Goal: Task Accomplishment & Management: Manage account settings

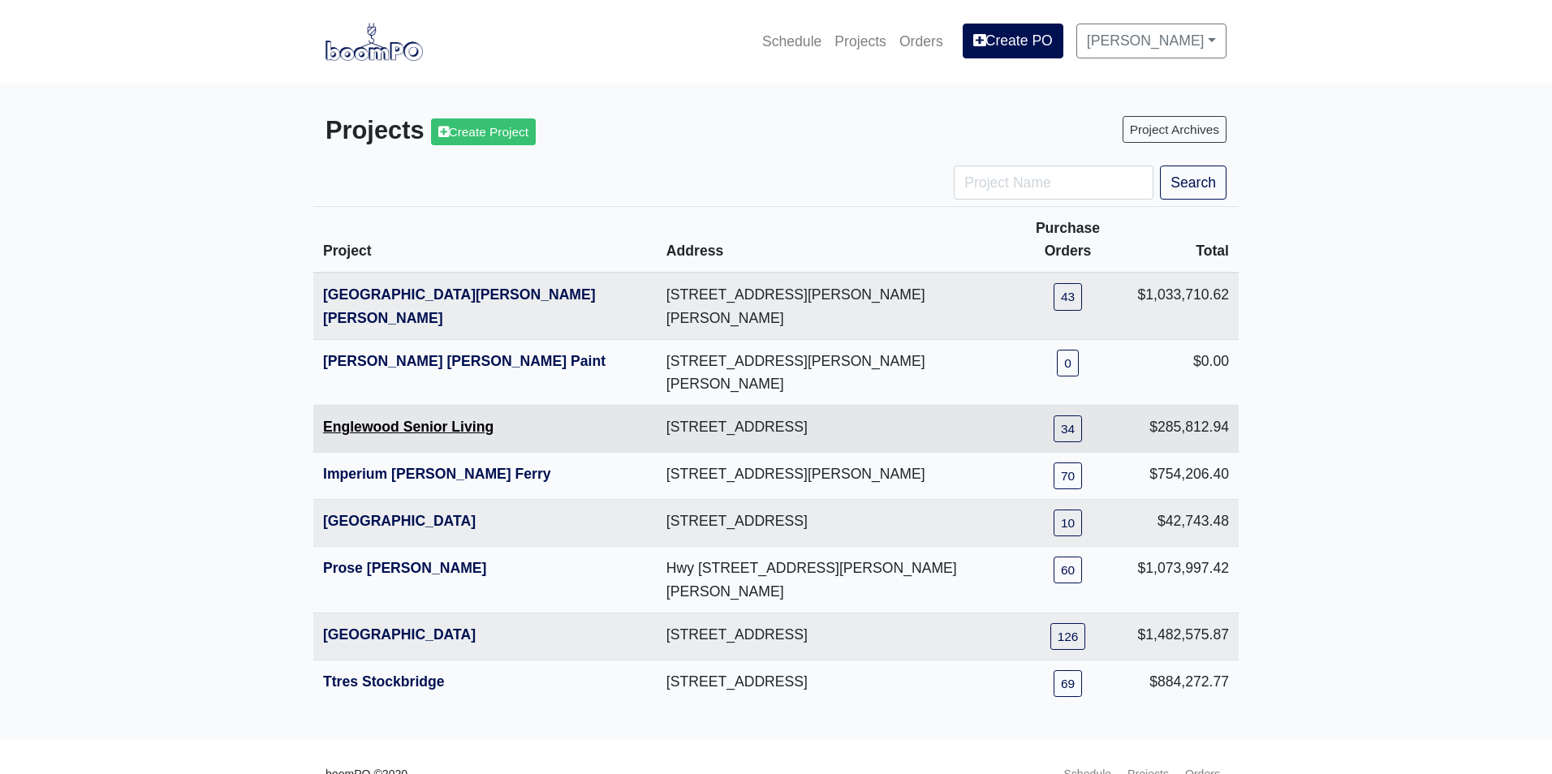
click at [348, 419] on link "Englewood Senior Living" at bounding box center [408, 427] width 170 height 16
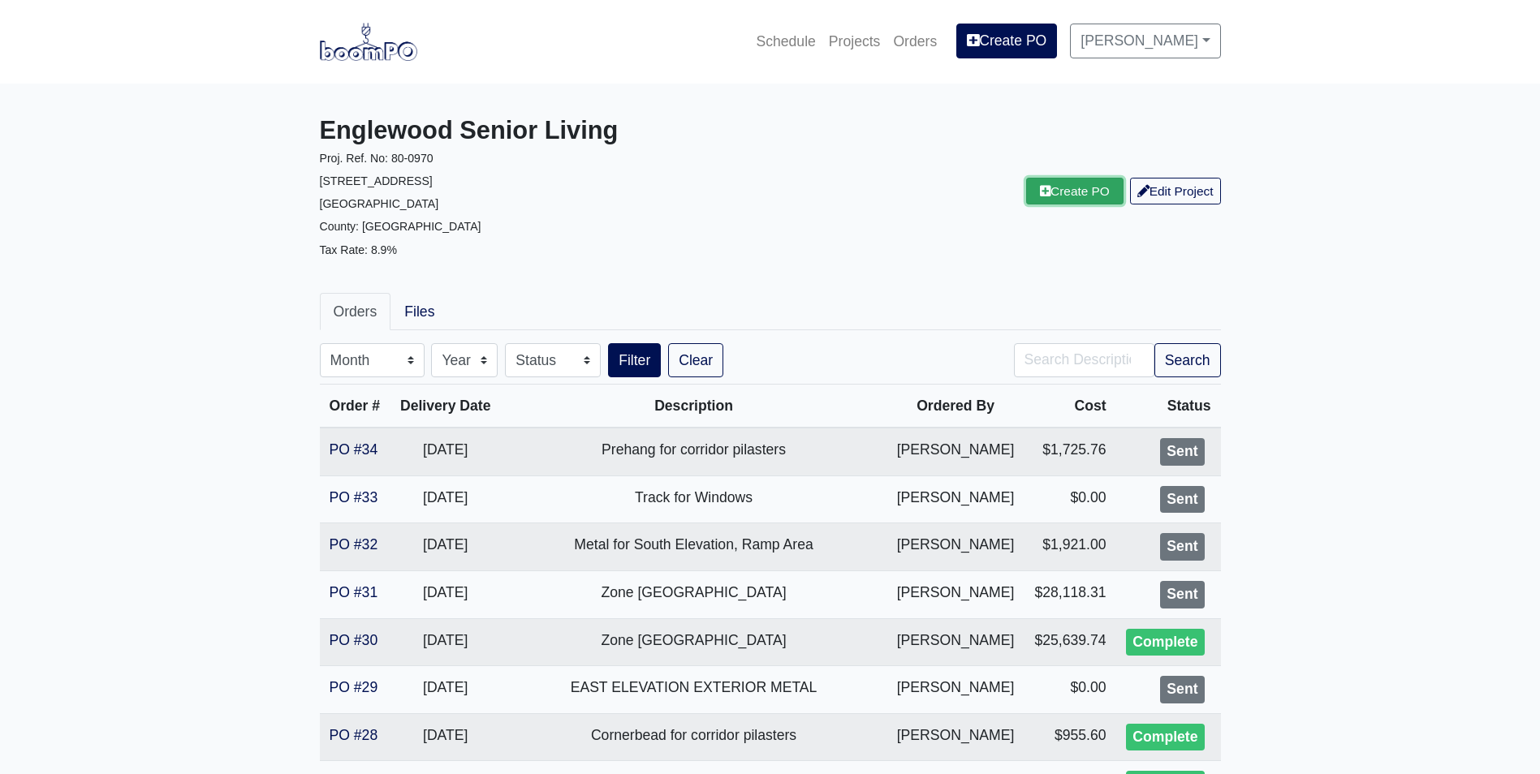
click at [1054, 195] on link "Create PO" at bounding box center [1074, 191] width 97 height 27
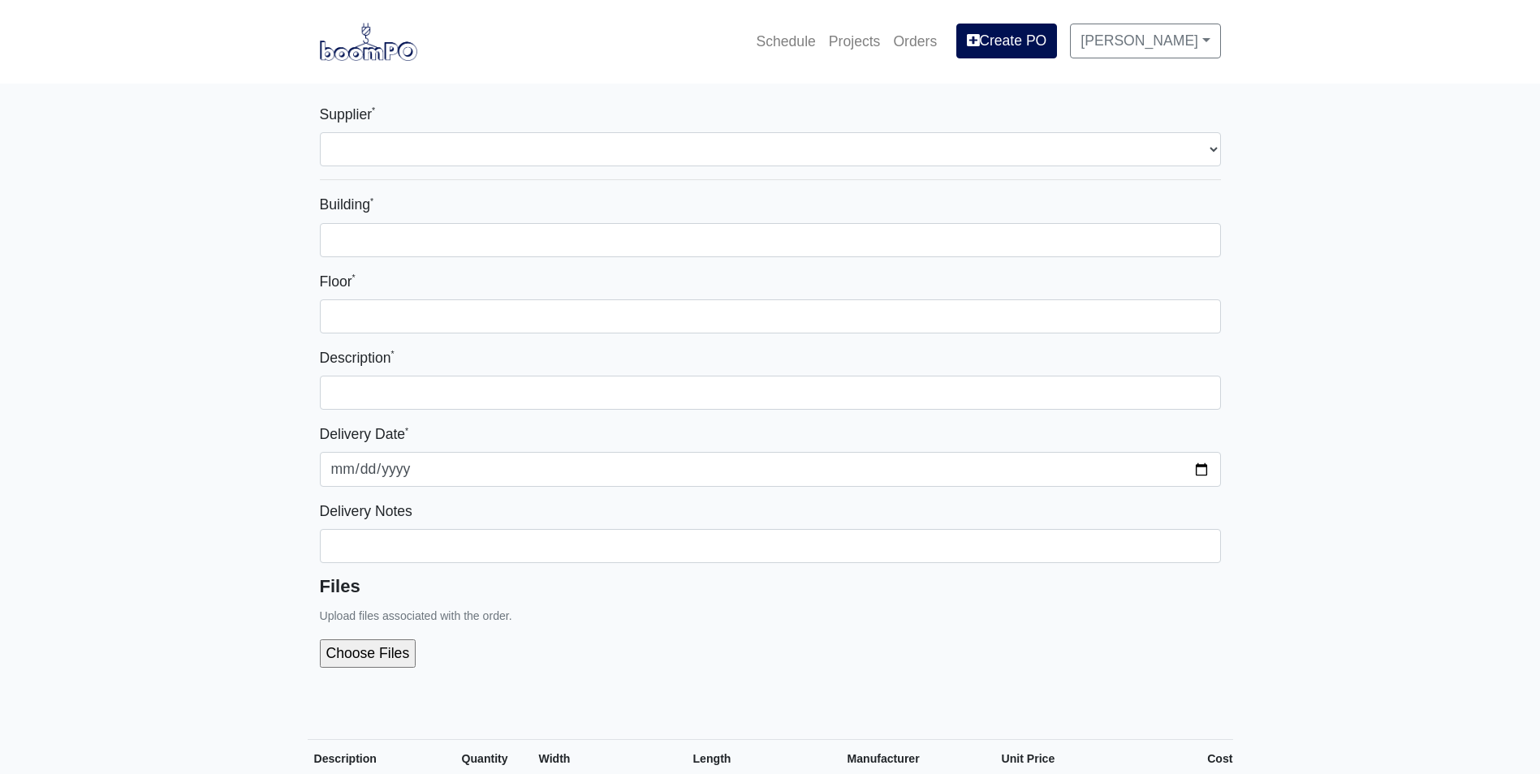
select select
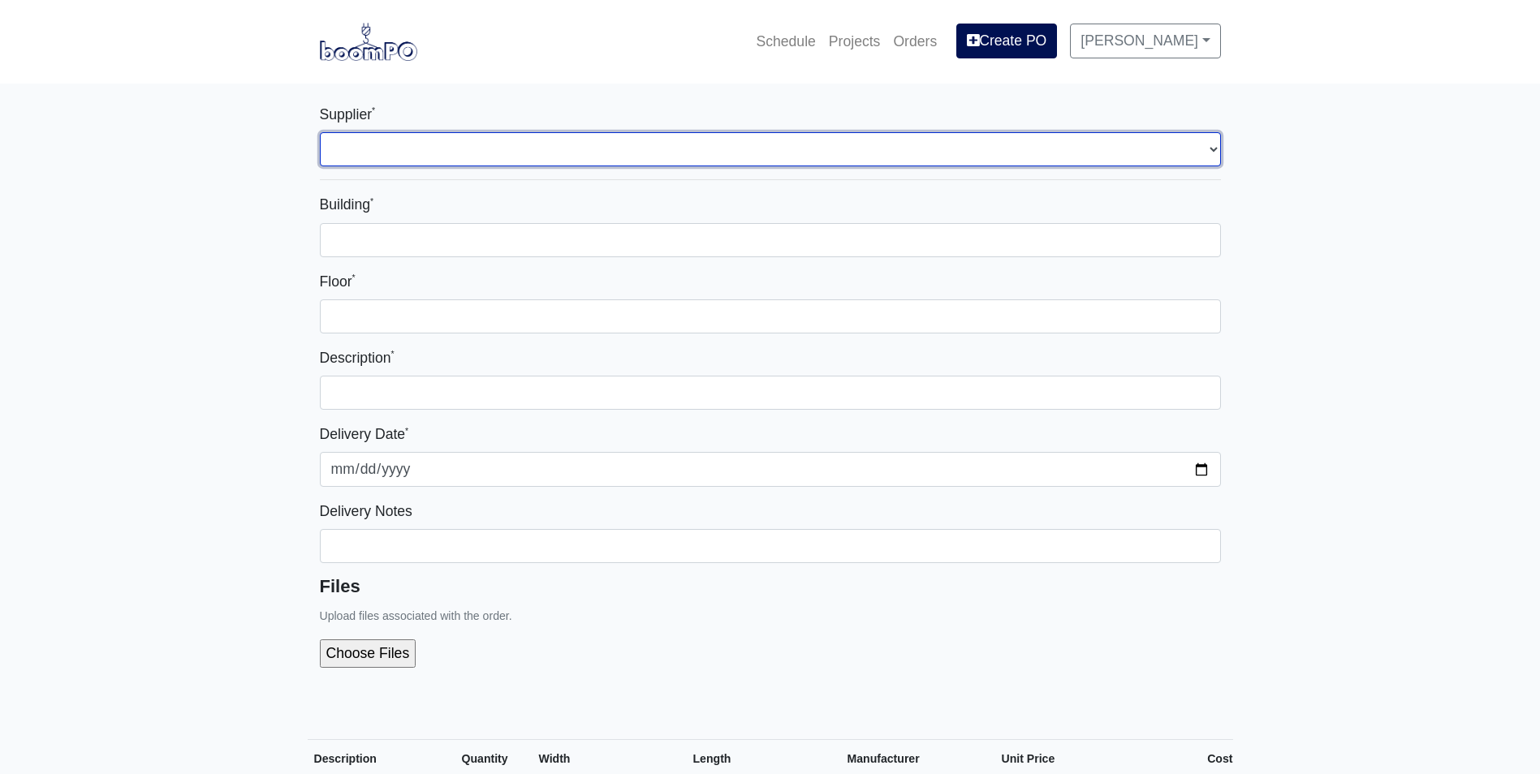
click at [438, 155] on select "Select one... L&W Supply - Mableton, GA" at bounding box center [770, 149] width 901 height 34
select select "1"
click at [320, 132] on select "Select one... L&W Supply - Mableton, GA" at bounding box center [770, 149] width 901 height 34
select select
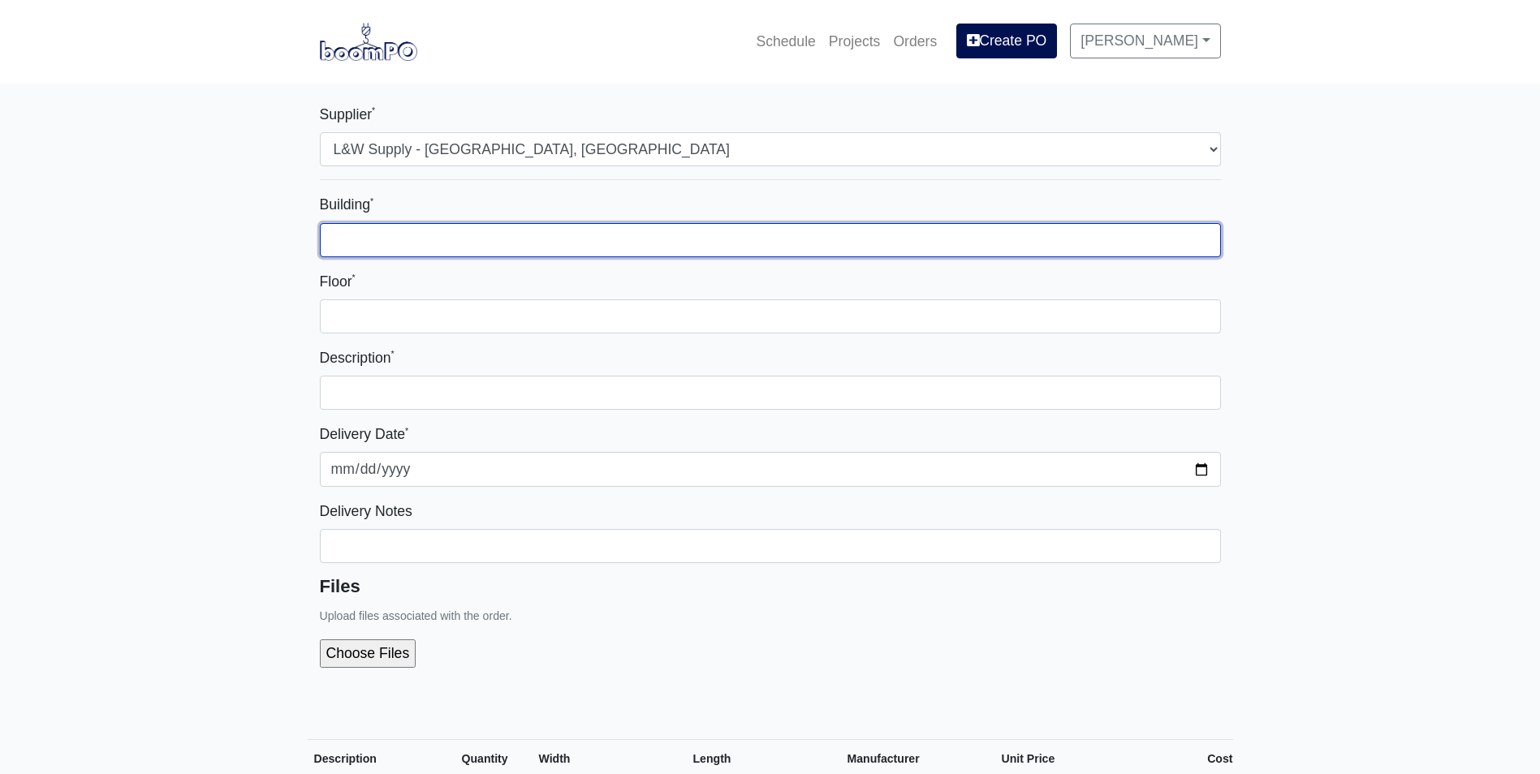
click at [399, 232] on input "Building *" at bounding box center [770, 240] width 901 height 34
type input "Zone 1"
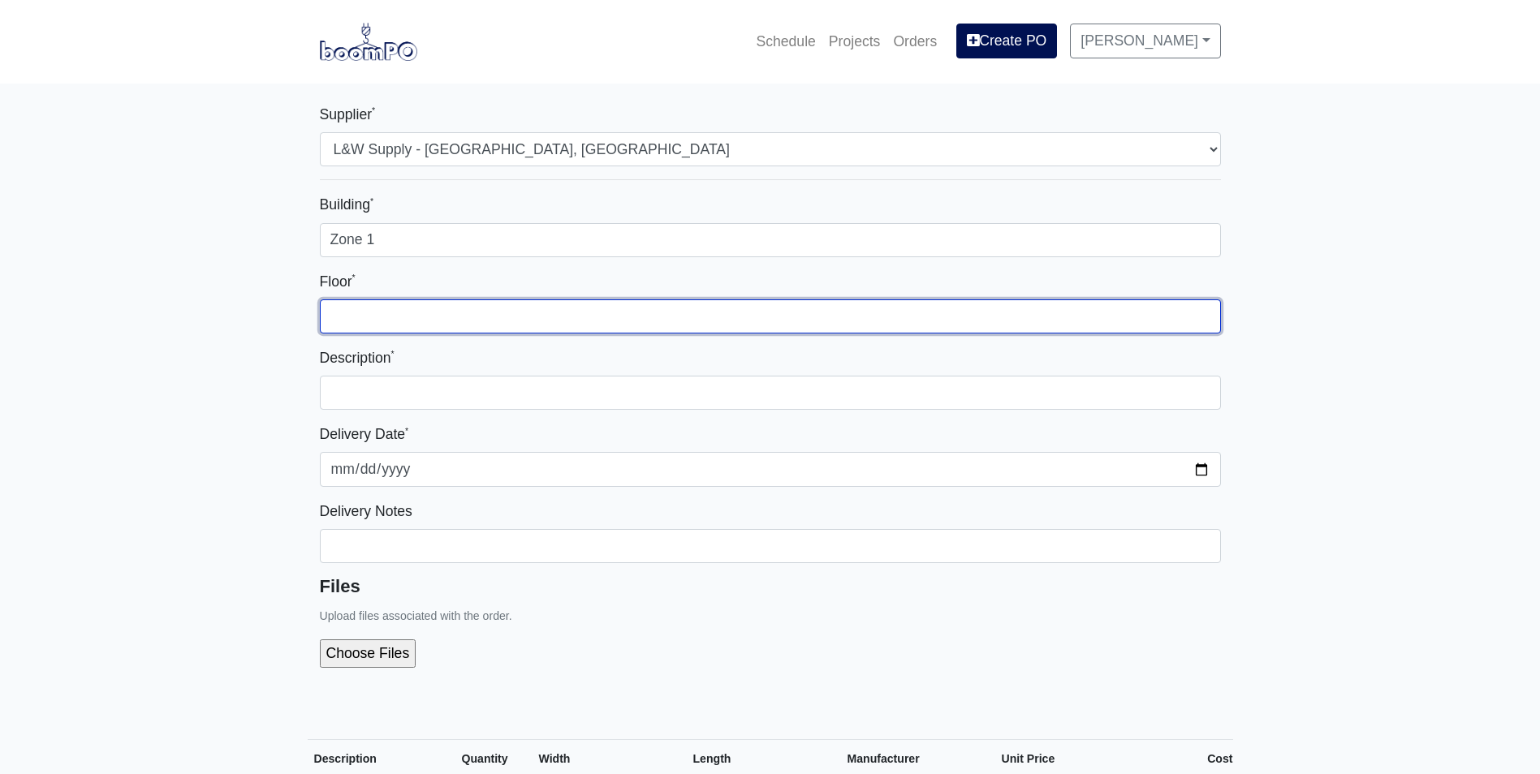
click at [388, 321] on input "Floor *" at bounding box center [770, 317] width 901 height 34
type input "1st"
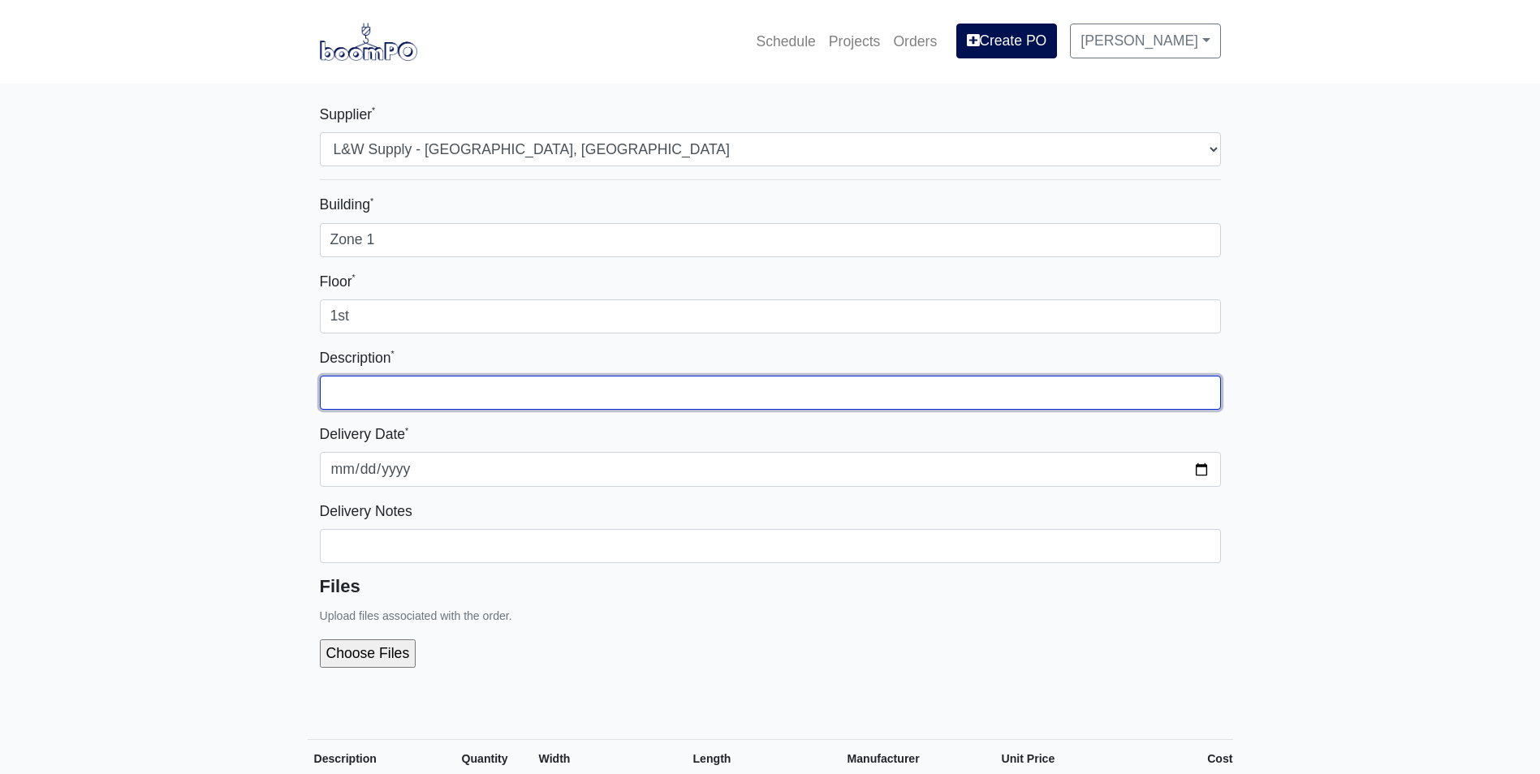
click at [377, 389] on input "text" at bounding box center [770, 393] width 901 height 34
type input "Soffit Material"
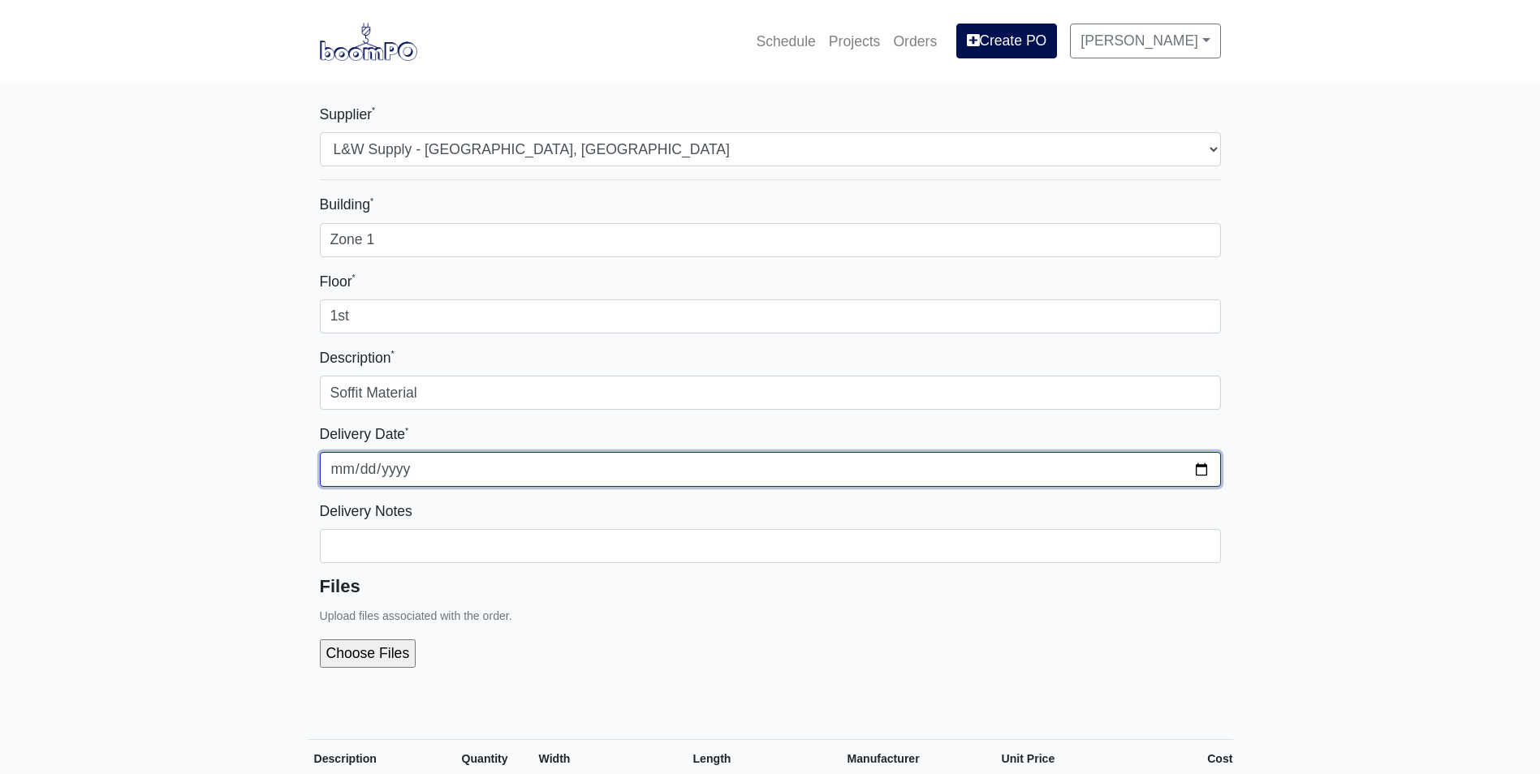
click at [1205, 471] on input "2025-09-30" at bounding box center [770, 469] width 901 height 34
type input "2025-10-01"
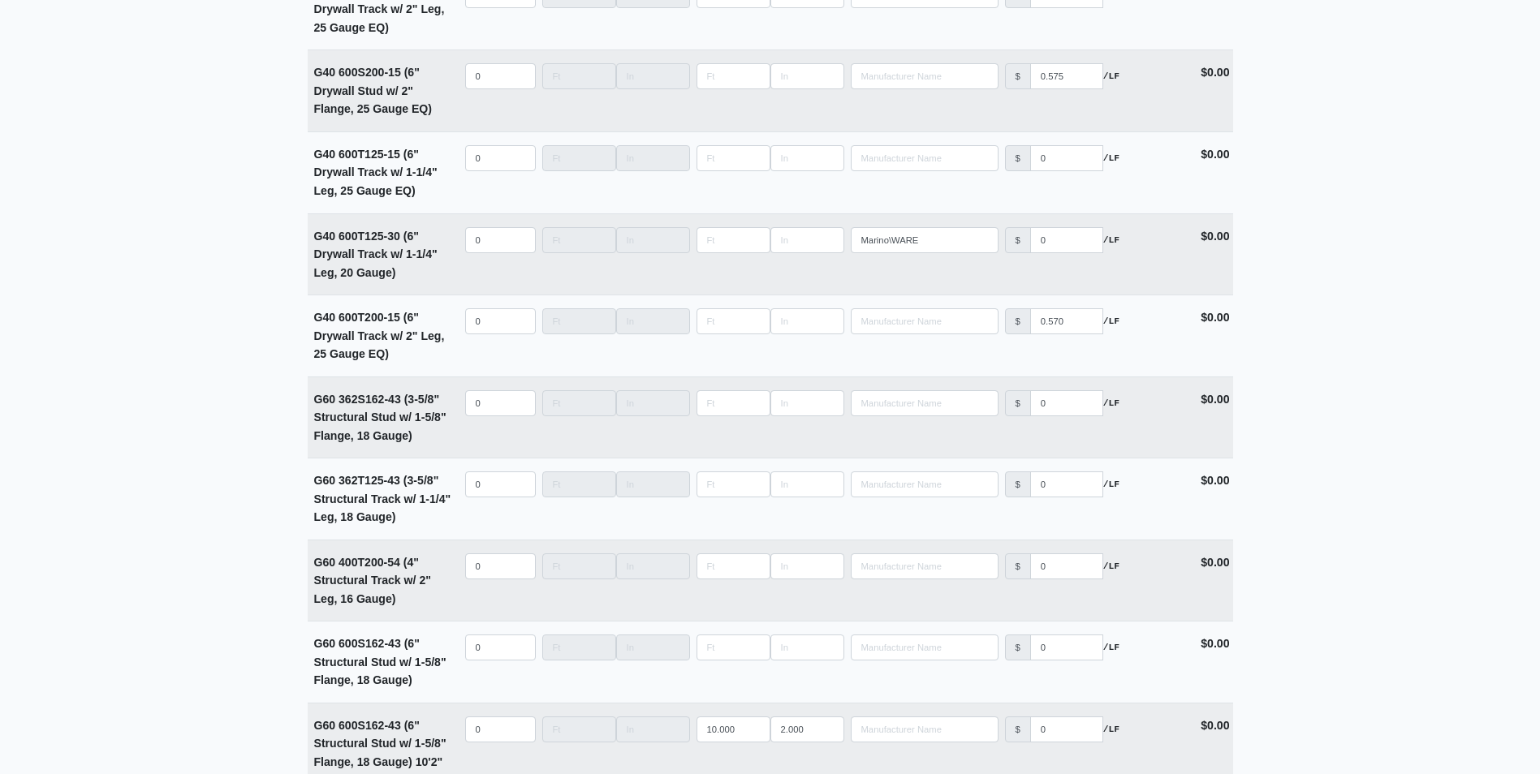
scroll to position [2598, 0]
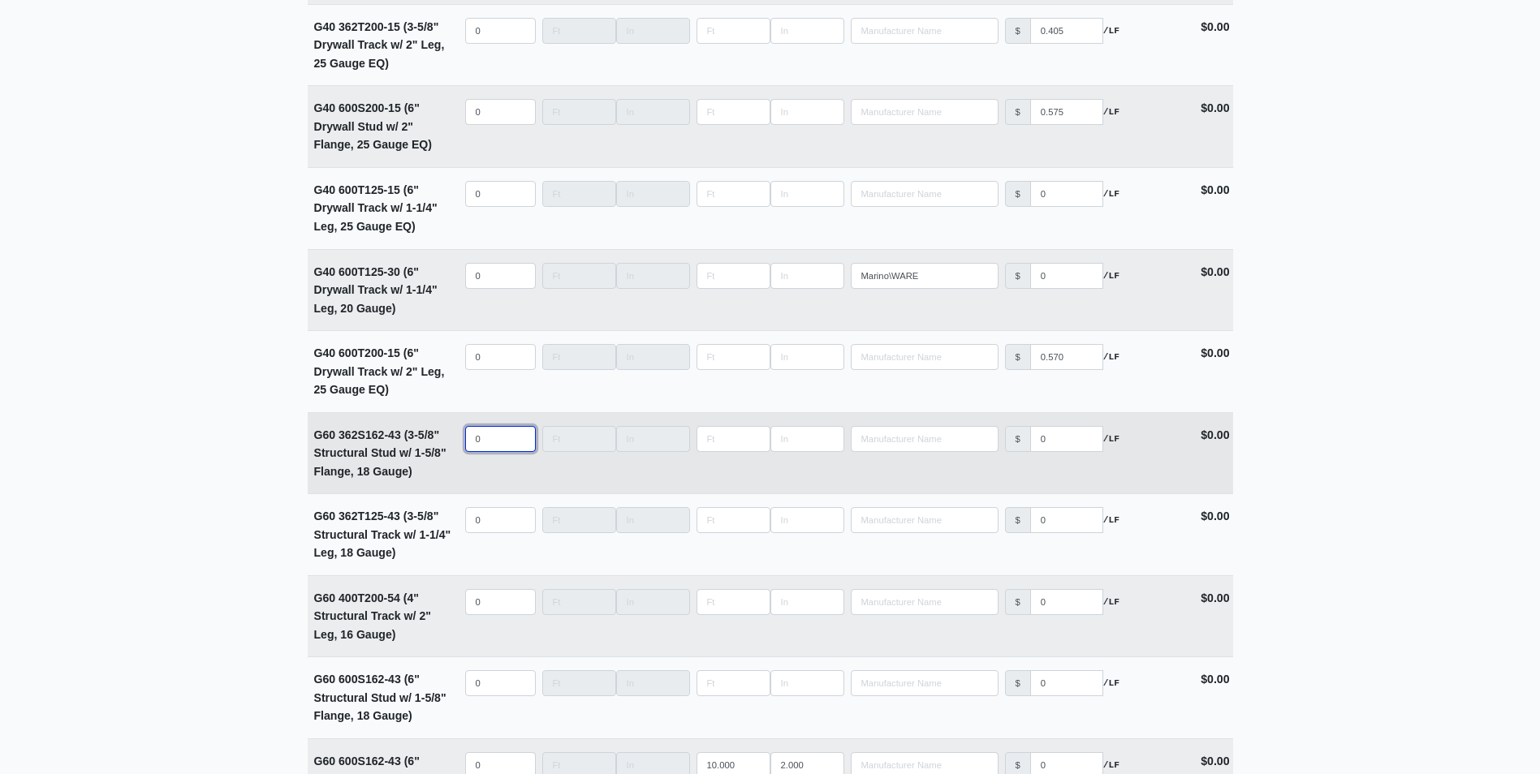
select select
click at [500, 451] on input "quantity" at bounding box center [500, 439] width 71 height 26
type input "50"
type input "12"
type input "0"
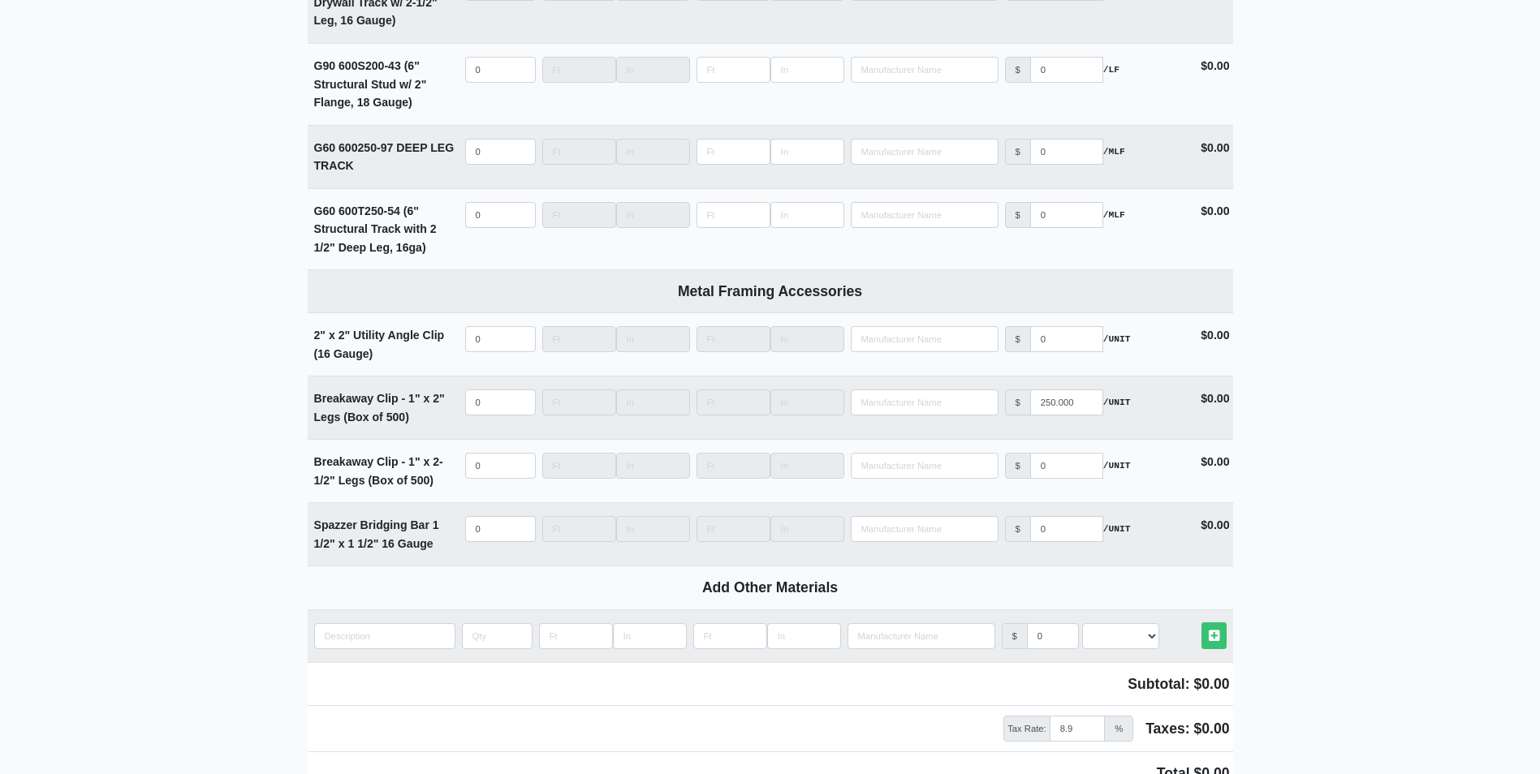
scroll to position [4696, 0]
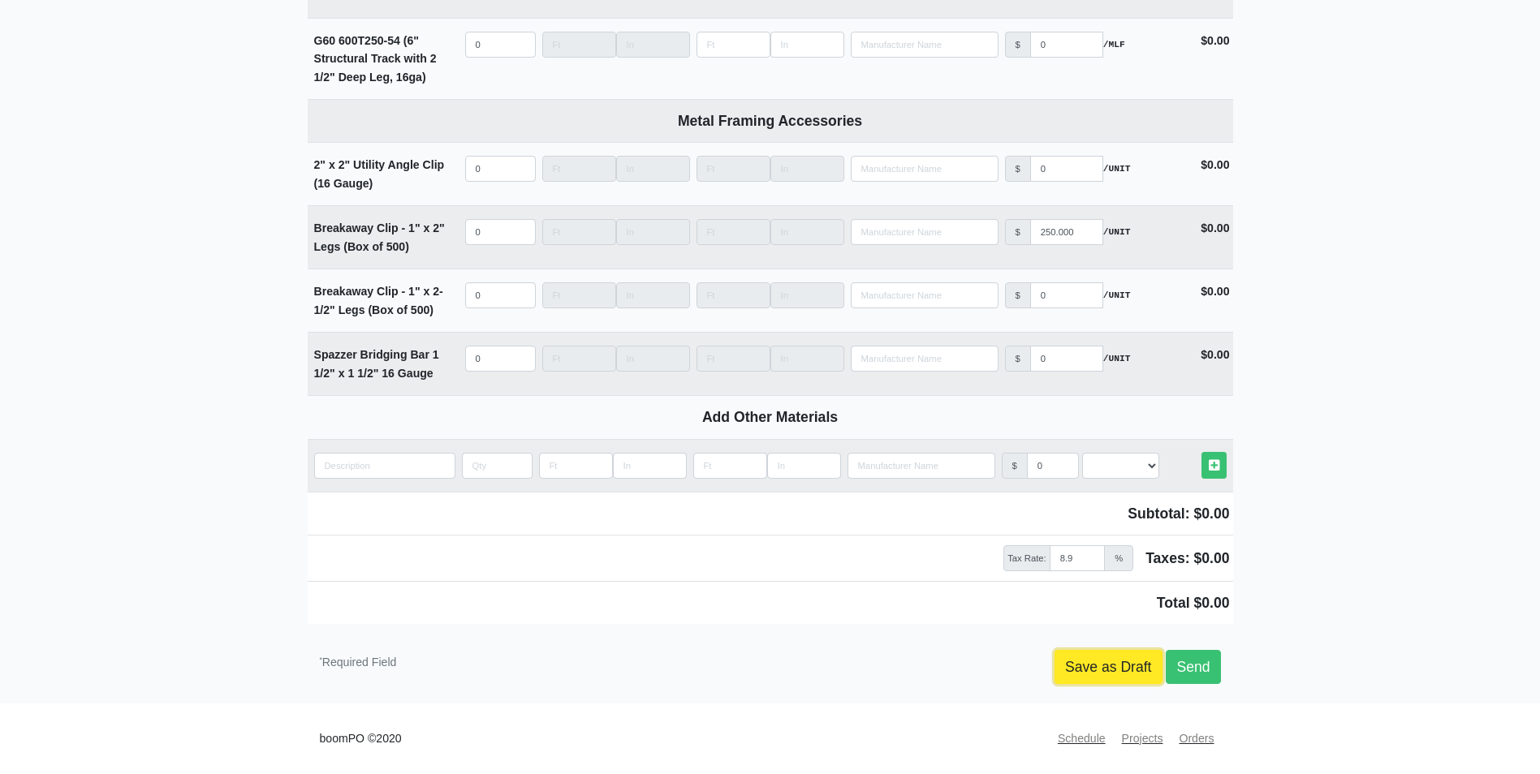
click at [1124, 669] on link "Save as Draft" at bounding box center [1108, 667] width 108 height 34
type input "2025-09-30"
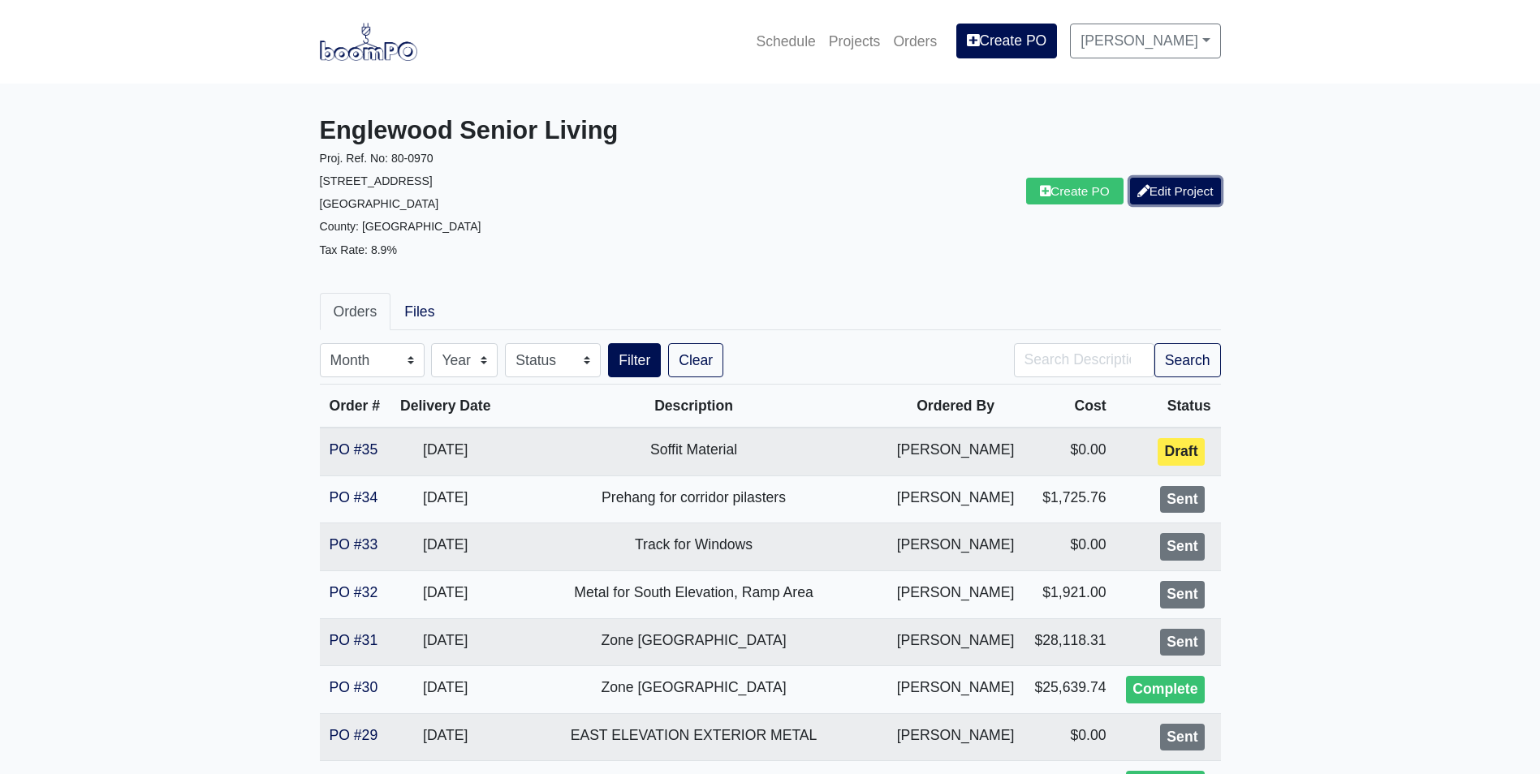
click at [1174, 198] on link "Edit Project" at bounding box center [1175, 191] width 91 height 27
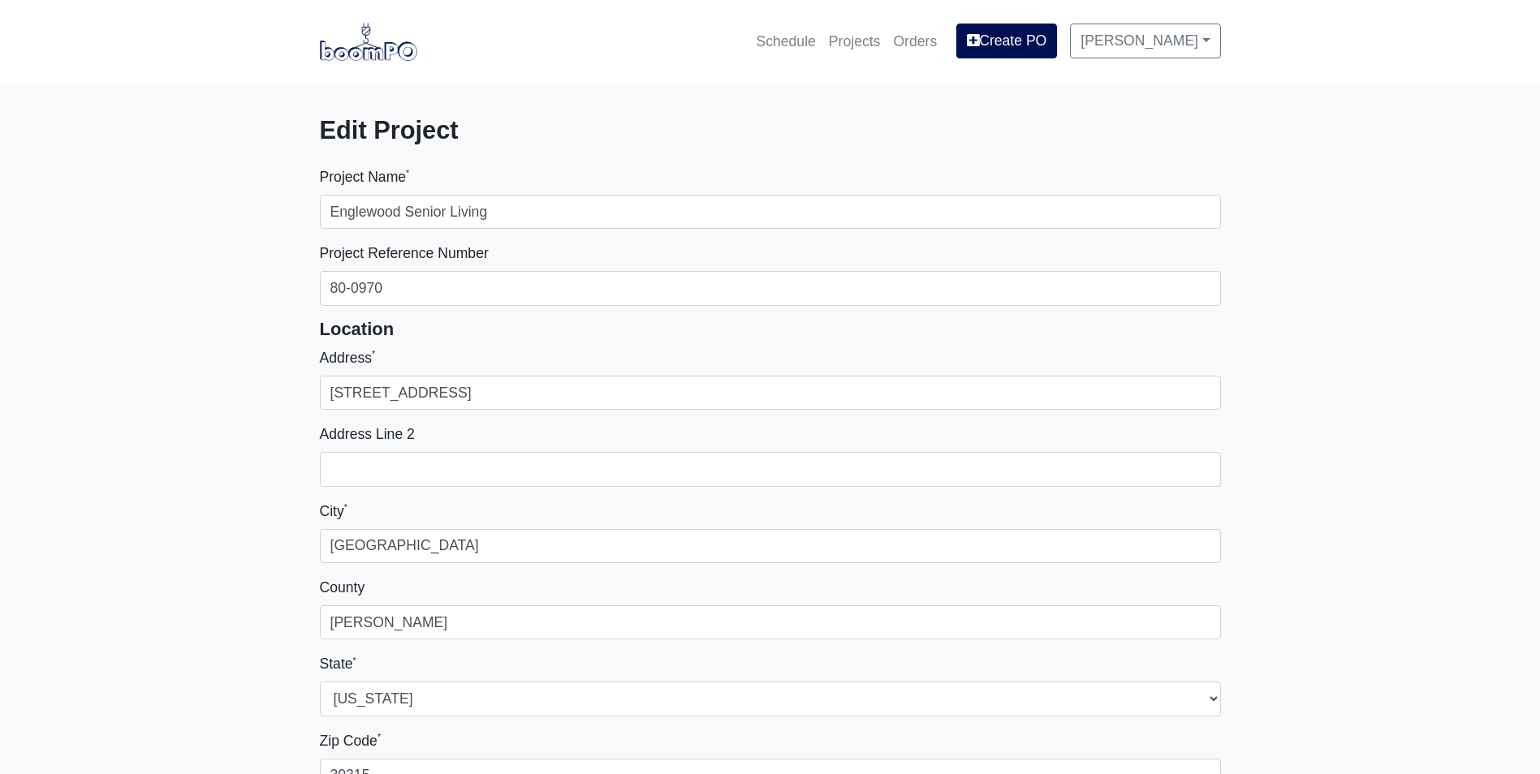
select select
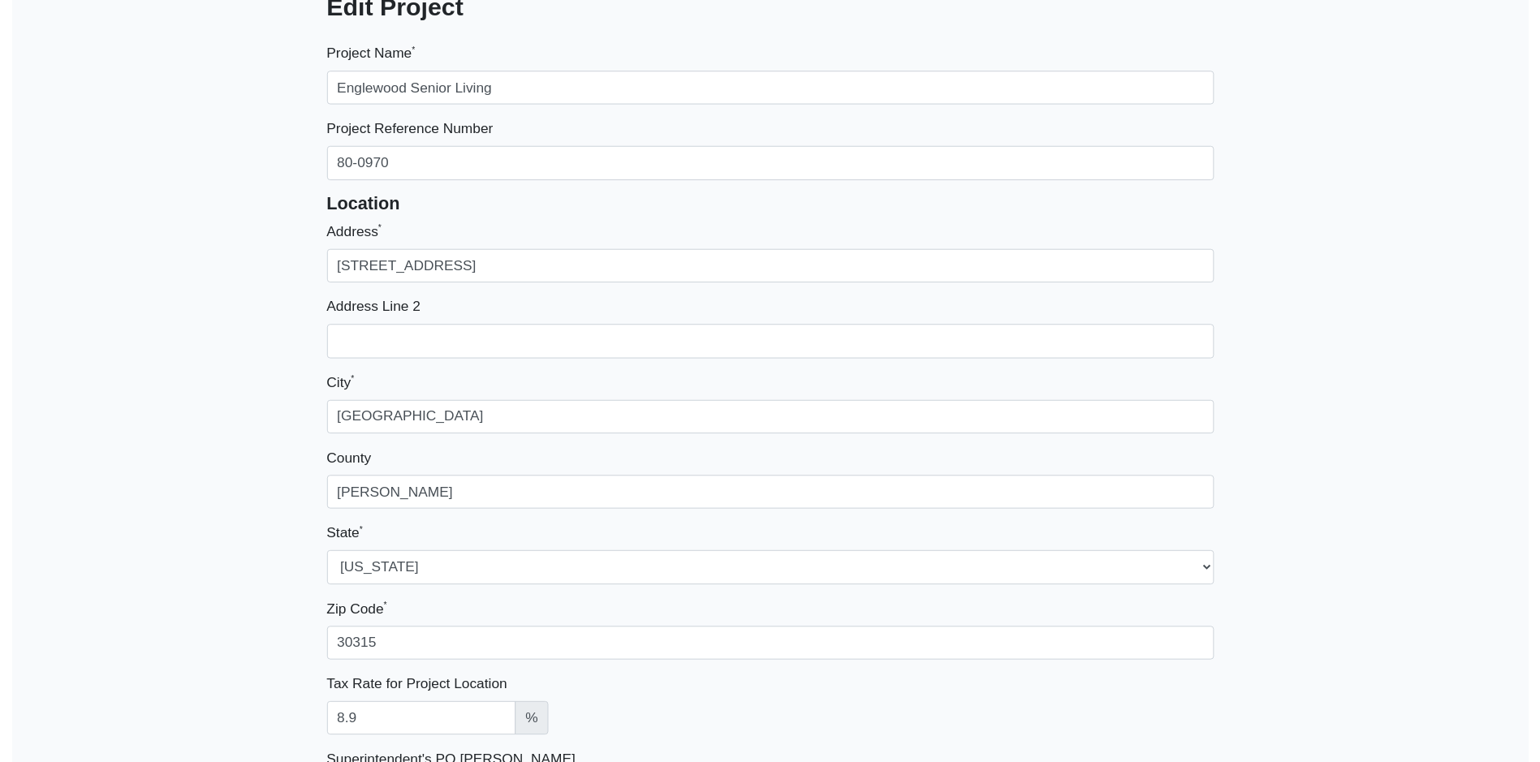
scroll to position [568, 0]
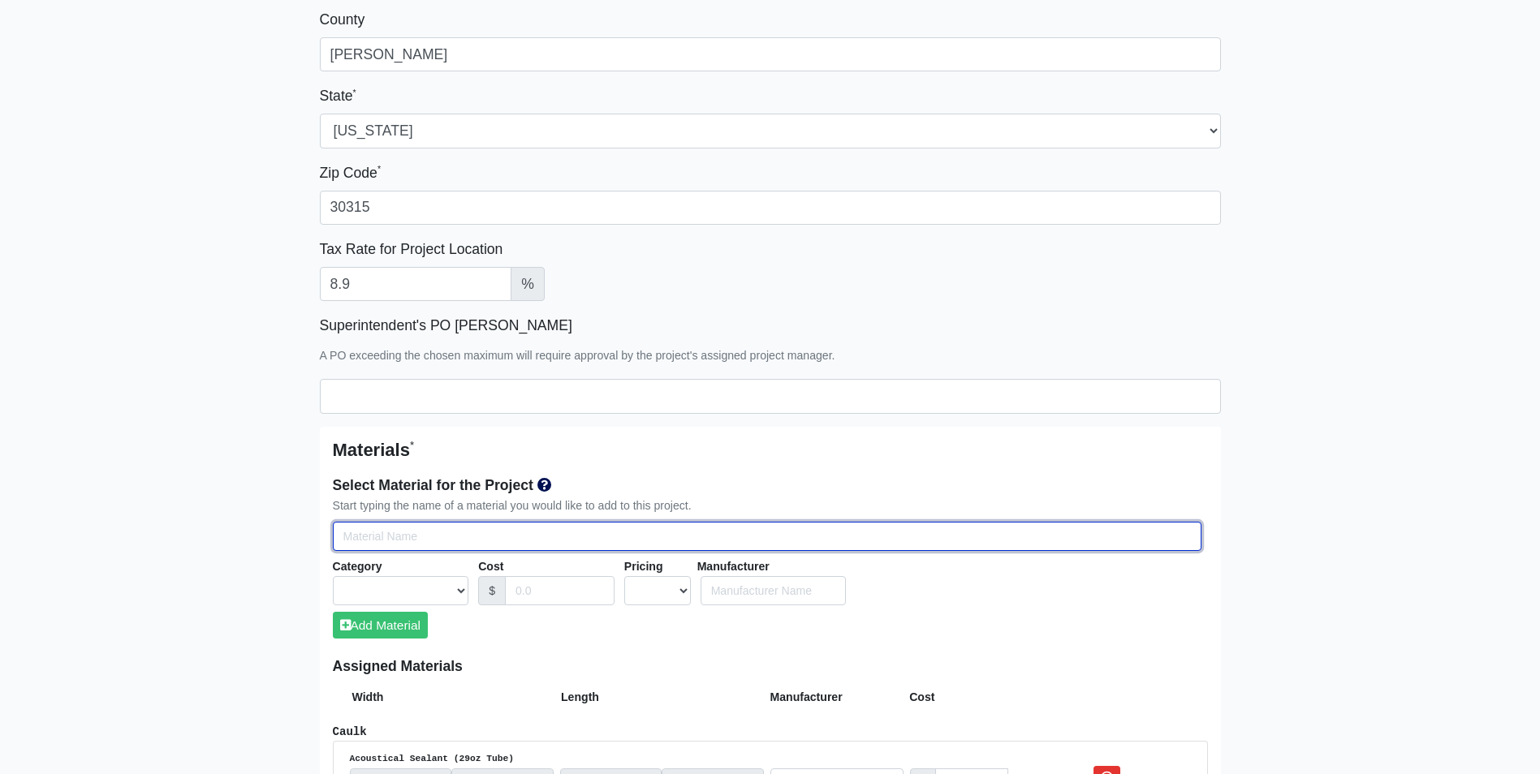
click at [369, 532] on input "Select Team Members for the Project" at bounding box center [767, 537] width 869 height 30
type input "2"
select select
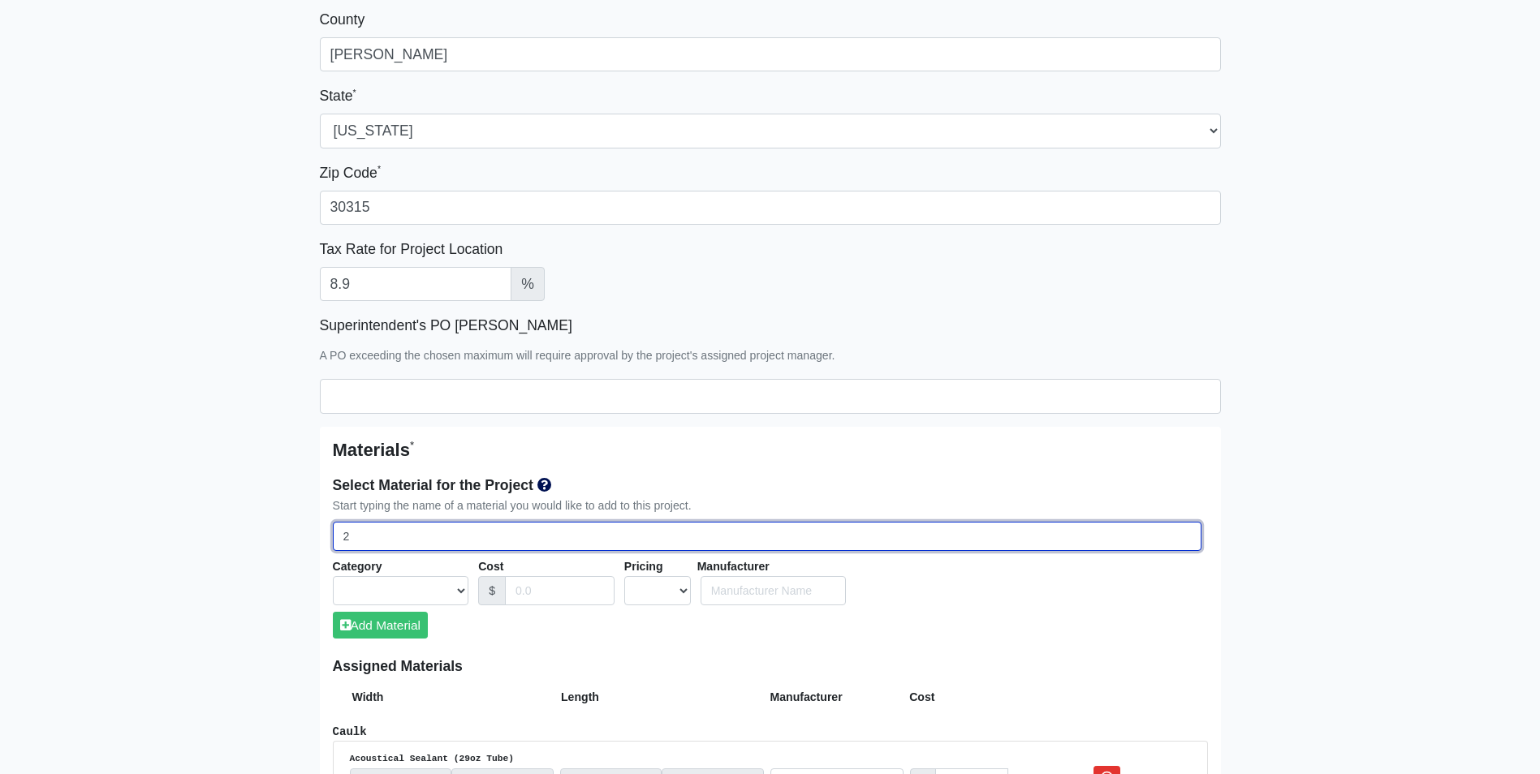
select select
type input "2""
select select
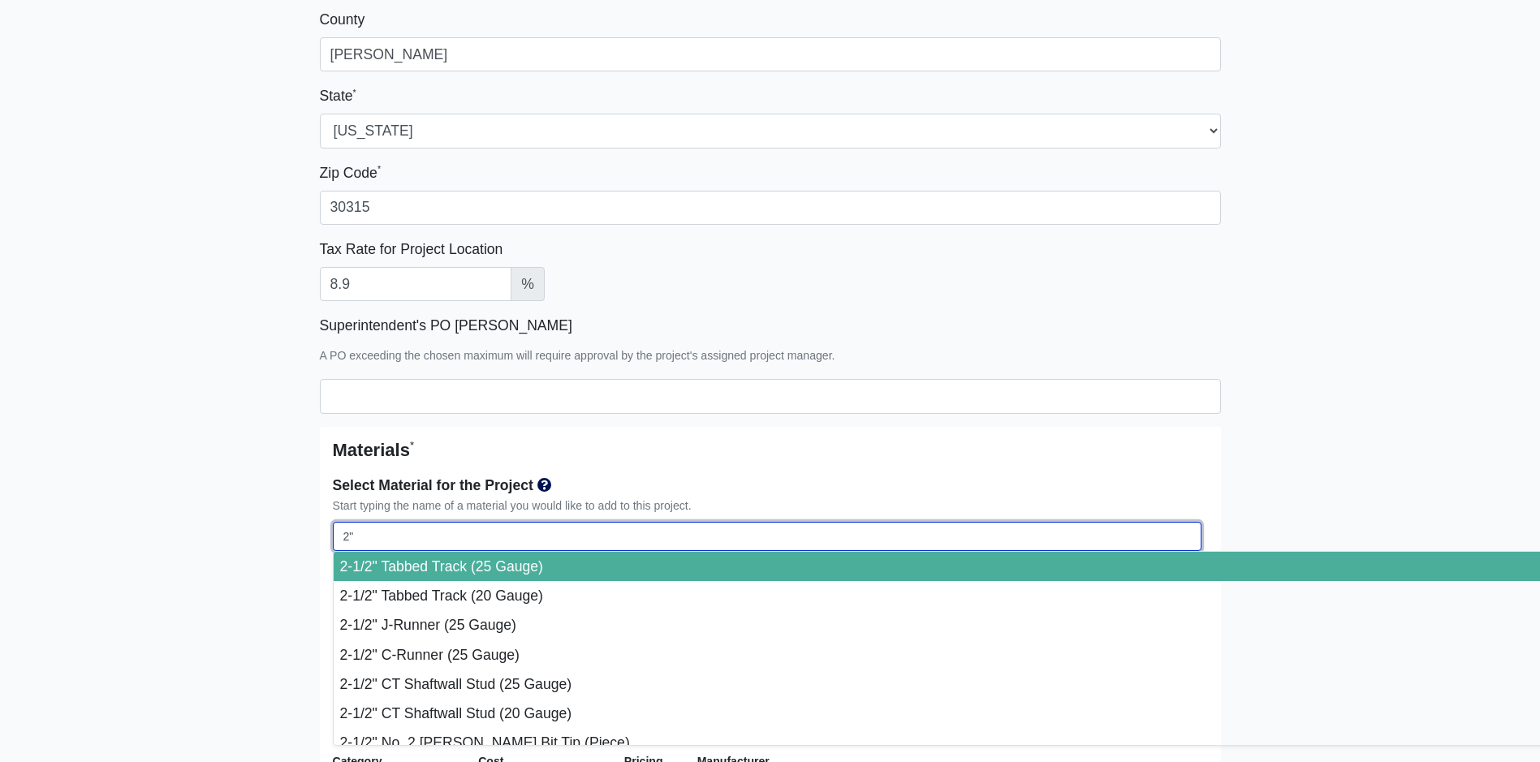
select select
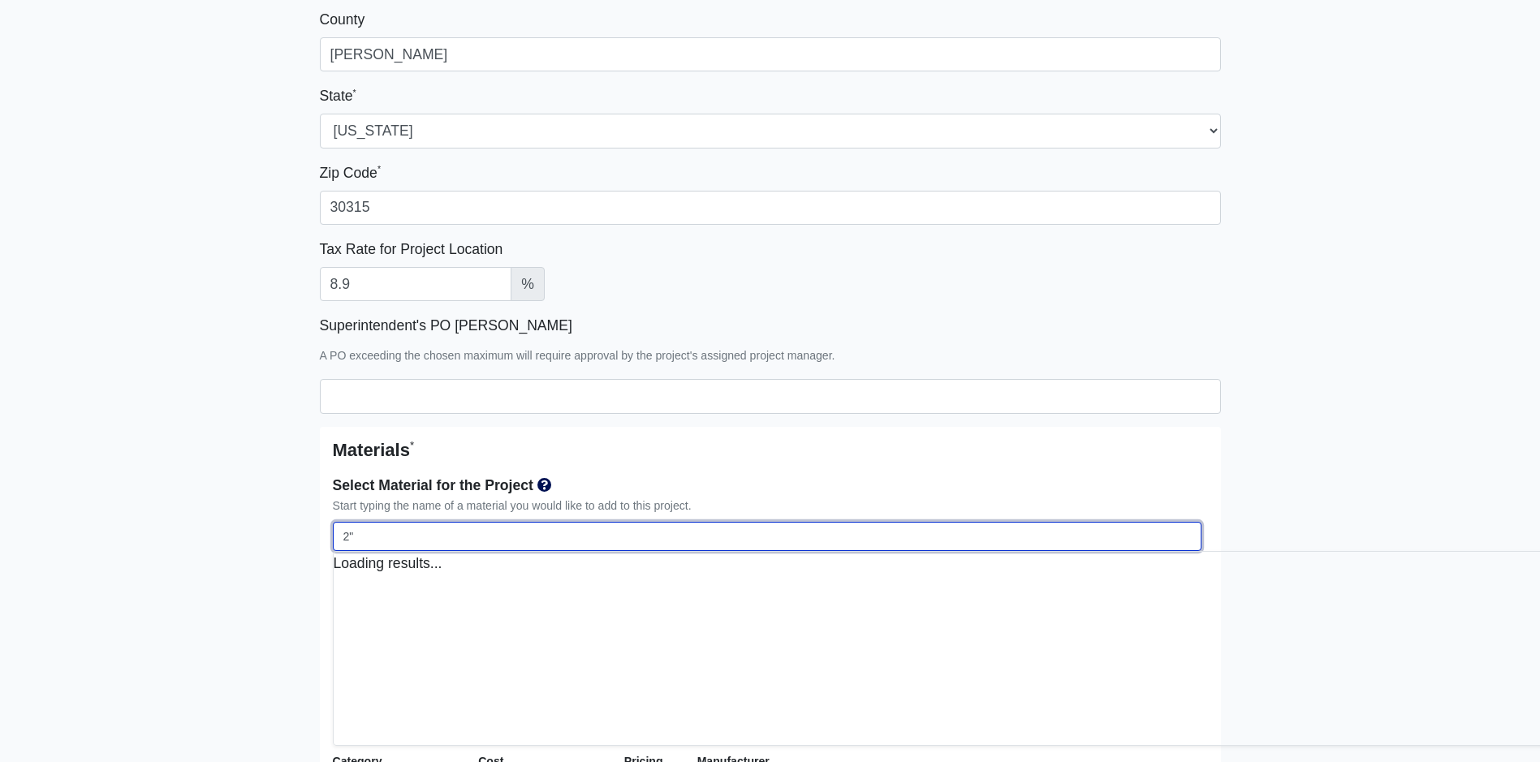
select select
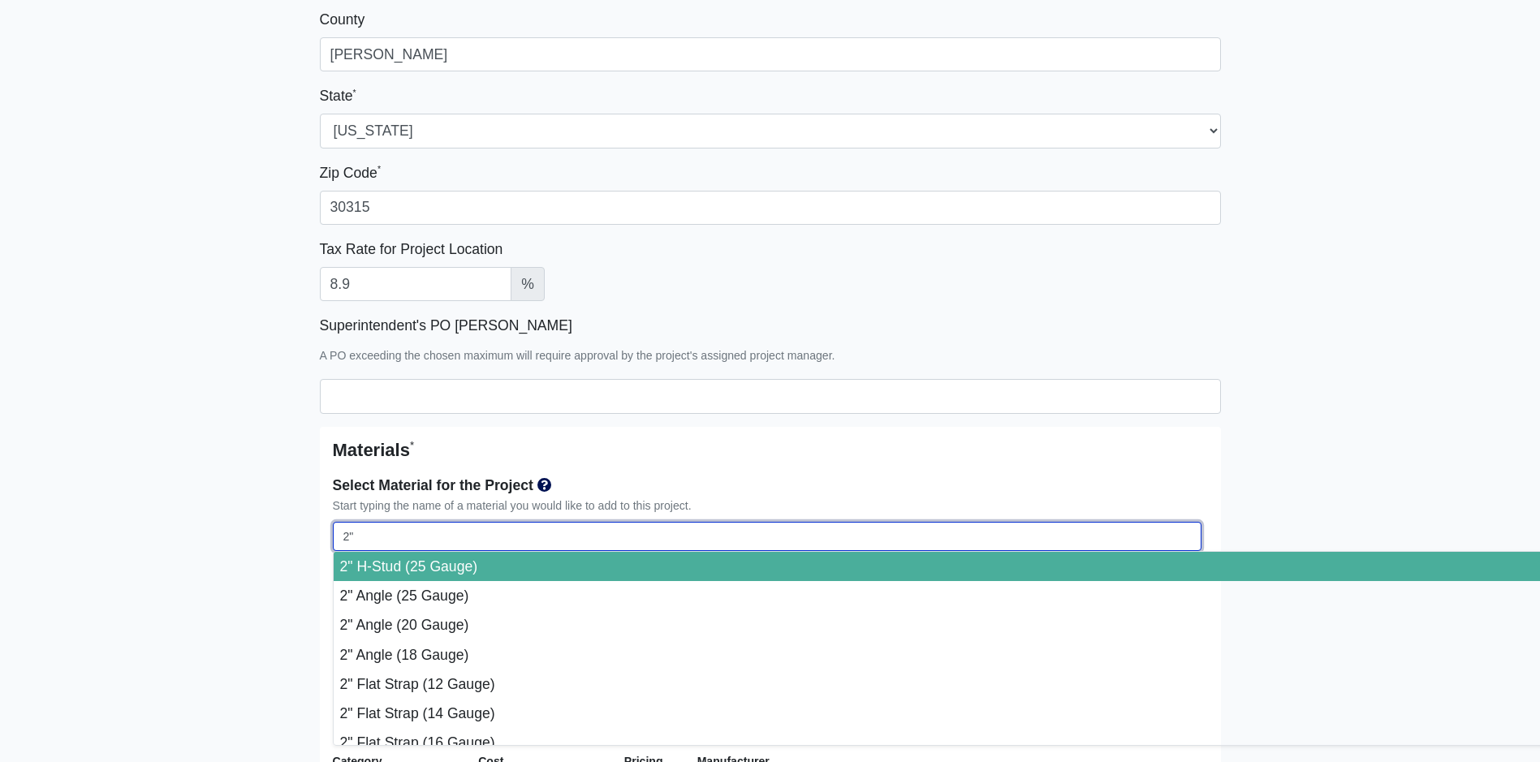
type input "2"x"
select select
type input "2"x2"
select select
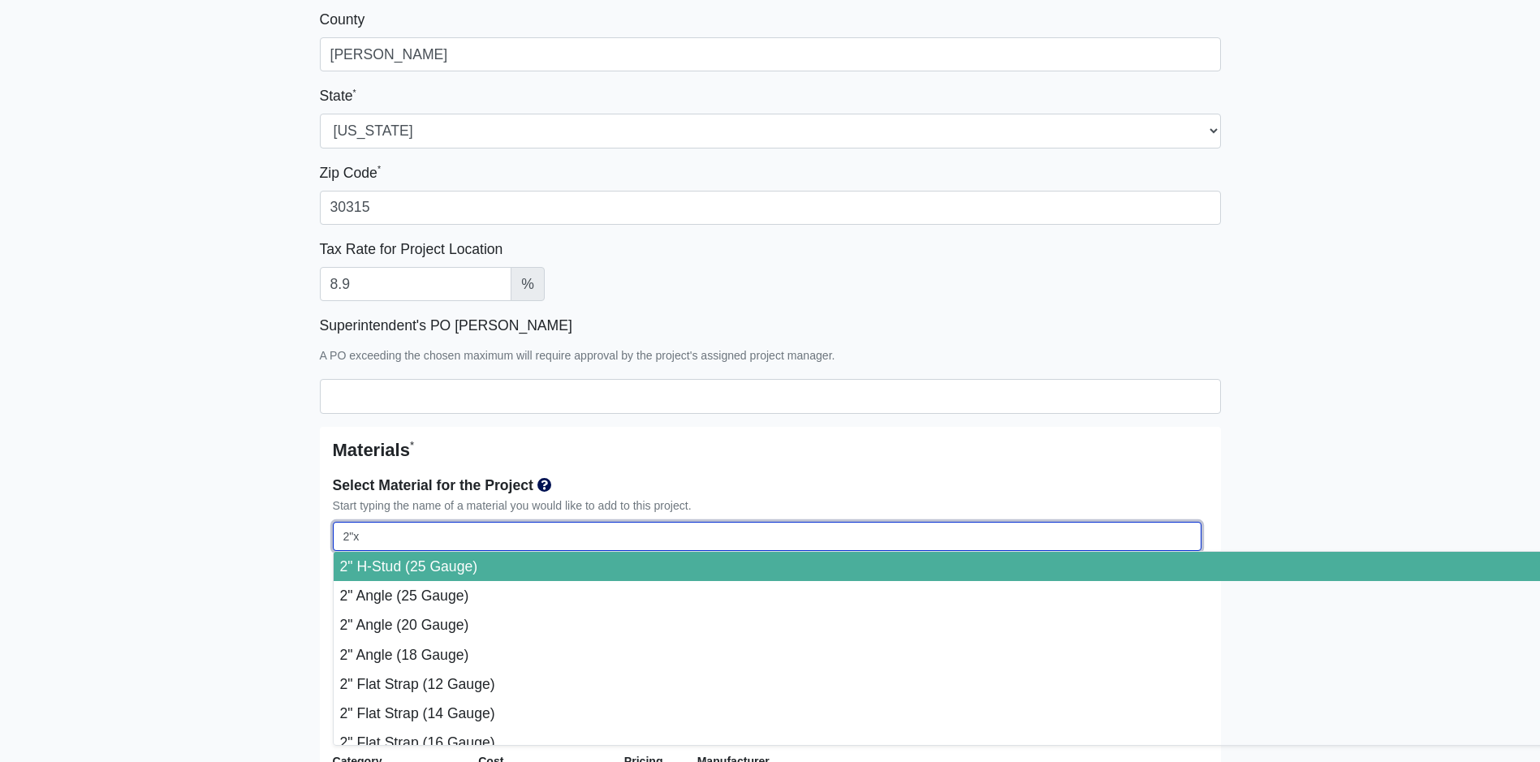
select select
type input "2"x2""
select select
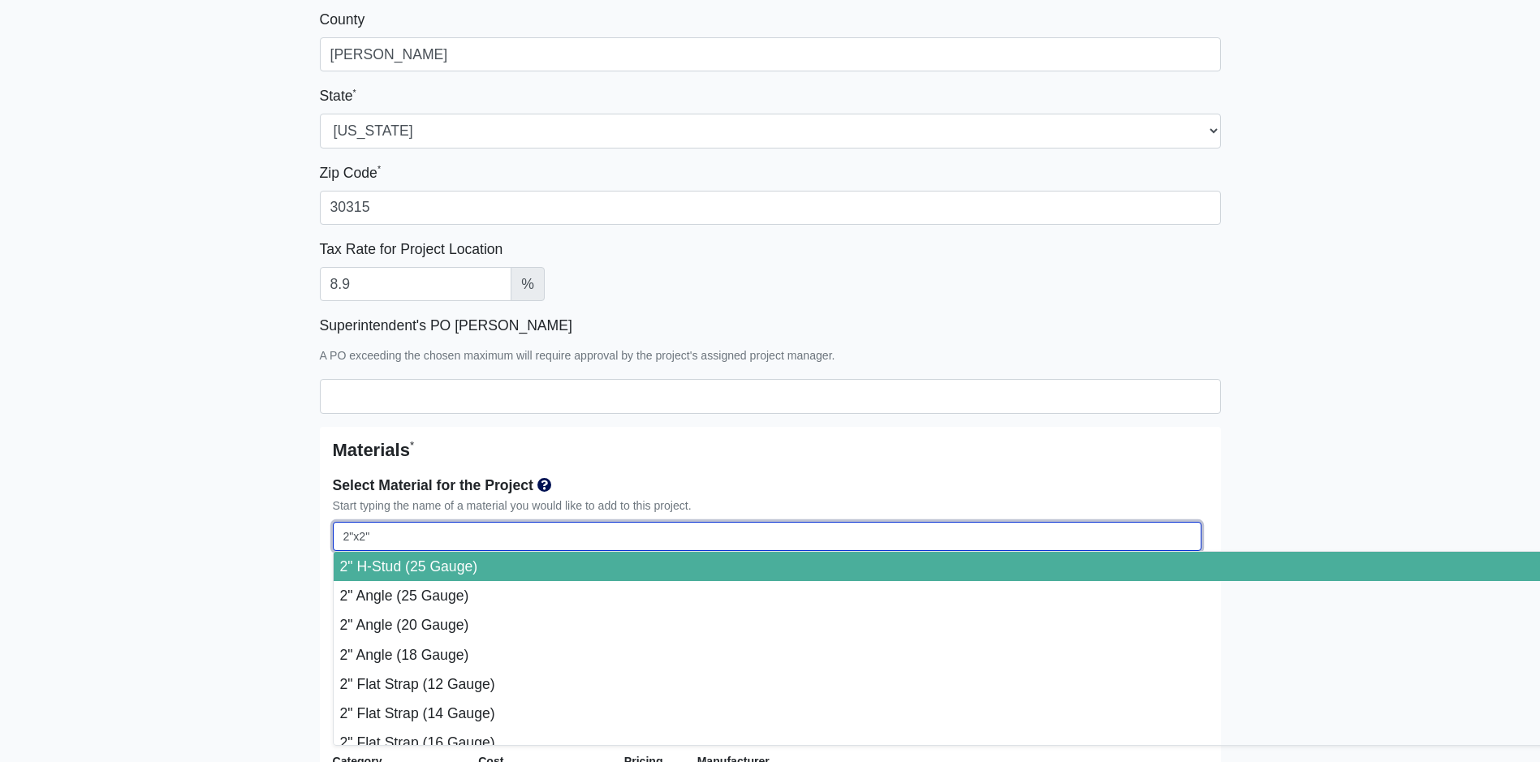
select select
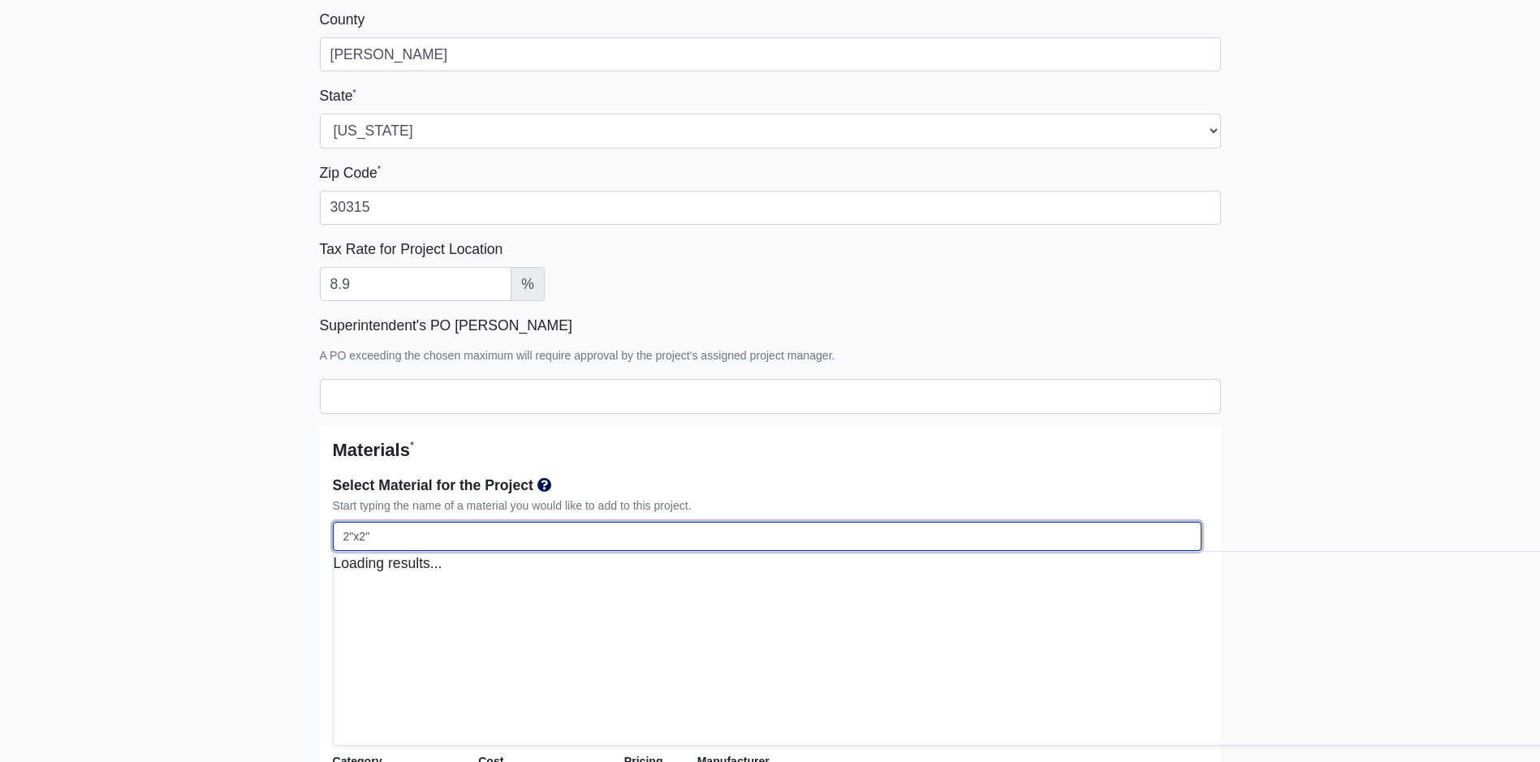
select select
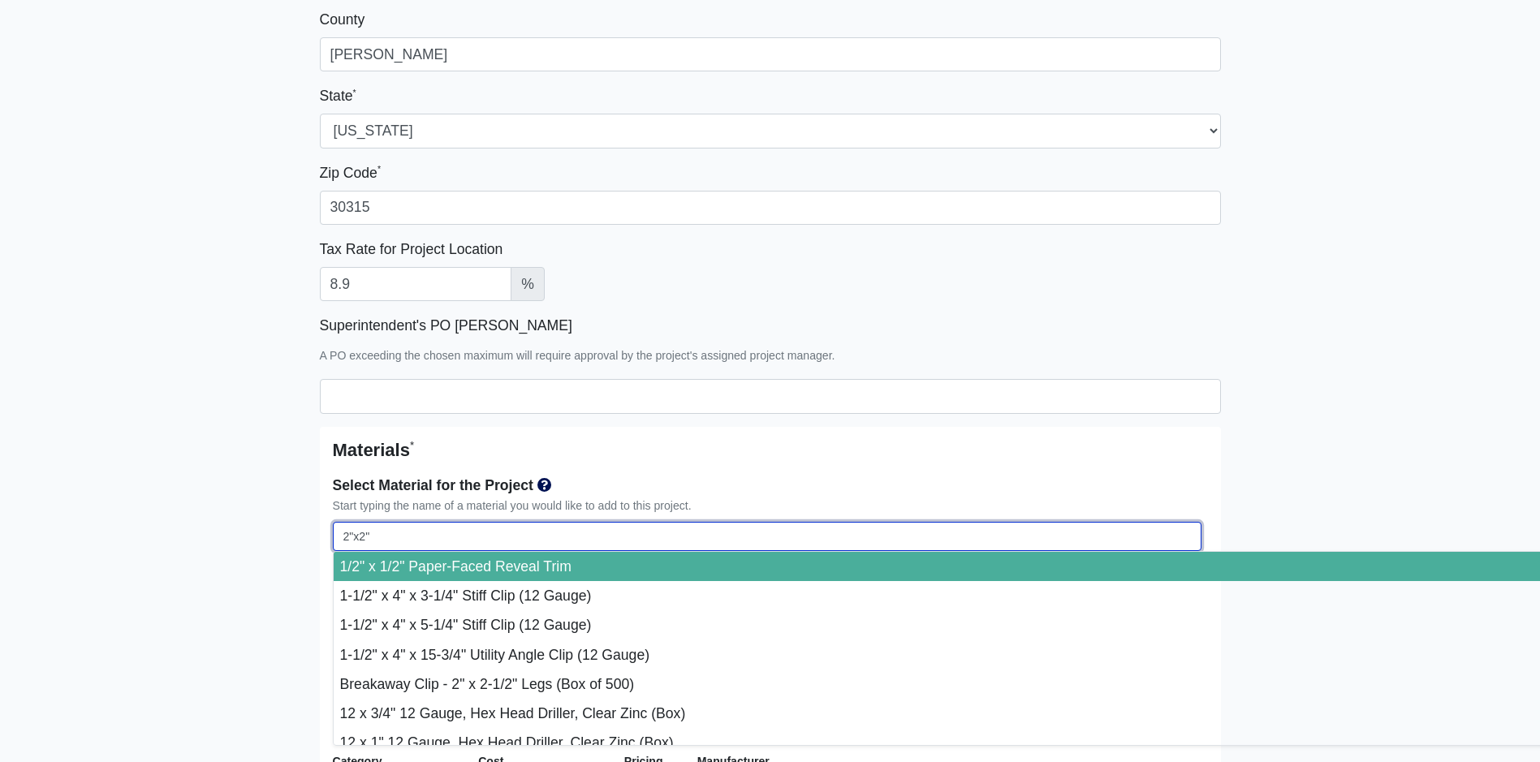
type input "2"x2""
select select
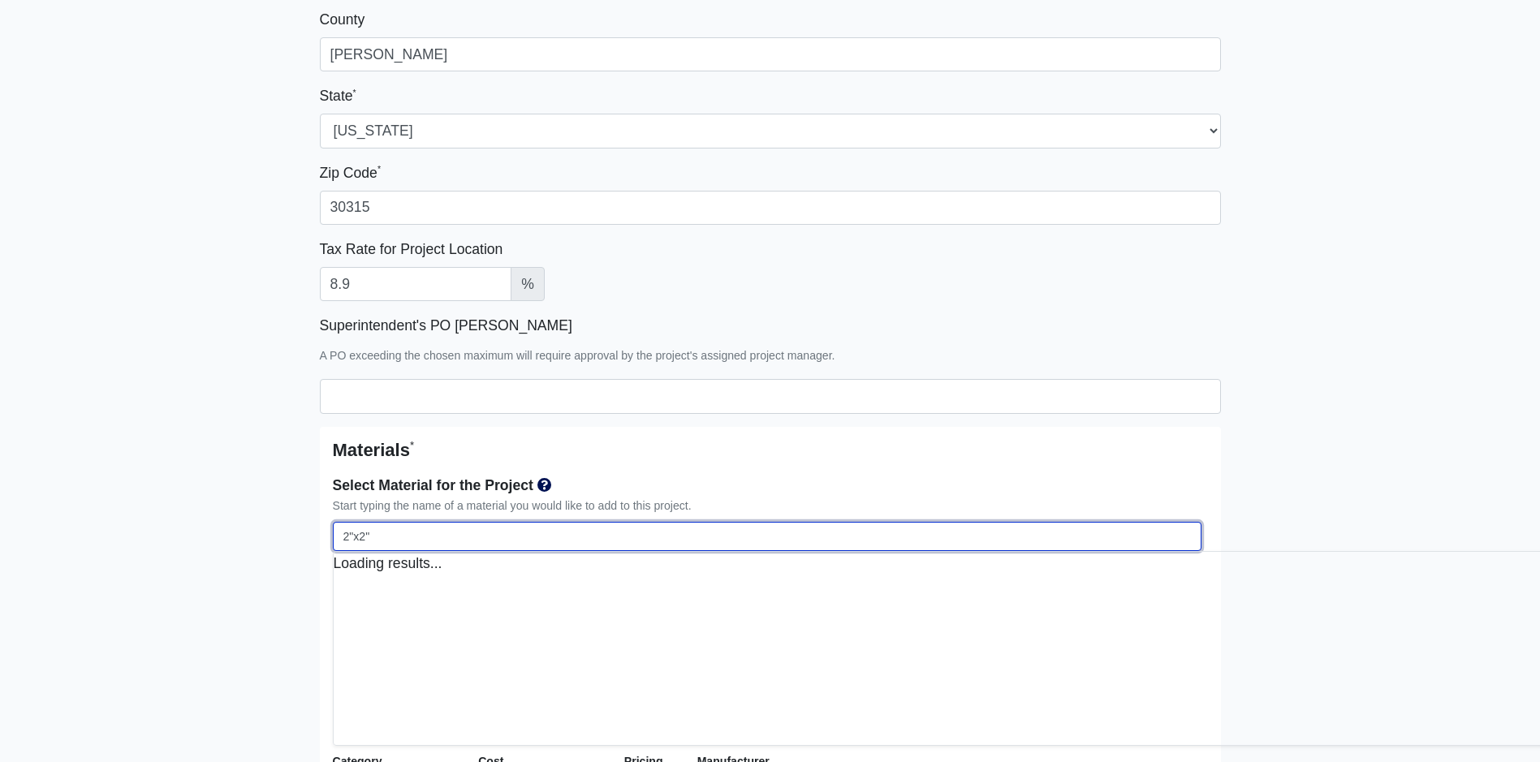
select select
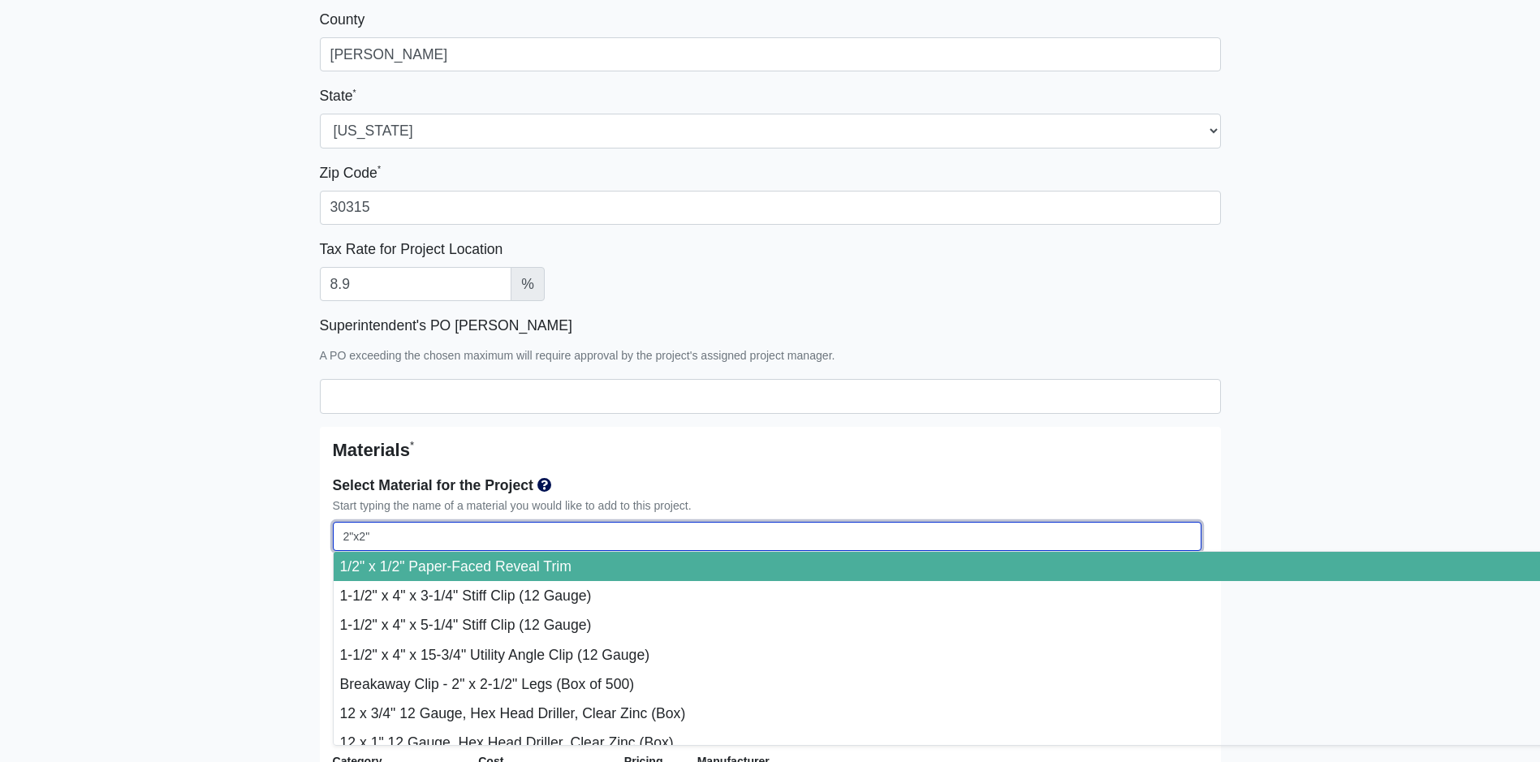
type input "2"x2" a"
select select
type input "2"x2" an"
select select
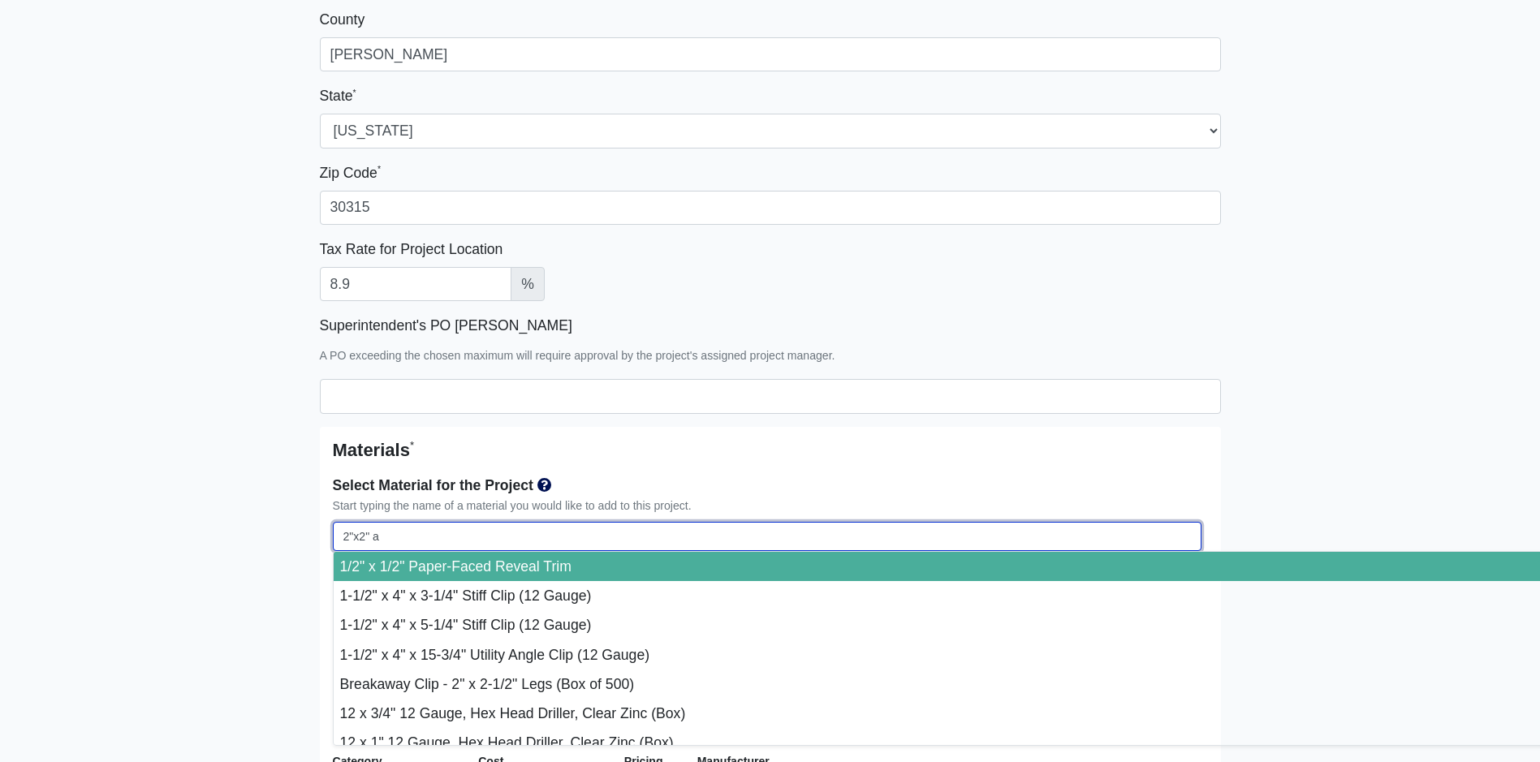
select select
type input "2"x2" ang"
select select
type input "2"x2" angl"
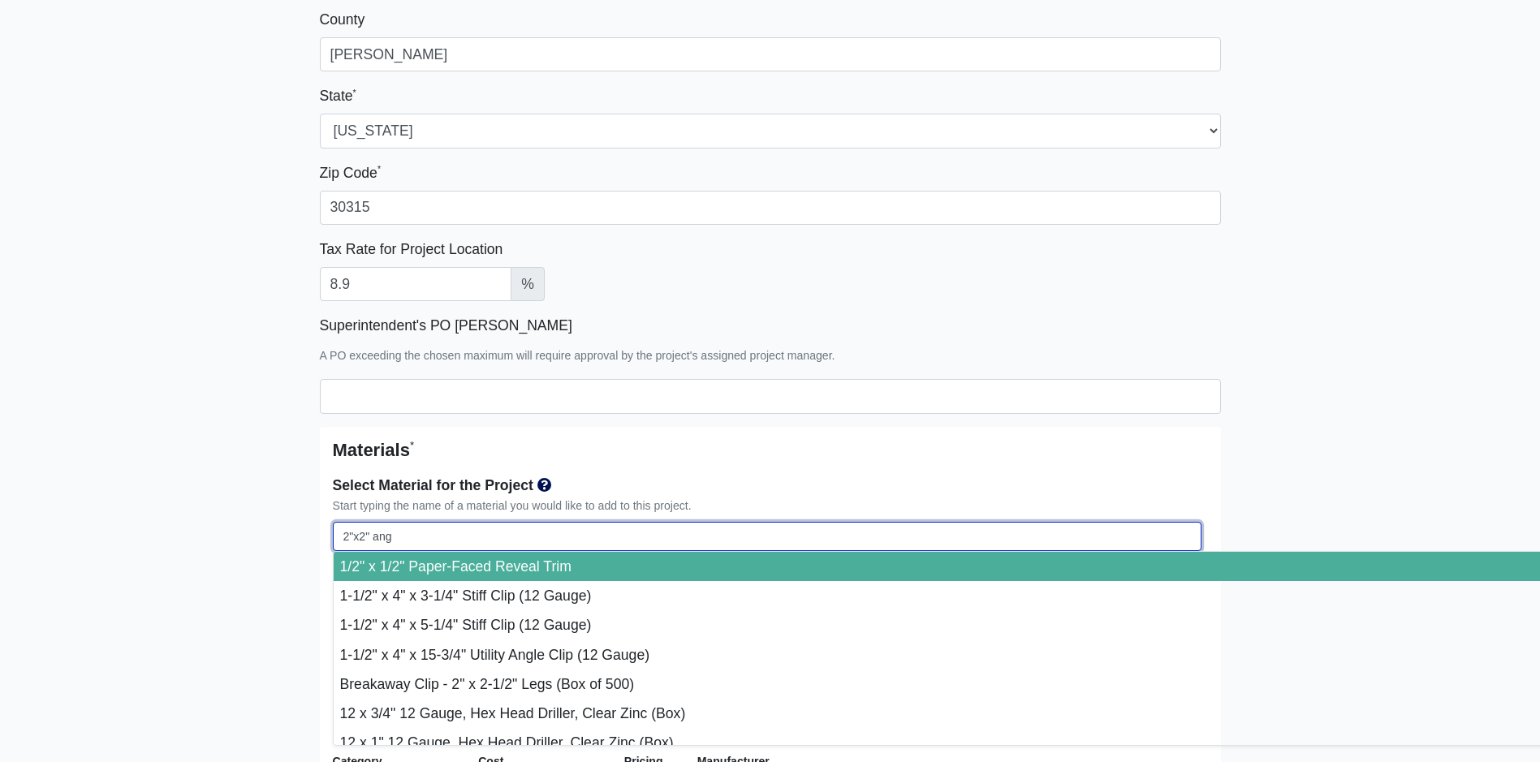
select select
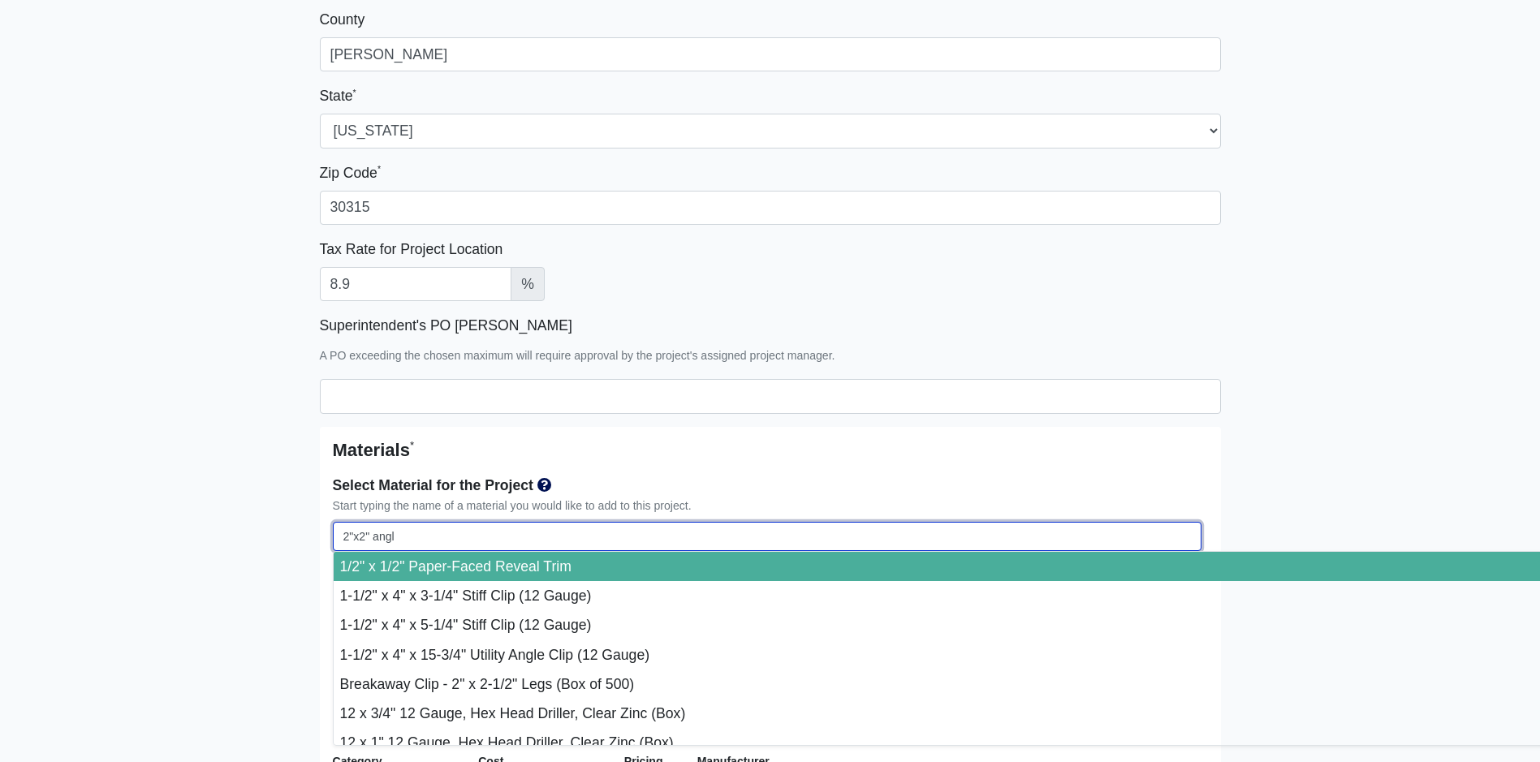
select select
type input "2"x2" angle"
select select
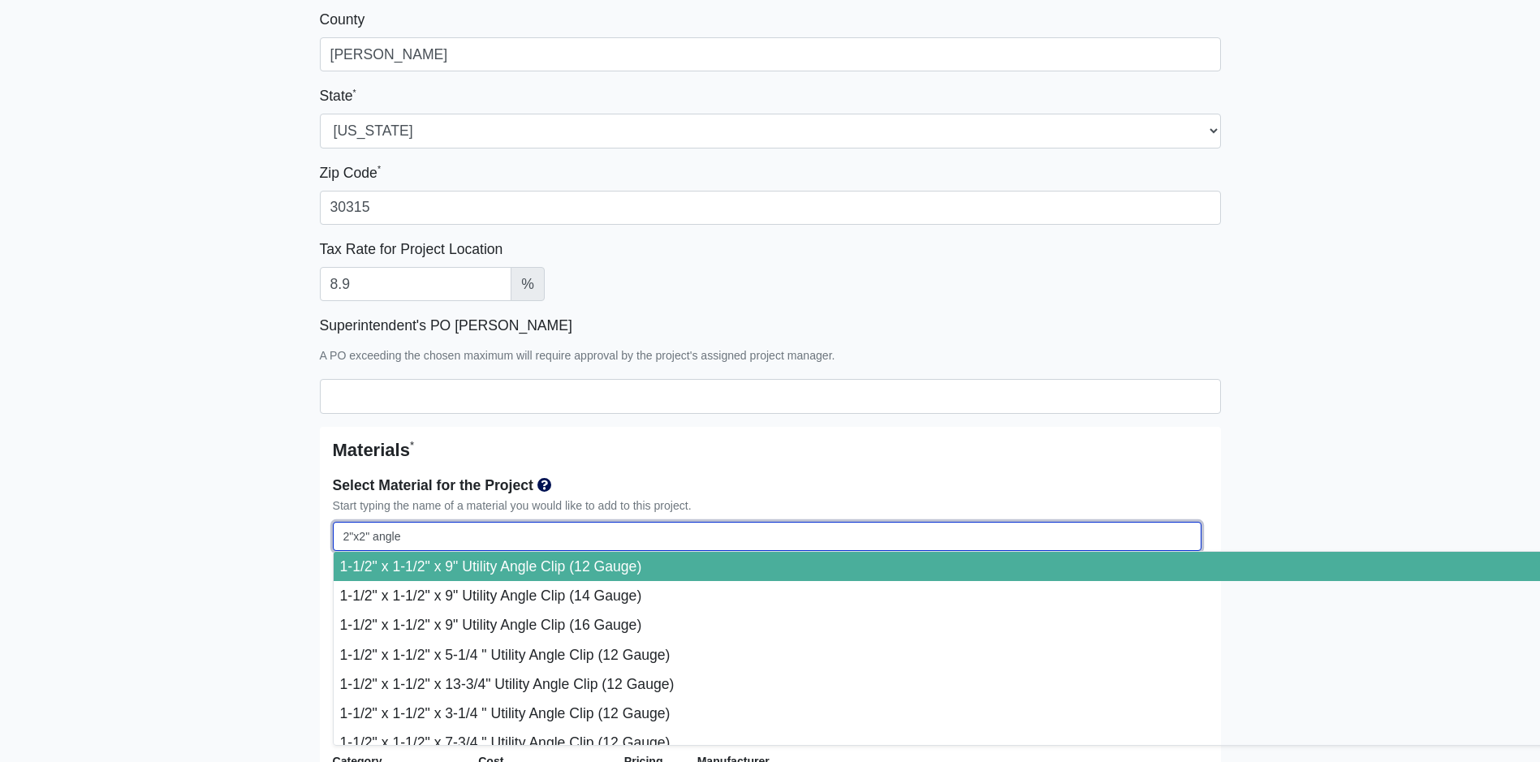
select select
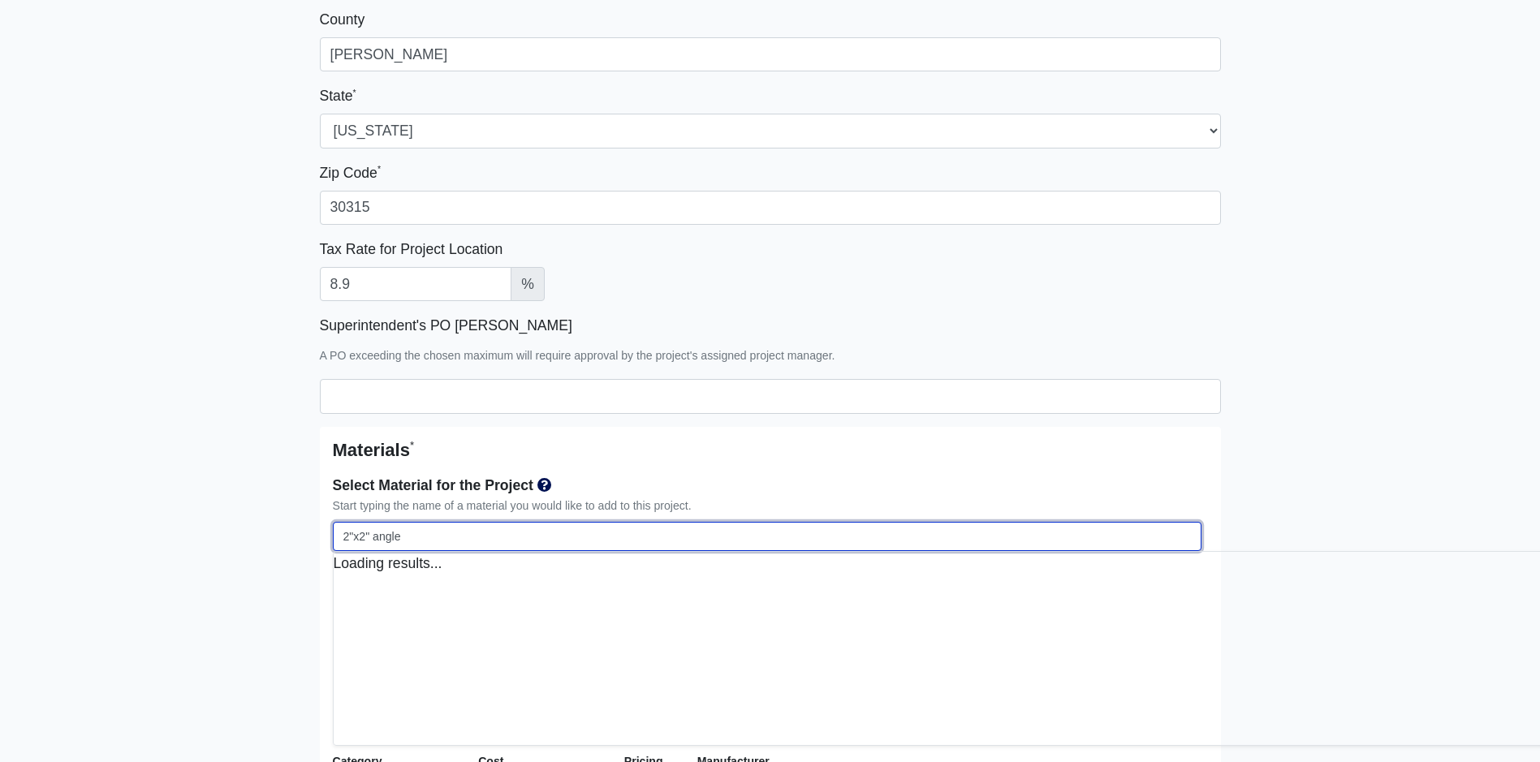
select select
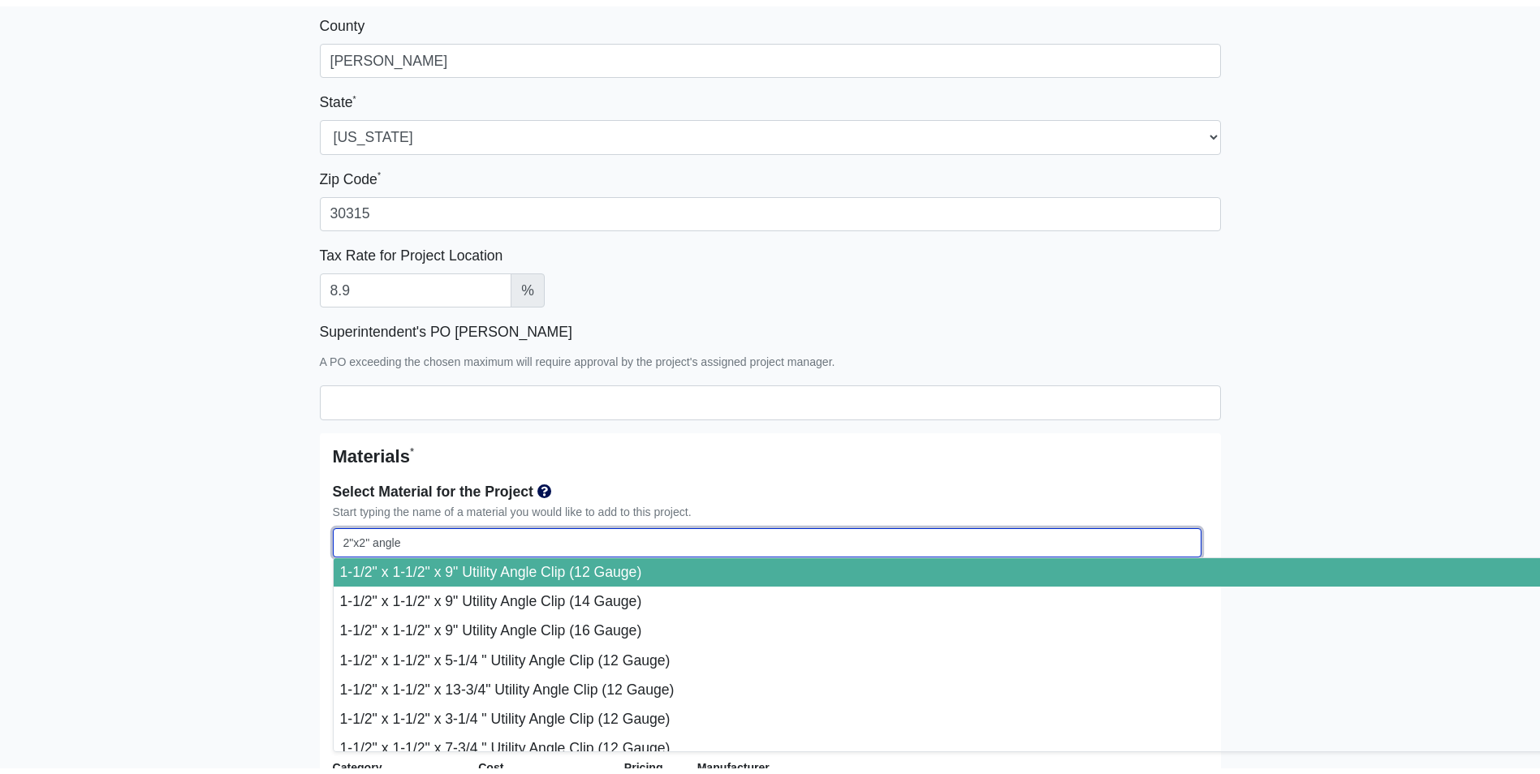
scroll to position [0, 0]
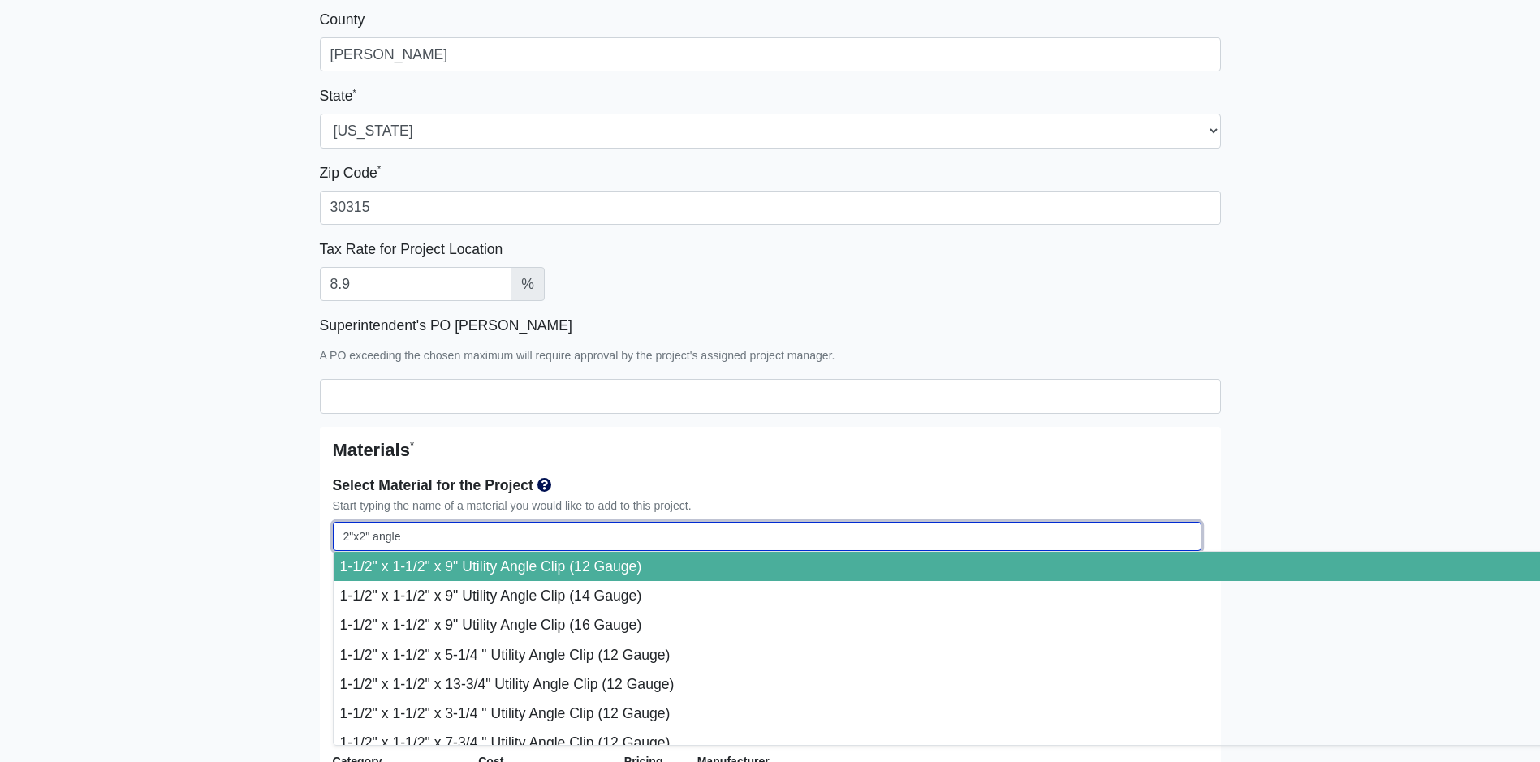
click at [371, 535] on input "2"x2" angle" at bounding box center [767, 537] width 869 height 30
type input "2"x2 angle"
select select
type input "2"x angle"
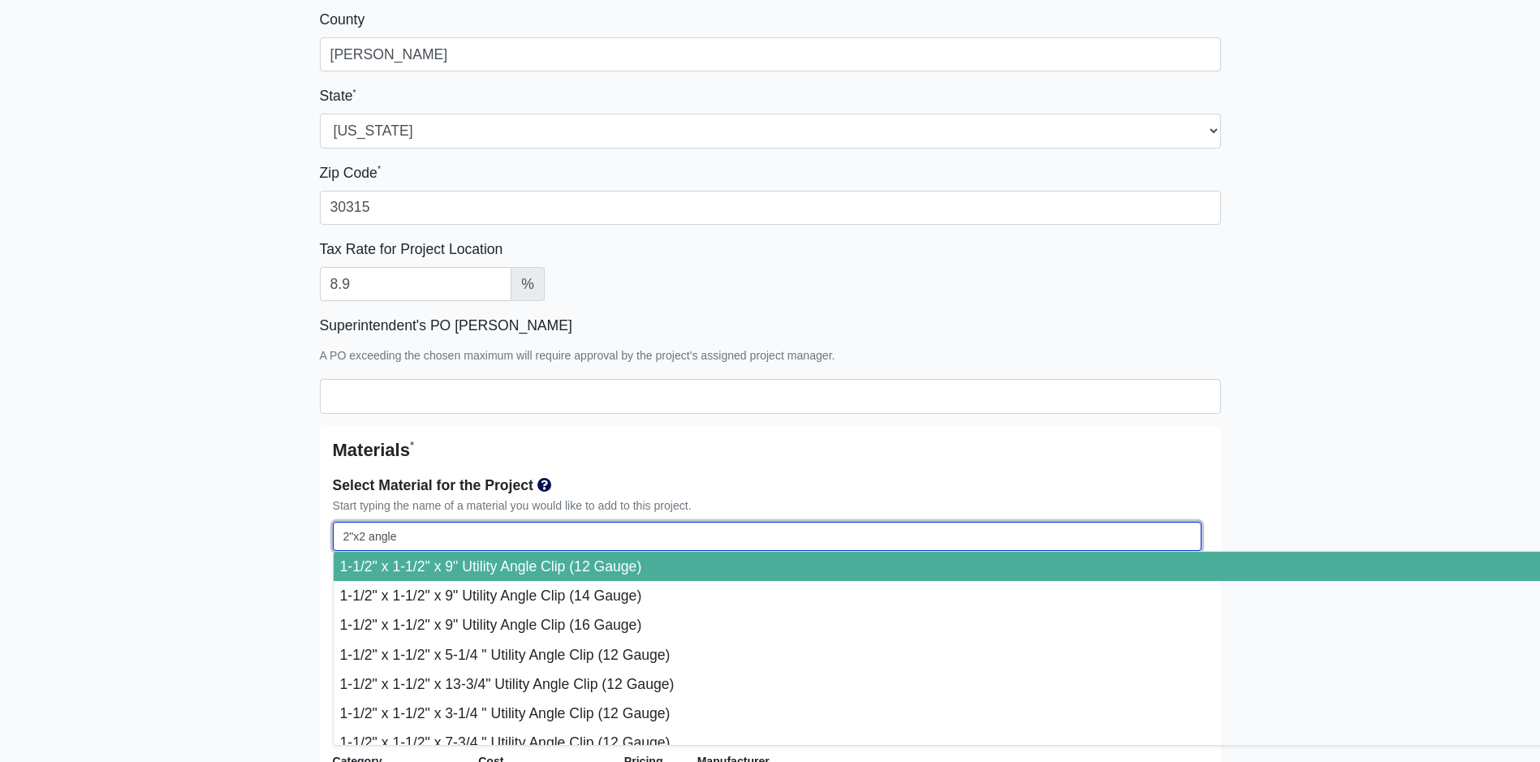
select select
type input "2" angle"
select select
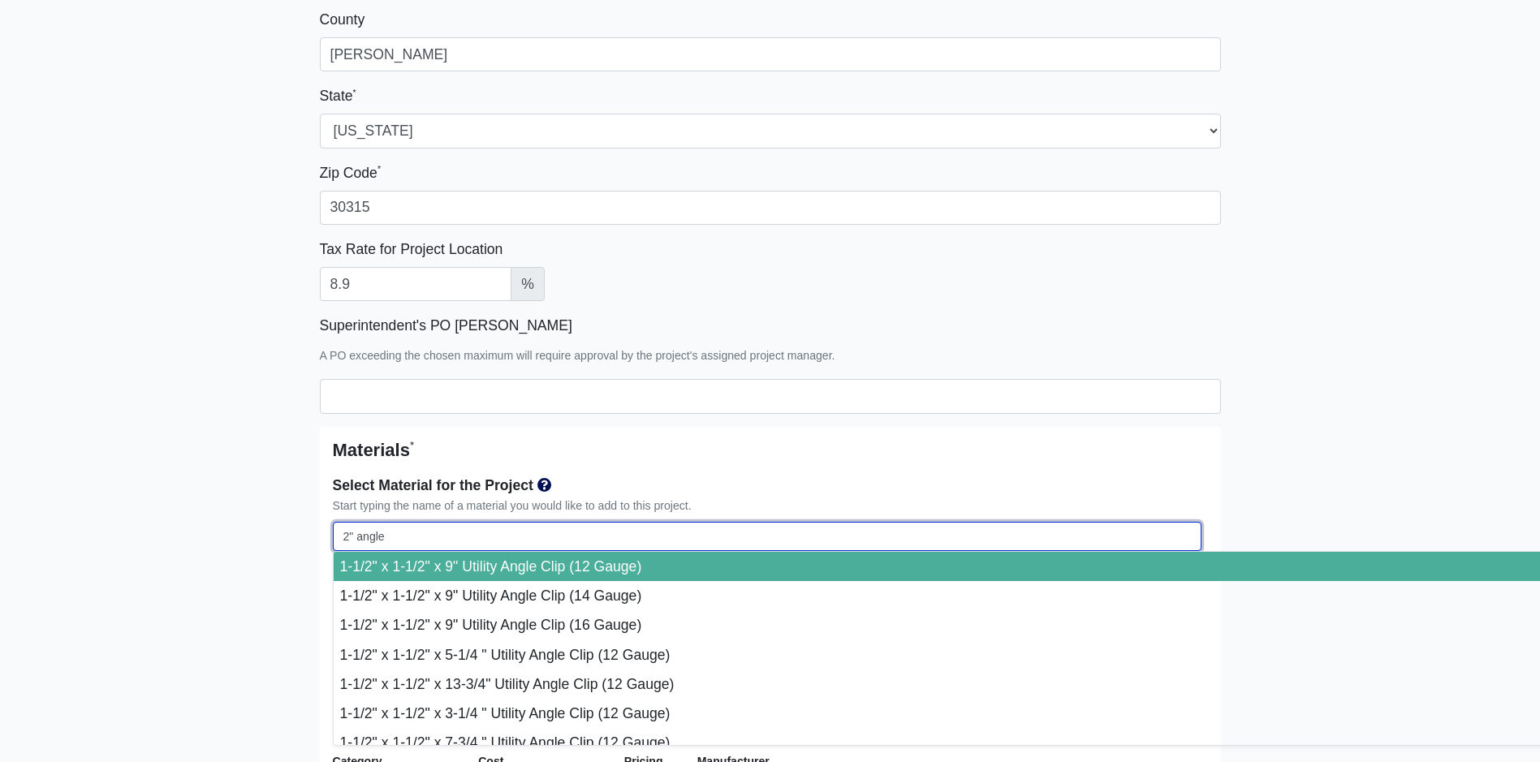
select select
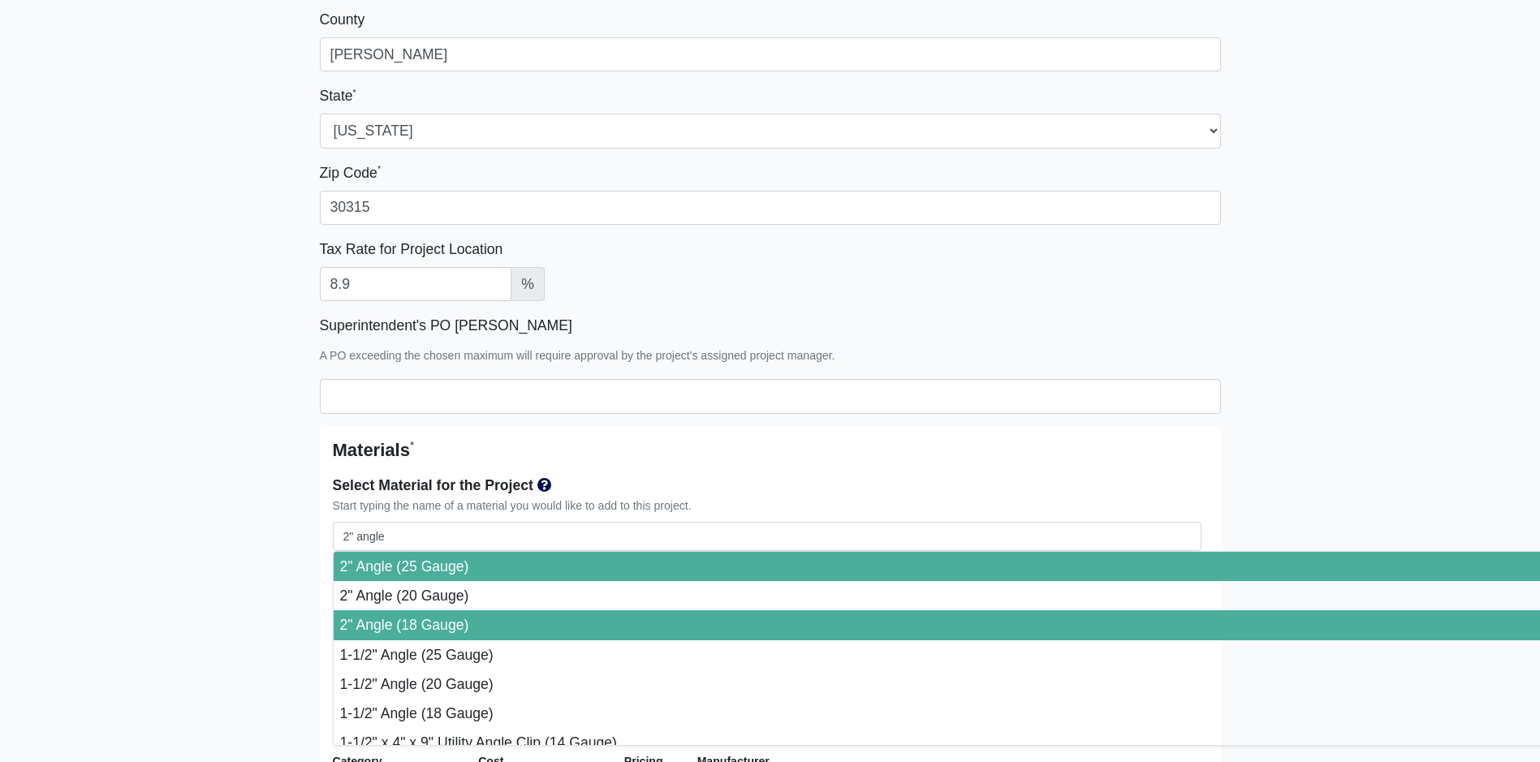
type input "2" Angle (18 Gauge)"
select select "[object Object]"
select select "1"
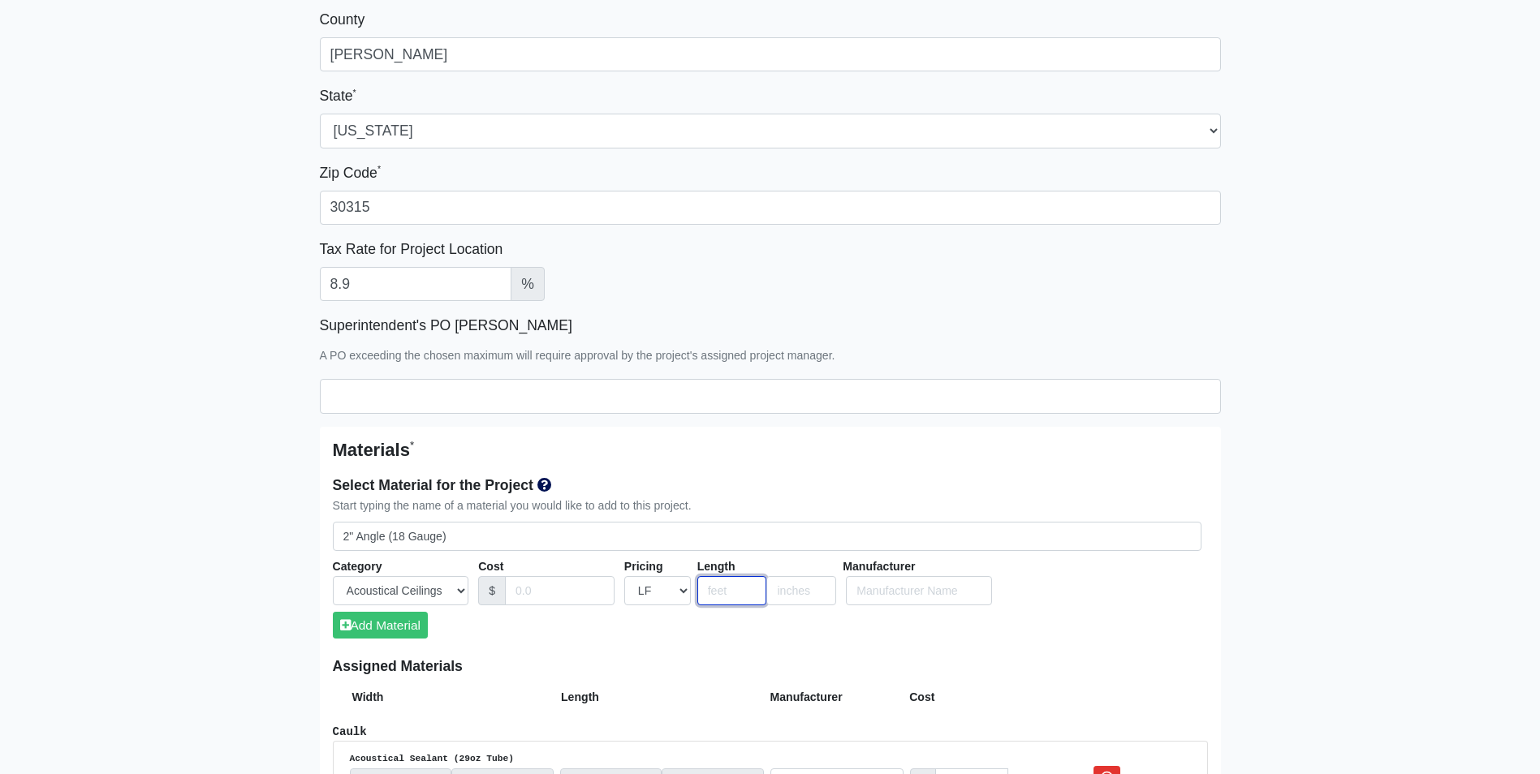
click at [717, 589] on input "number" at bounding box center [732, 591] width 70 height 30
type input "10"
click at [380, 627] on button "Add Material" at bounding box center [380, 625] width 95 height 27
select select
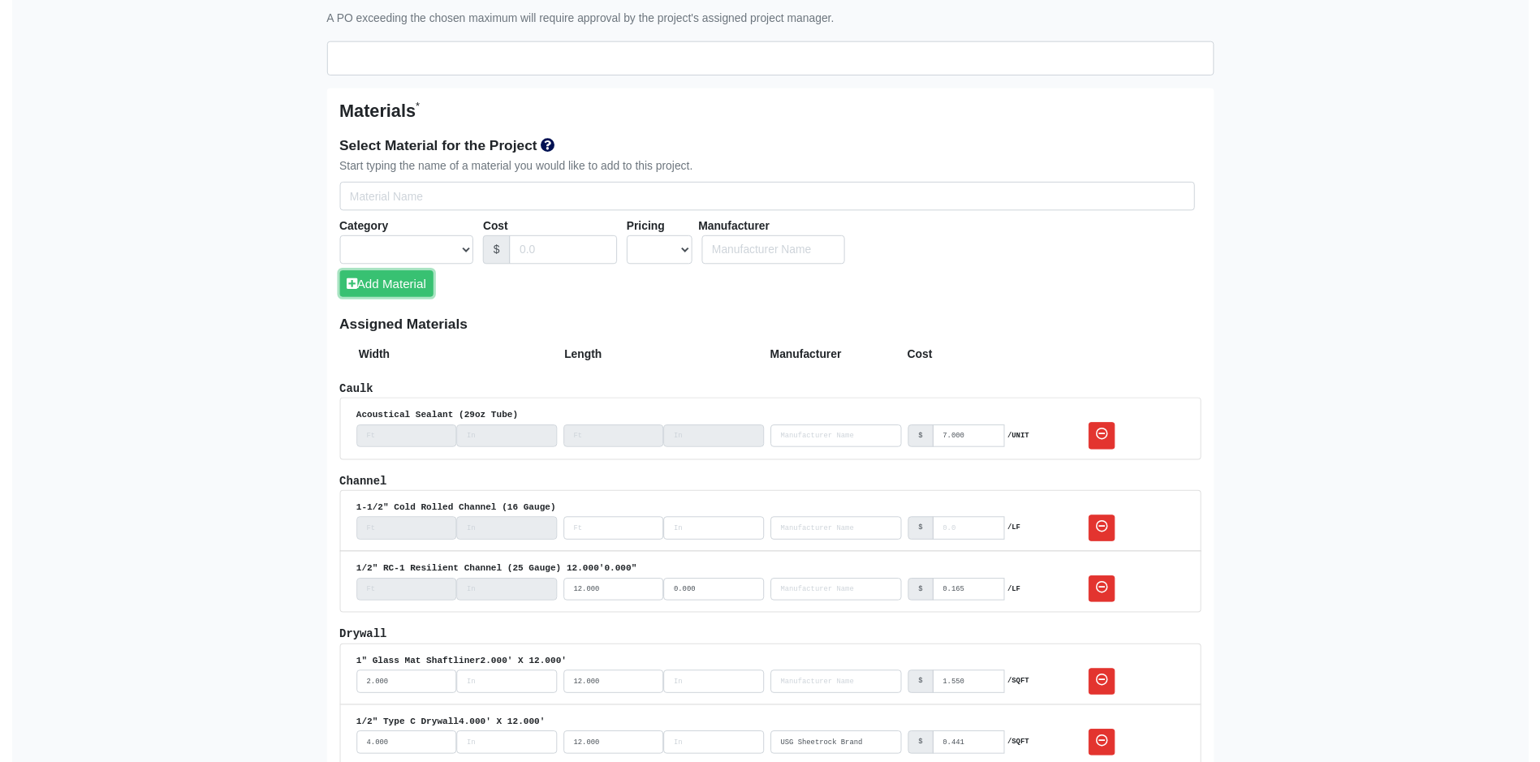
scroll to position [893, 0]
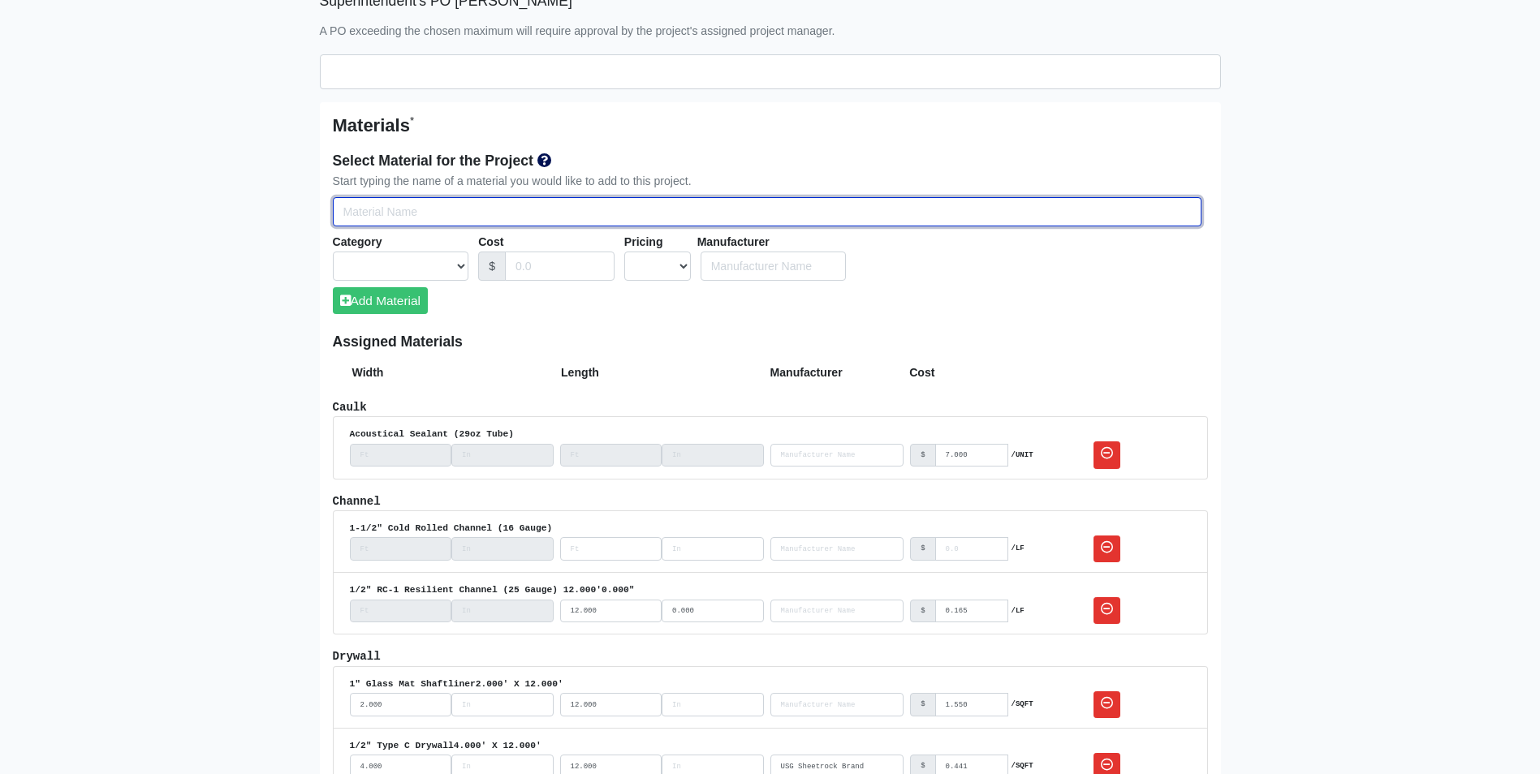
click at [364, 206] on input "Select Team Members for the Project" at bounding box center [767, 212] width 869 height 30
type input "a"
select select
type input "an"
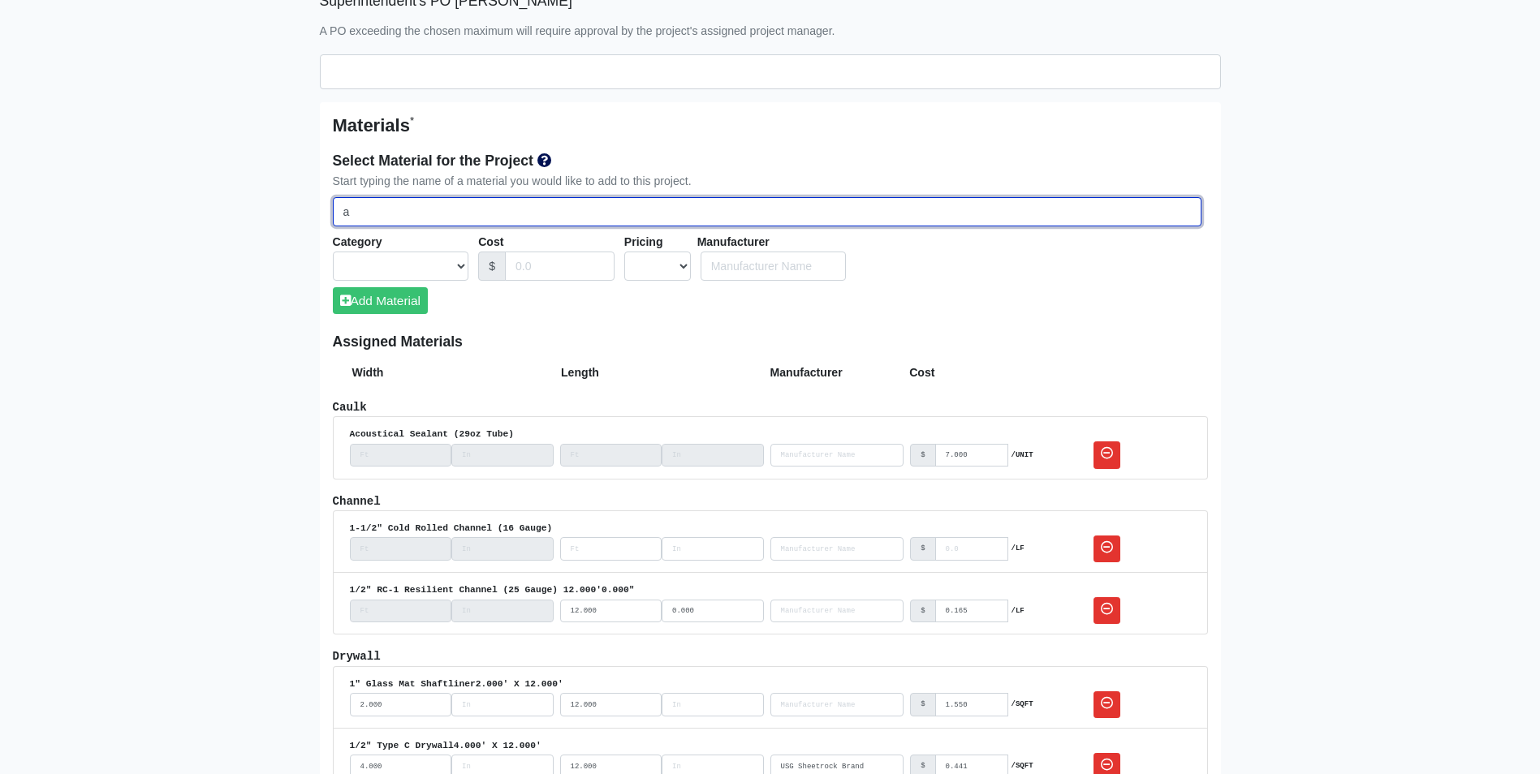
select select
type input "ang"
select select
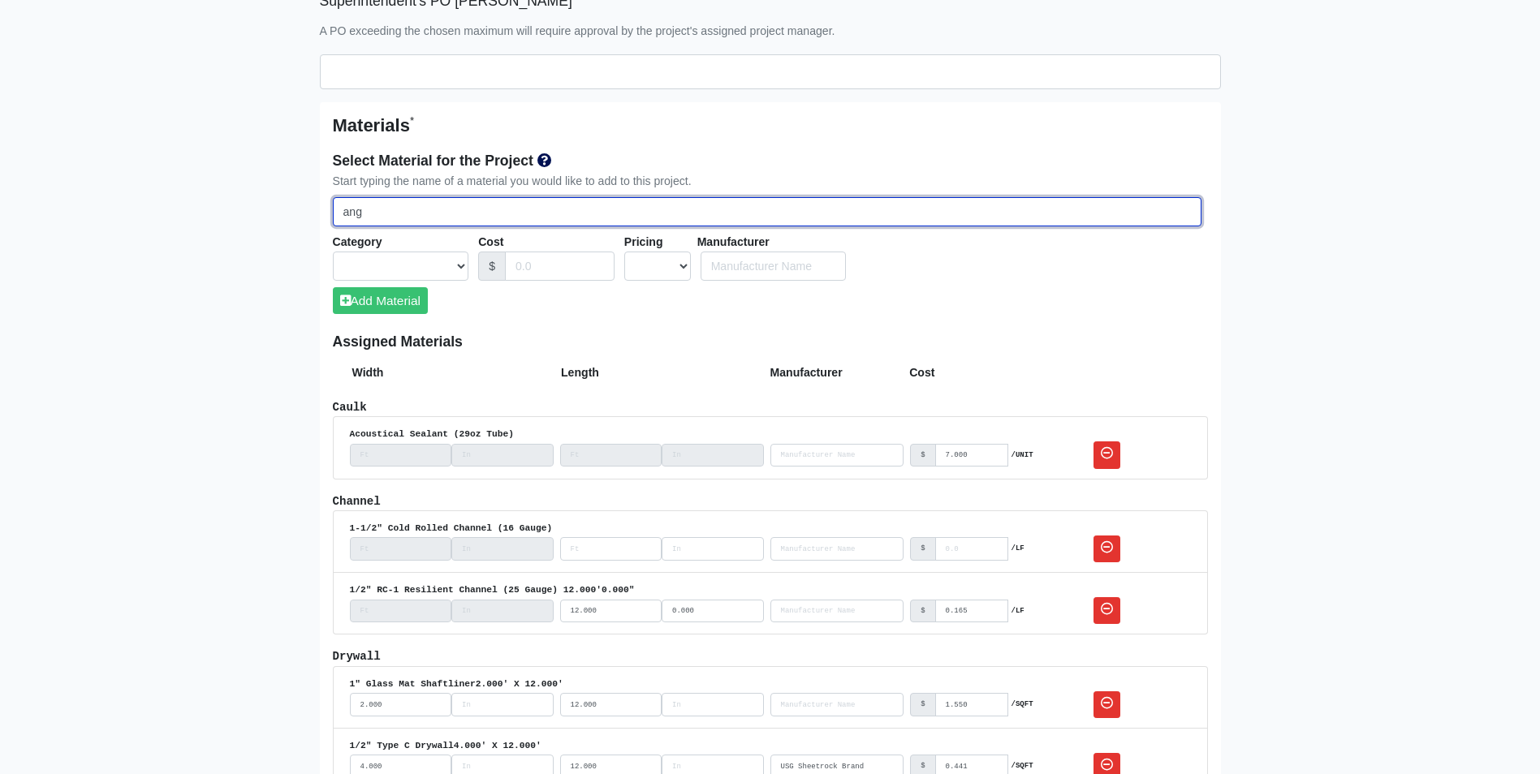
type input "angl"
select select
type input "angle"
select select
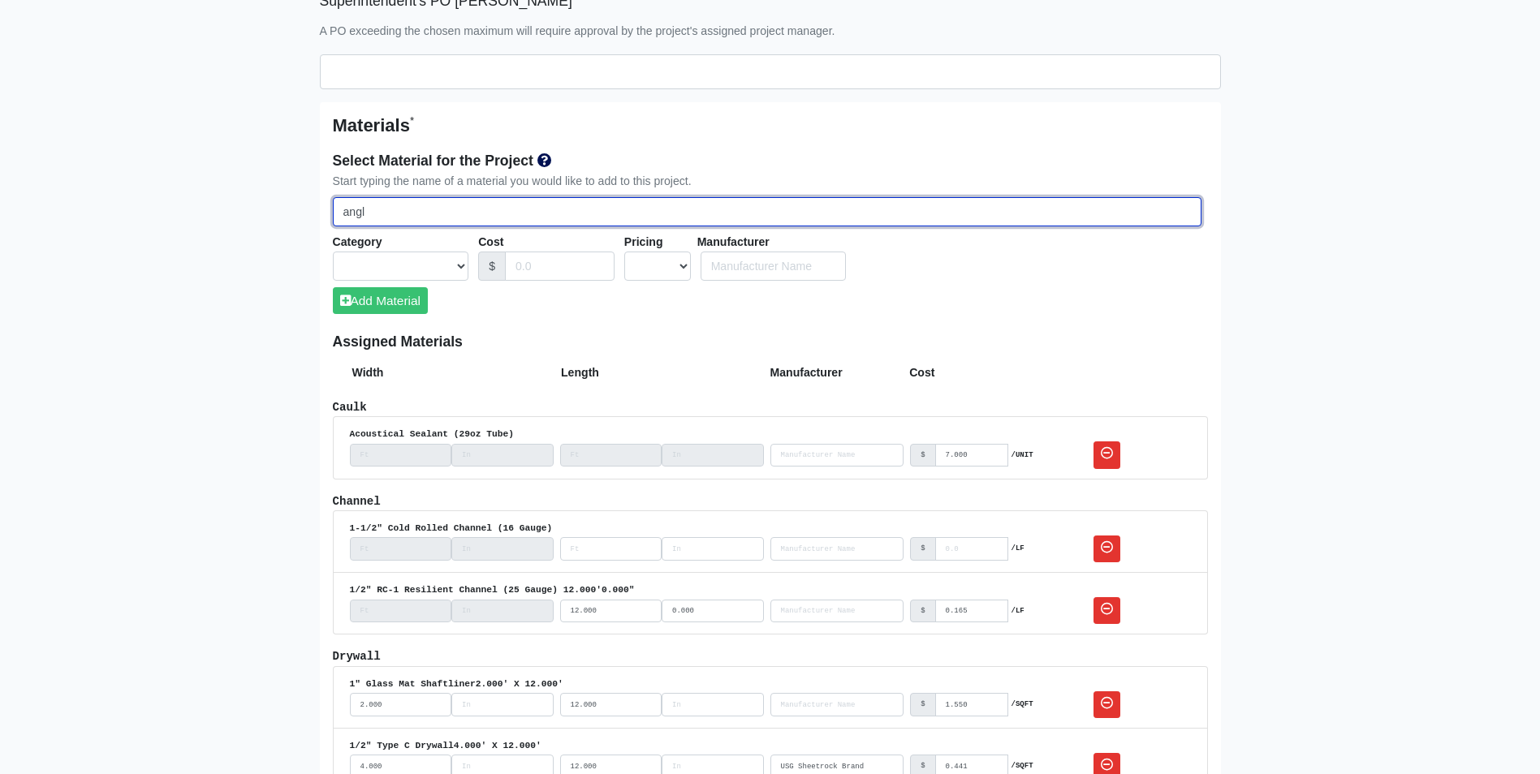
select select
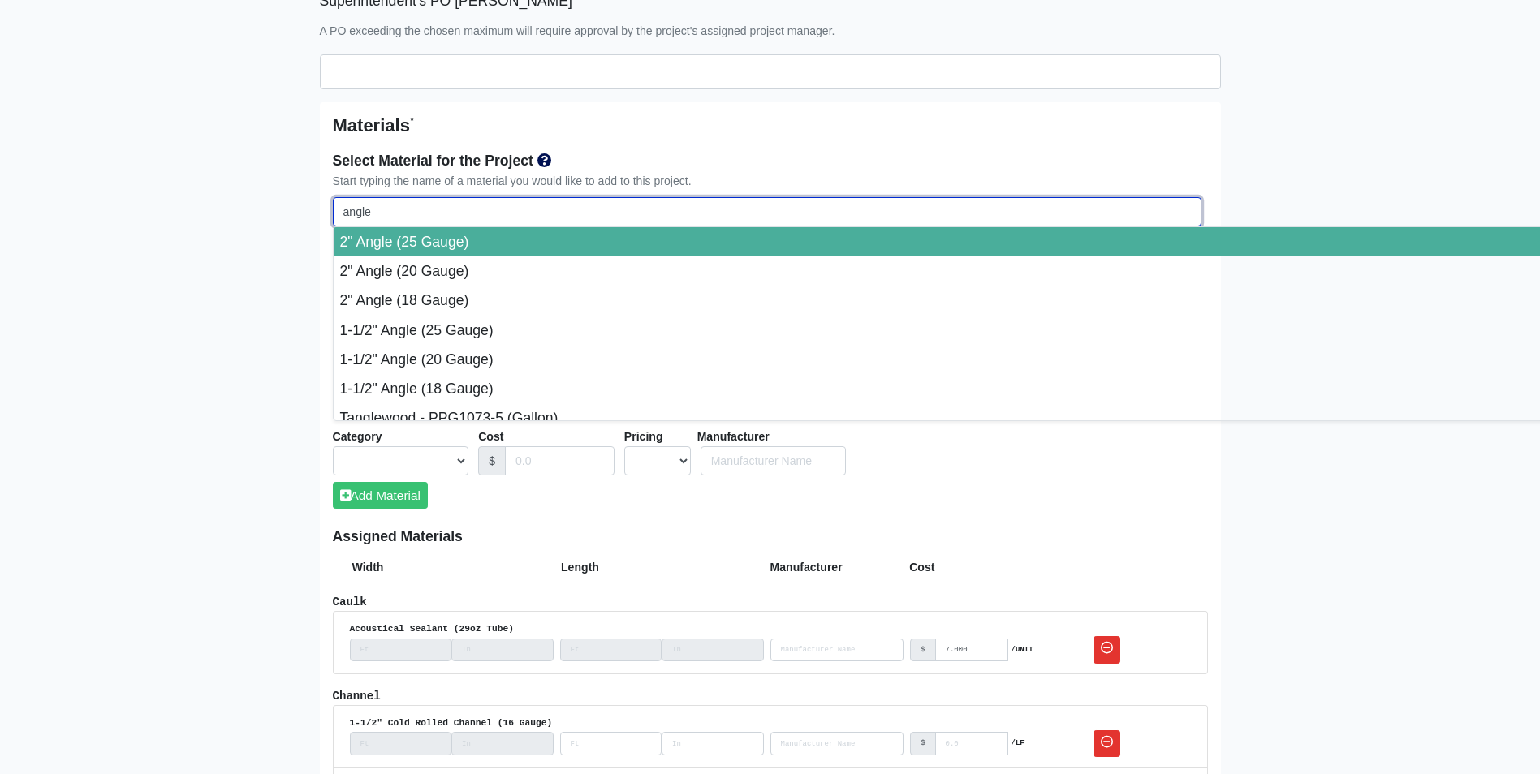
type input "angle"
select select
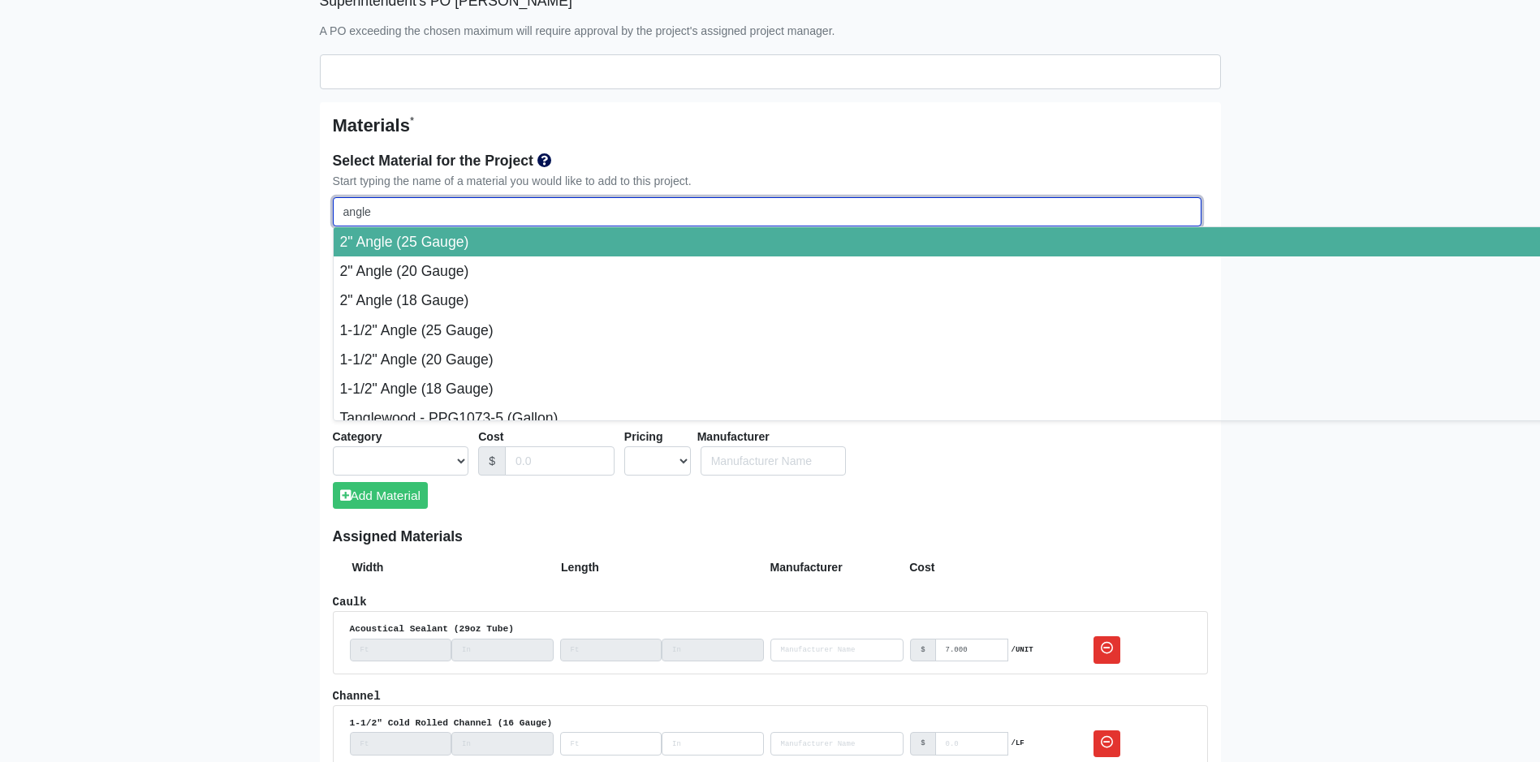
select select
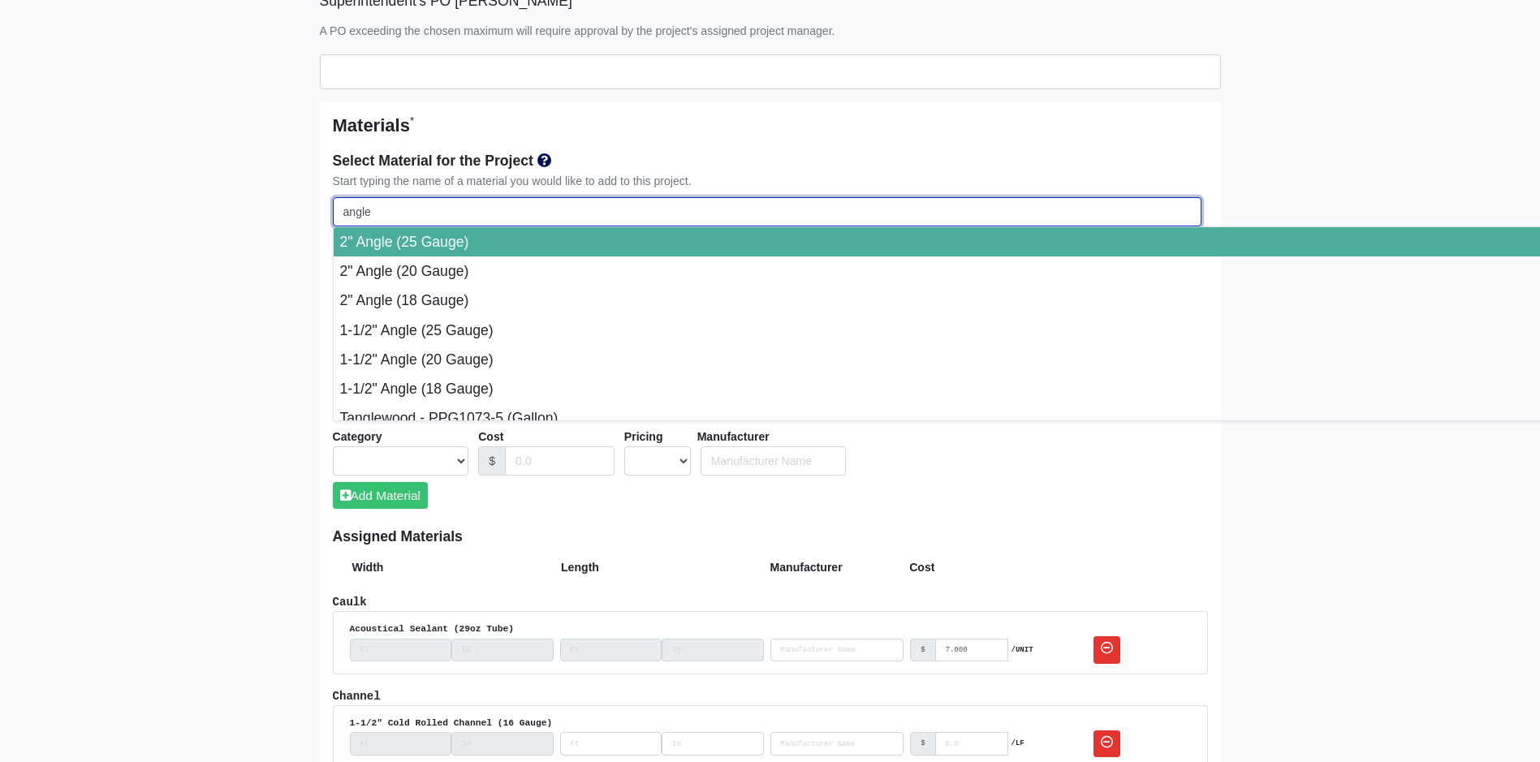
select select
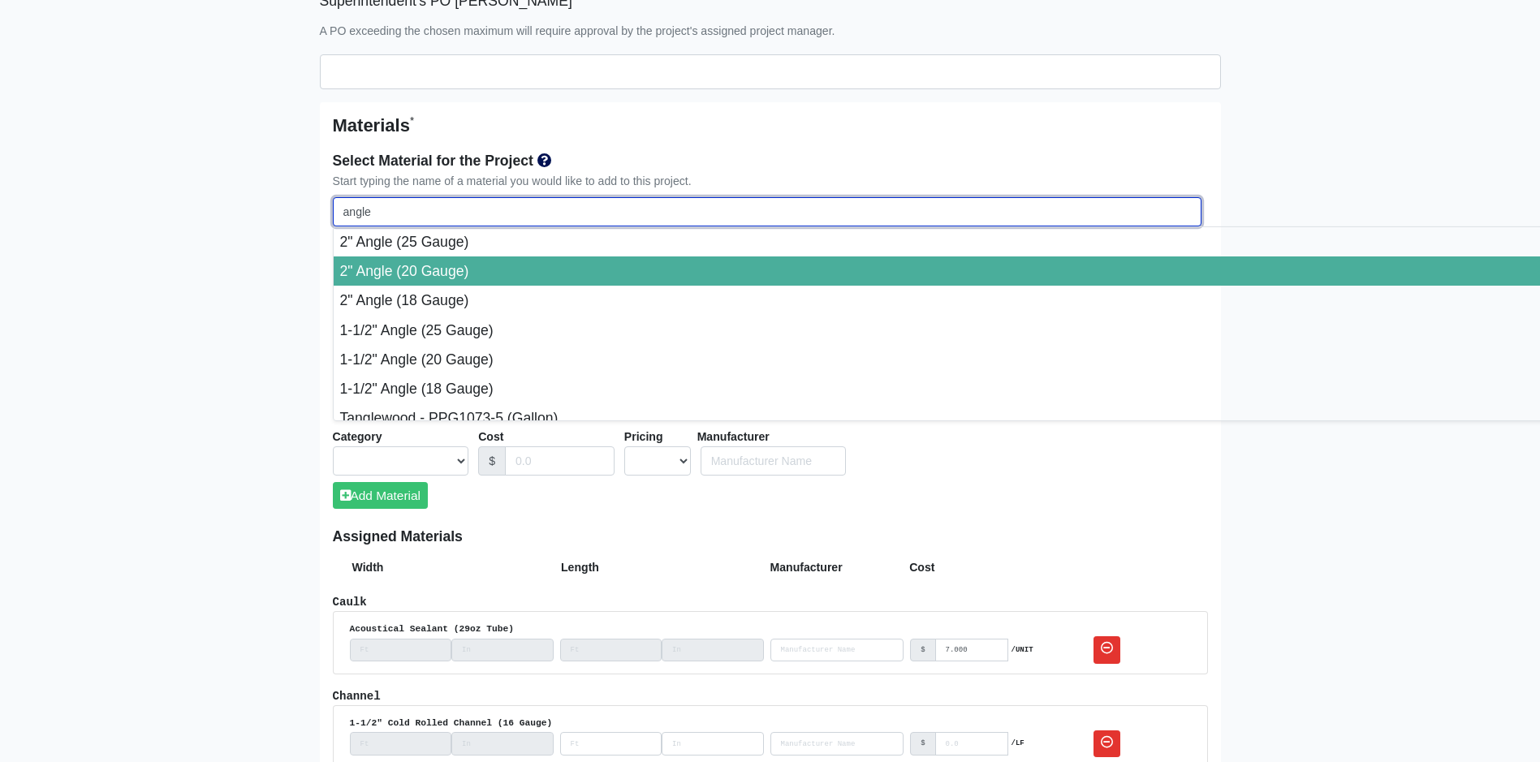
select select
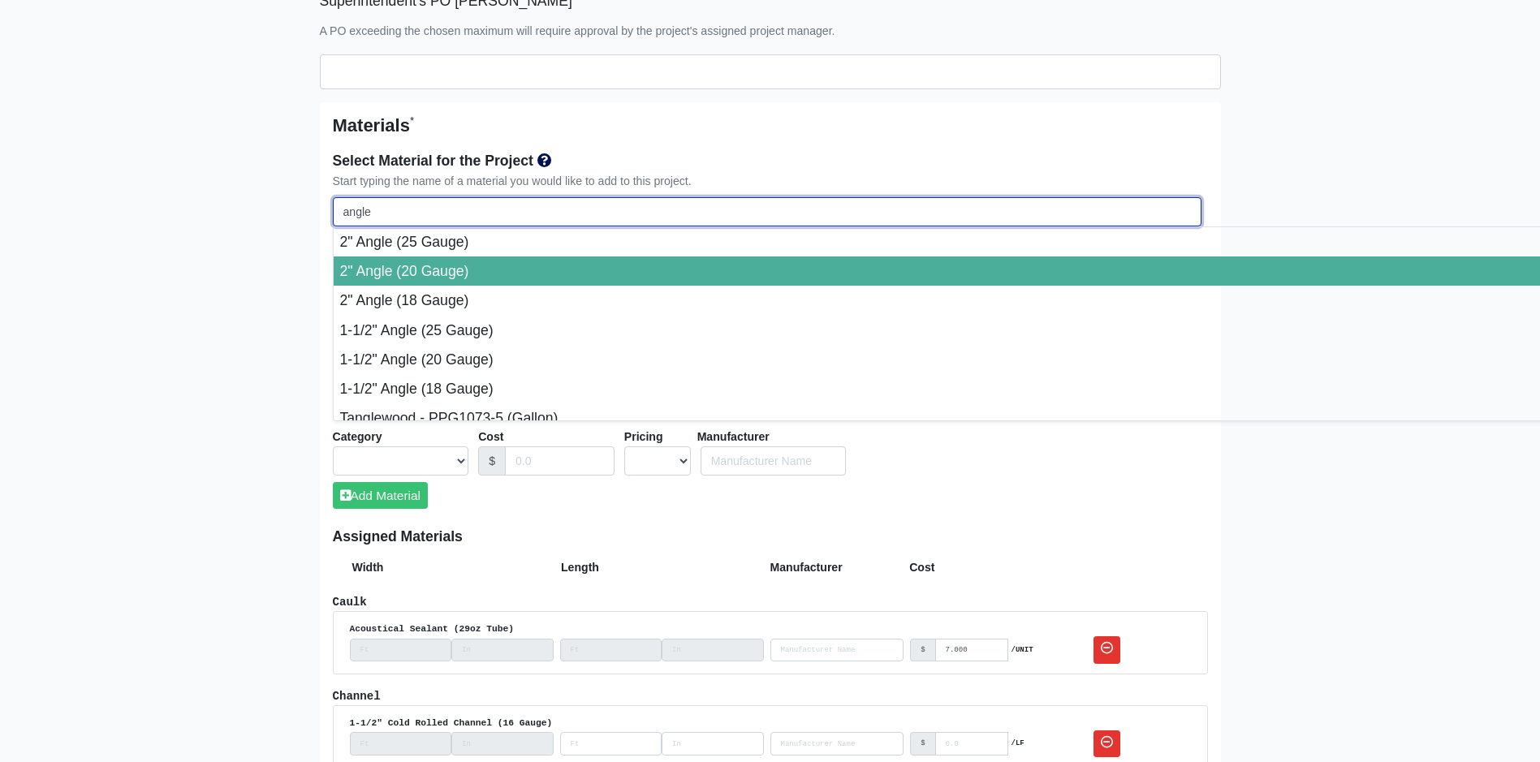
select select
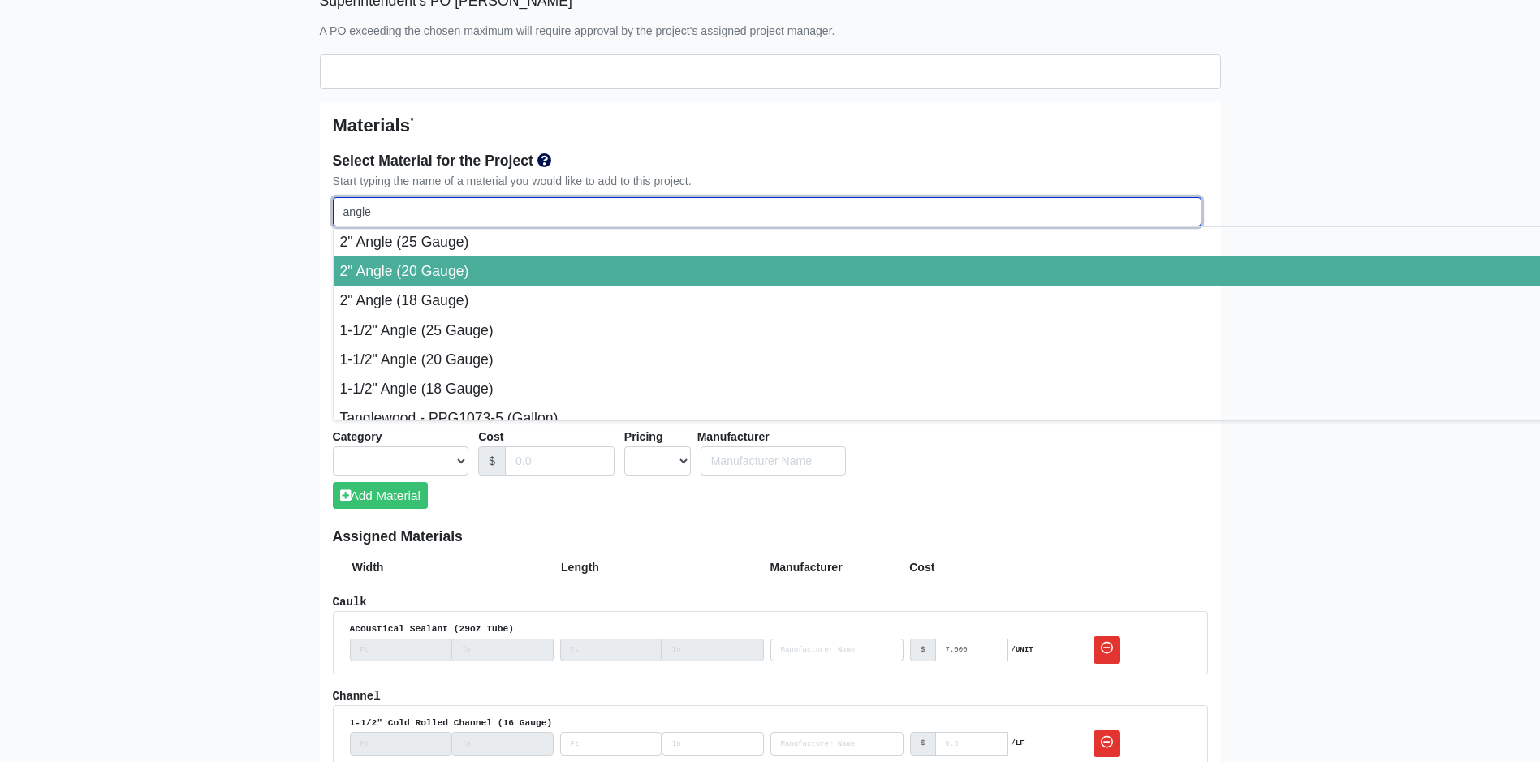
select select
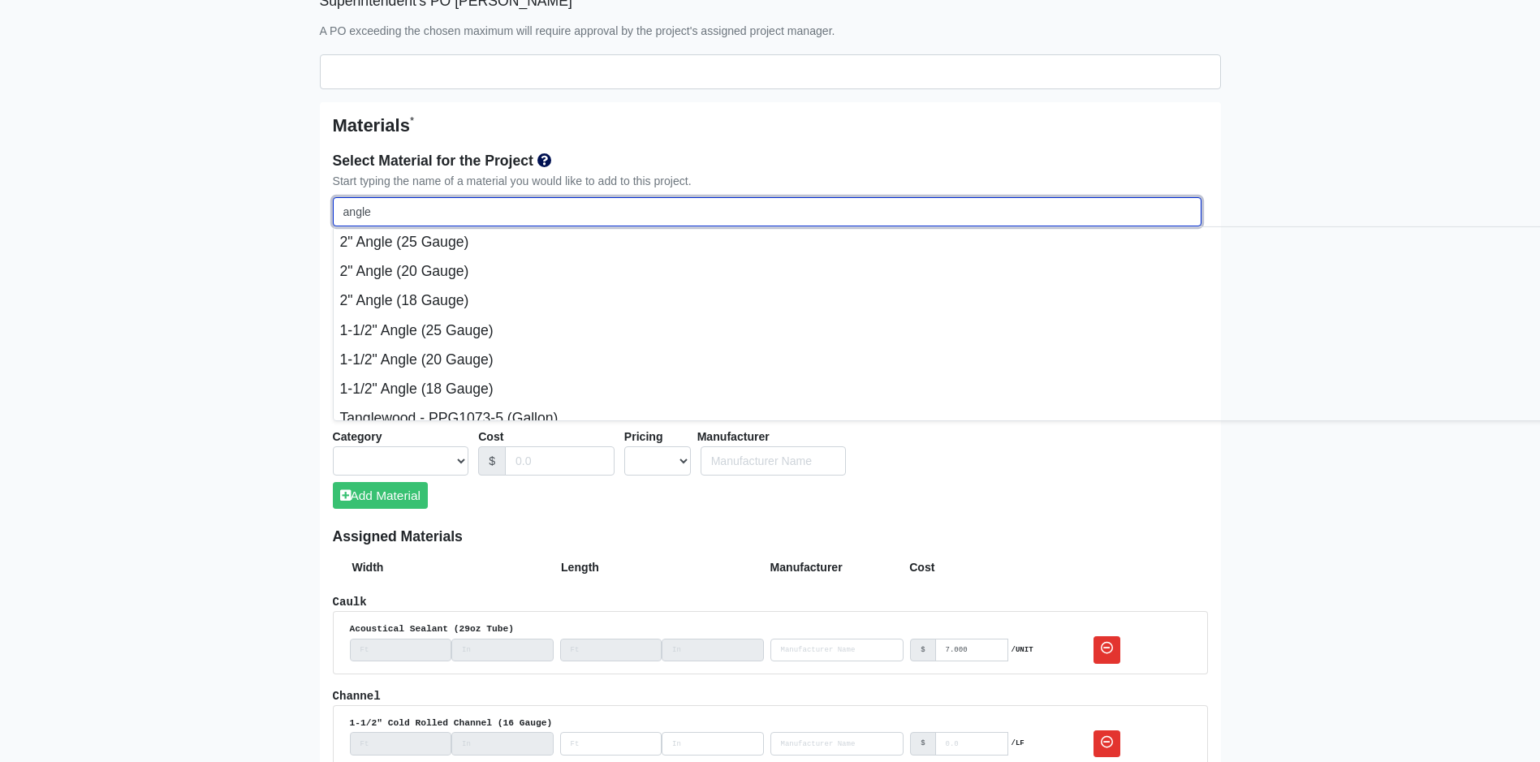
select select
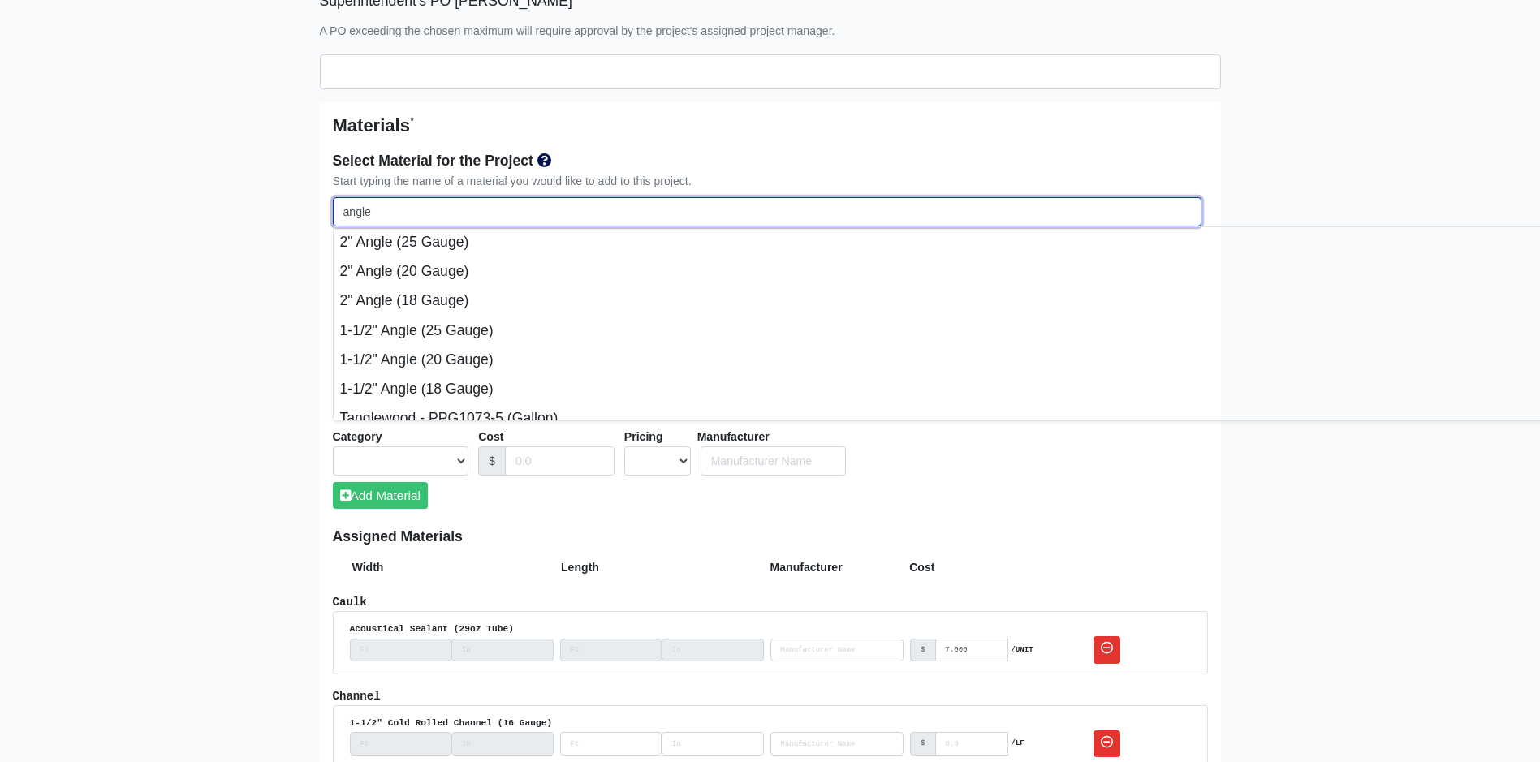
select select
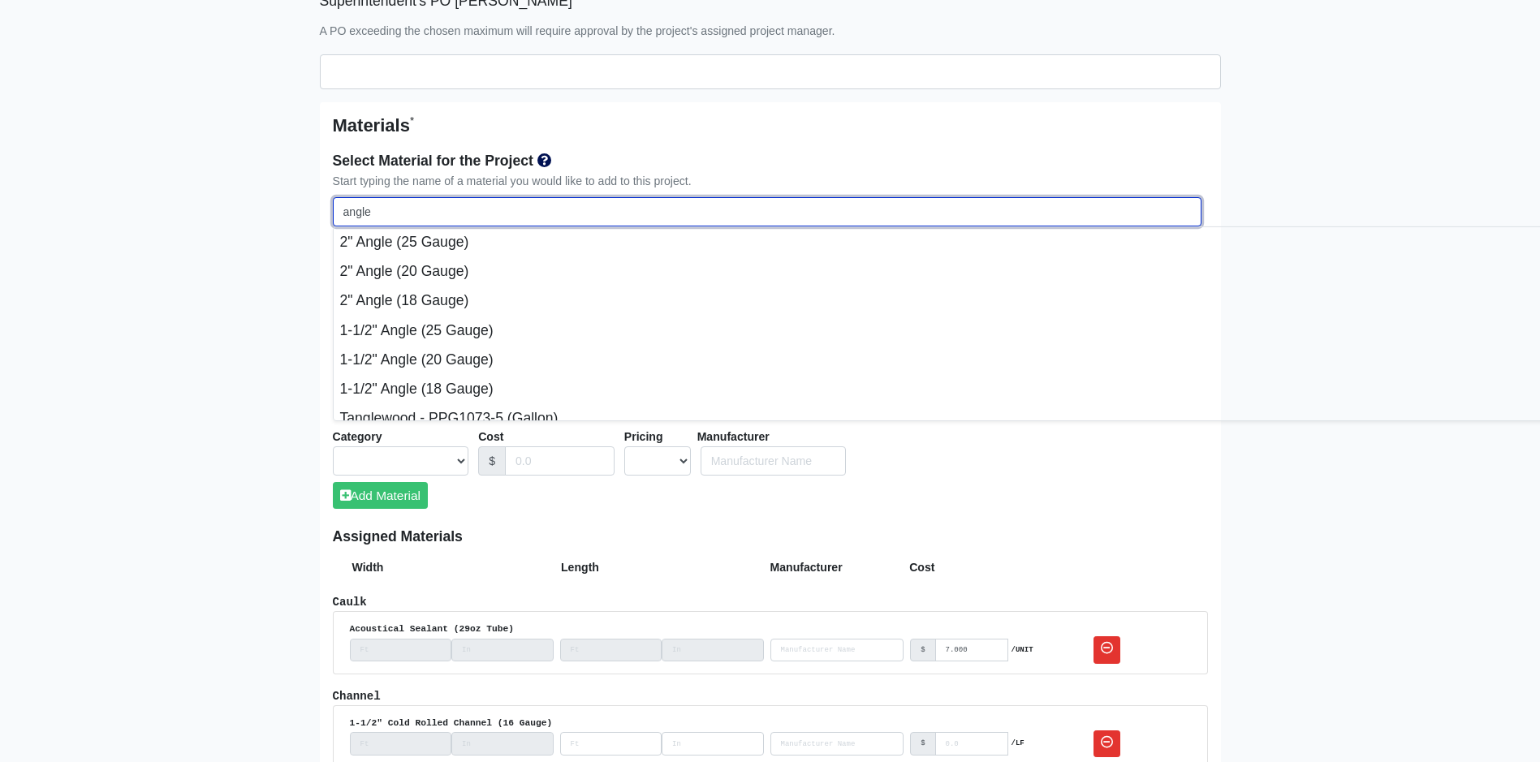
select select
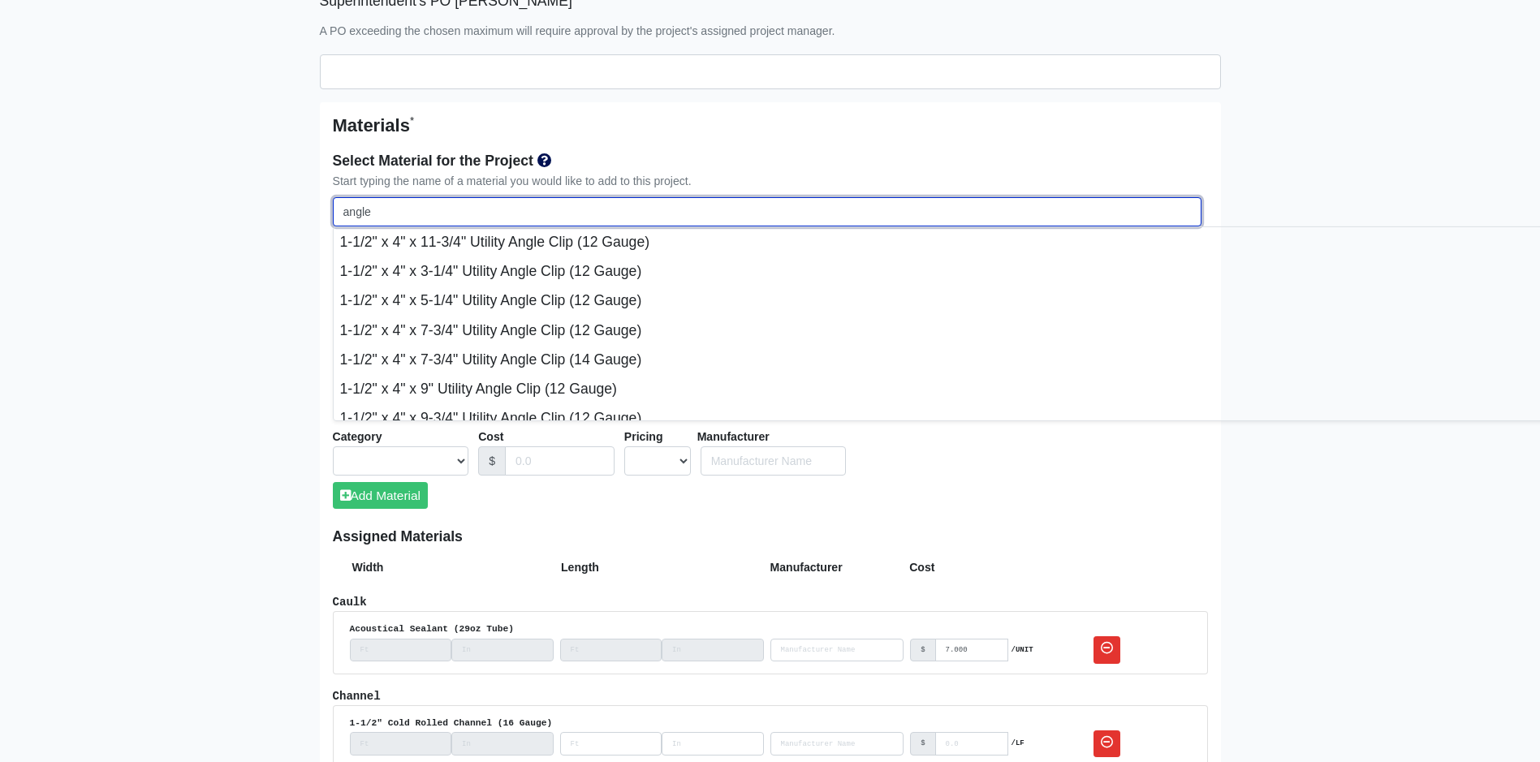
scroll to position [974, 0]
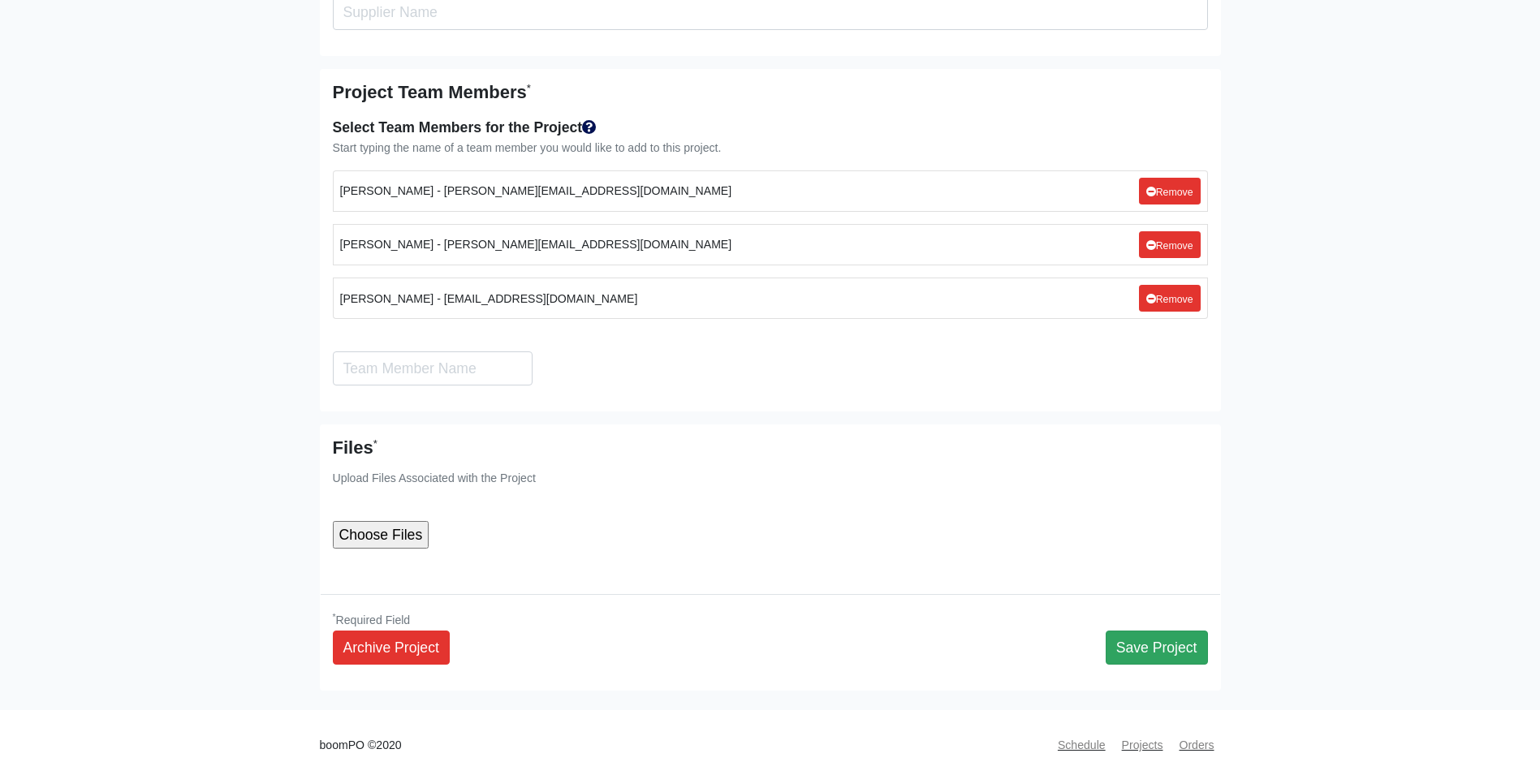
type input "angle"
click at [1137, 631] on button "Save Project" at bounding box center [1157, 648] width 102 height 34
select select
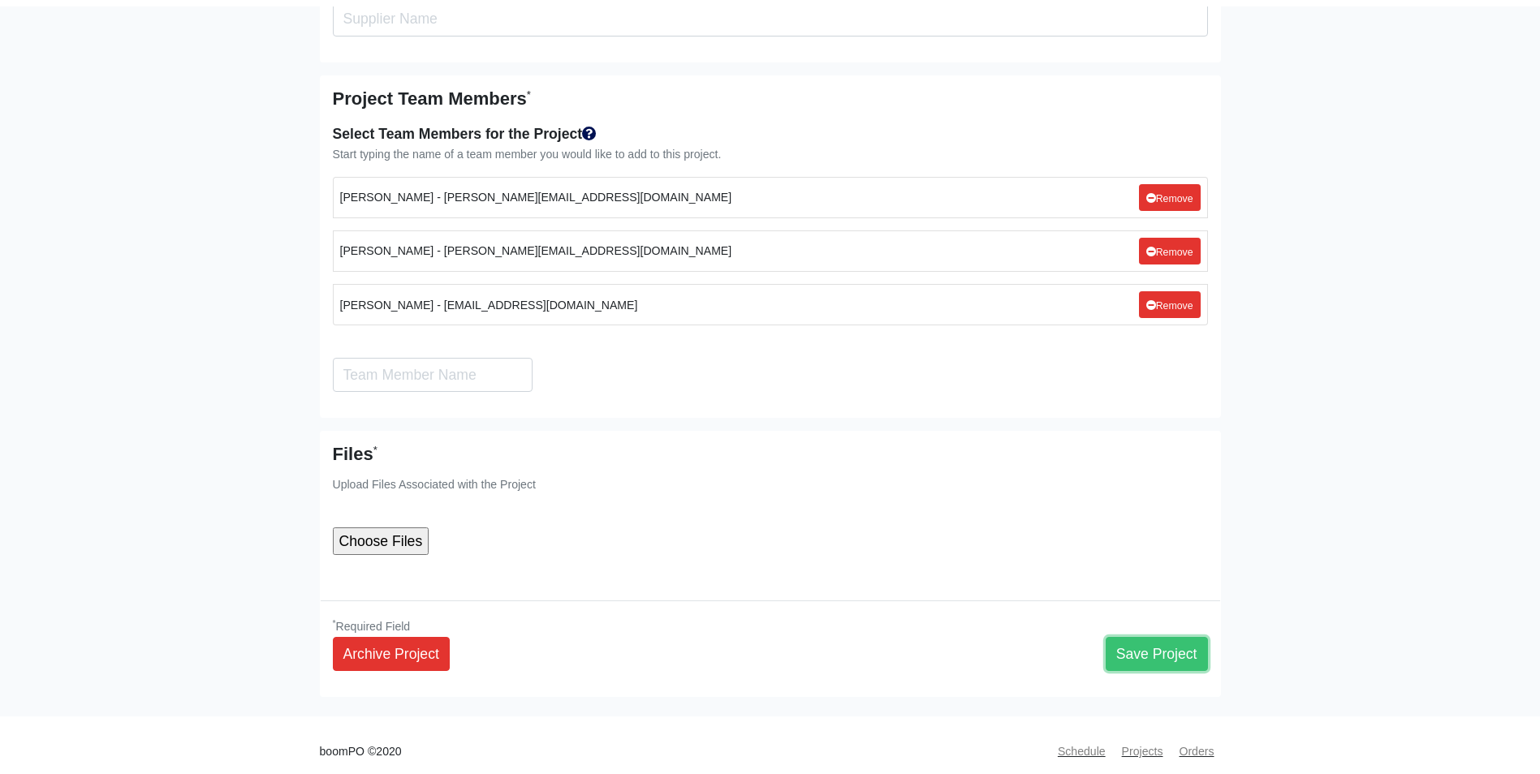
scroll to position [5512, 0]
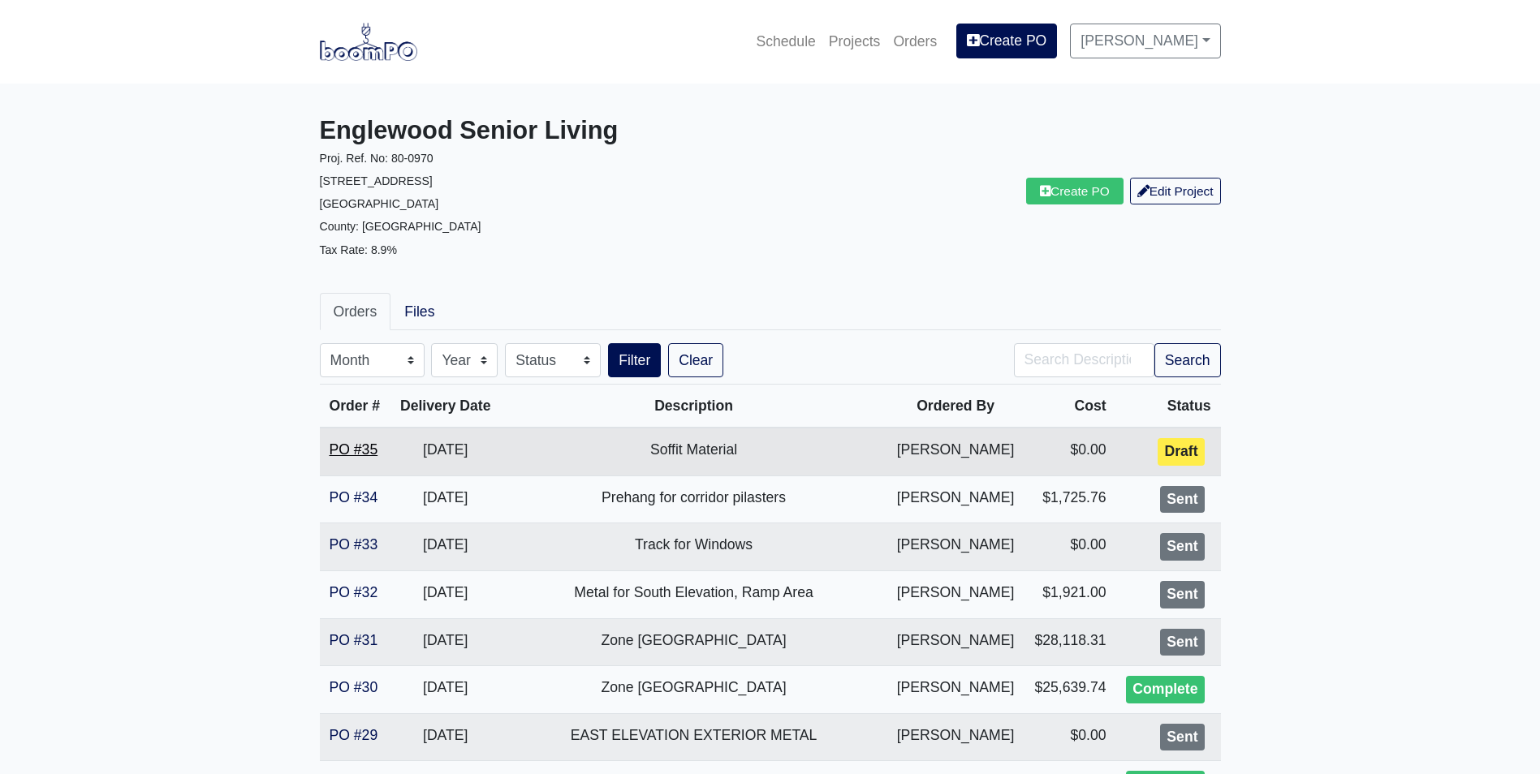
click at [358, 446] on link "PO #35" at bounding box center [354, 450] width 49 height 16
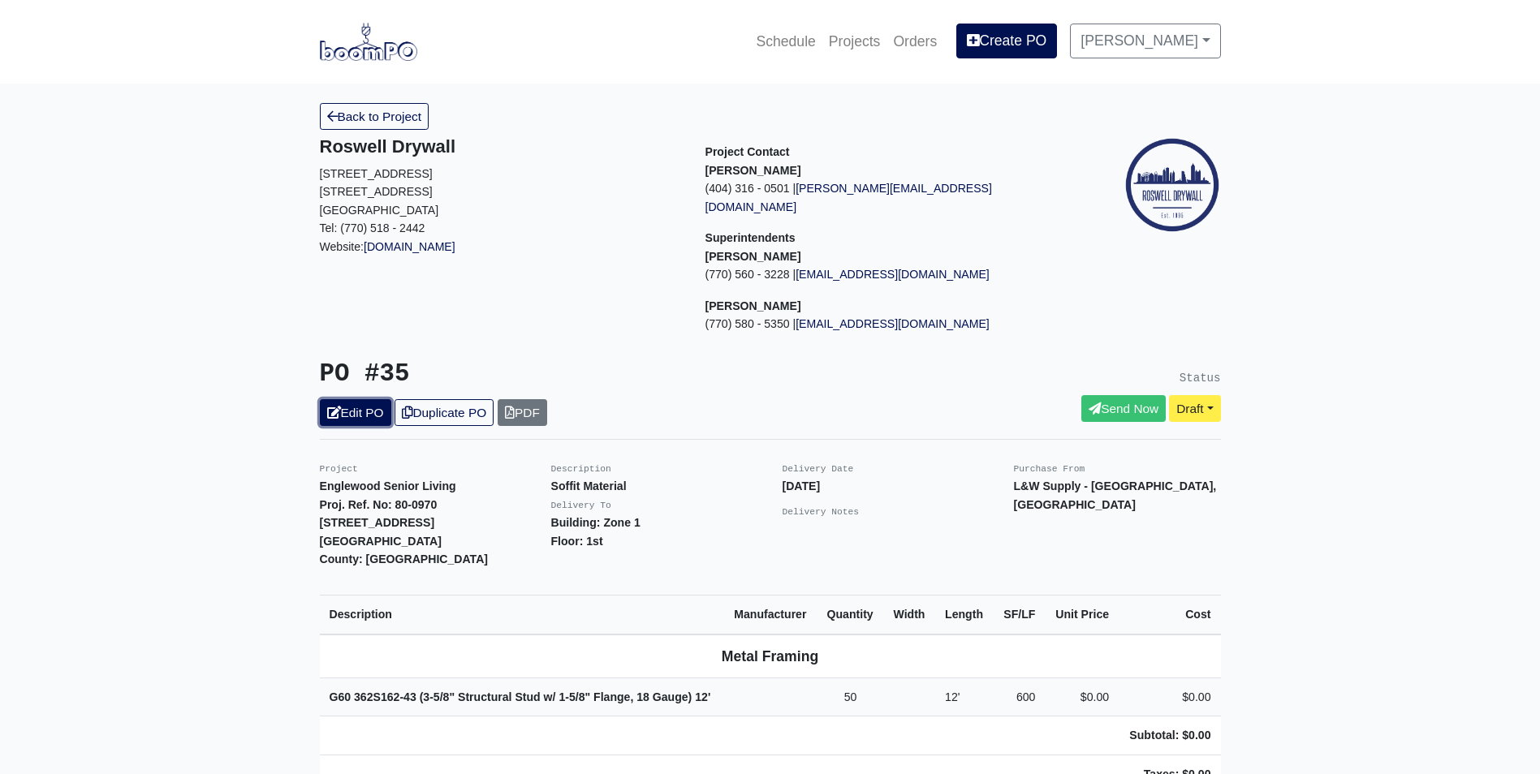
click at [343, 399] on link "Edit PO" at bounding box center [355, 412] width 71 height 27
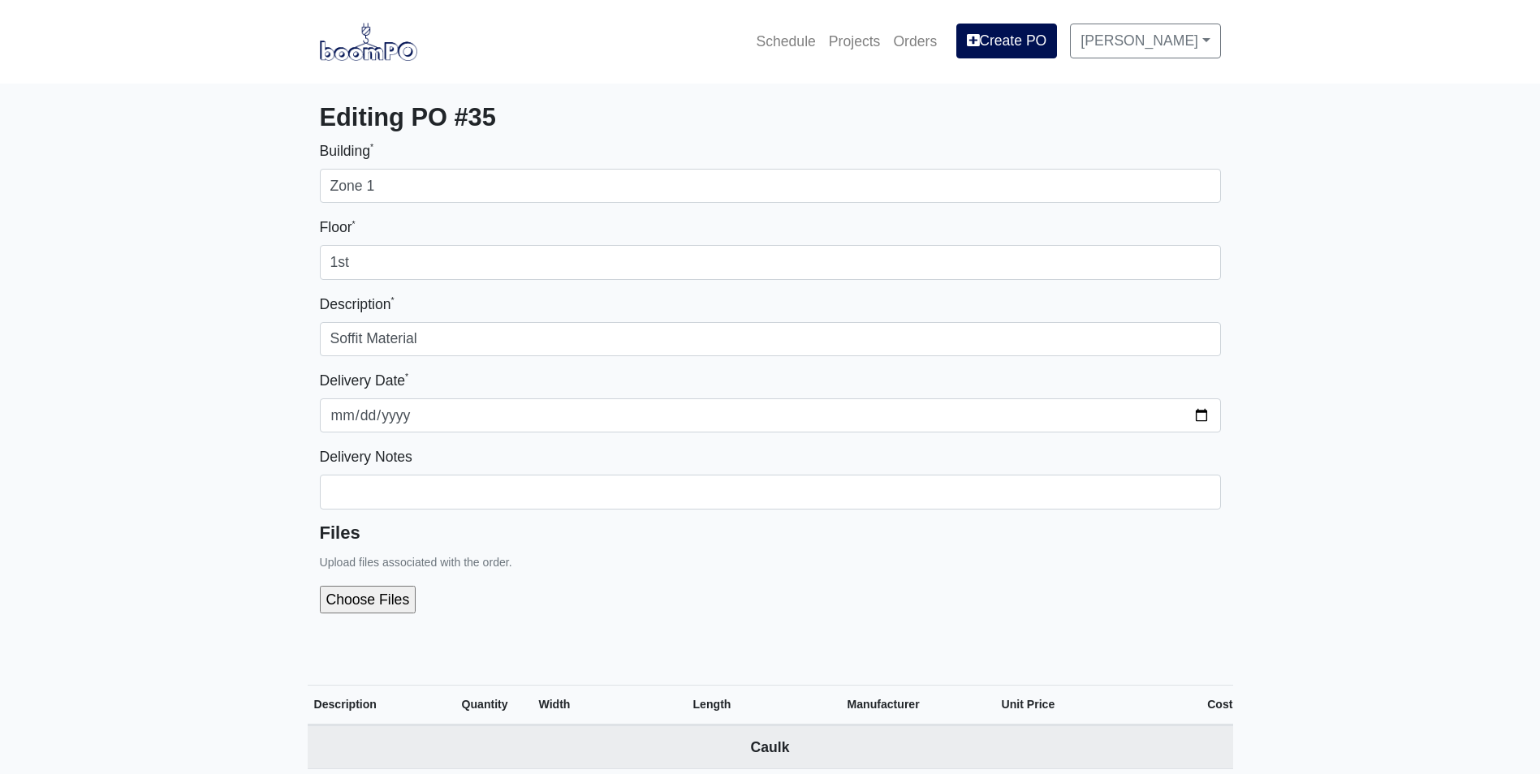
select select
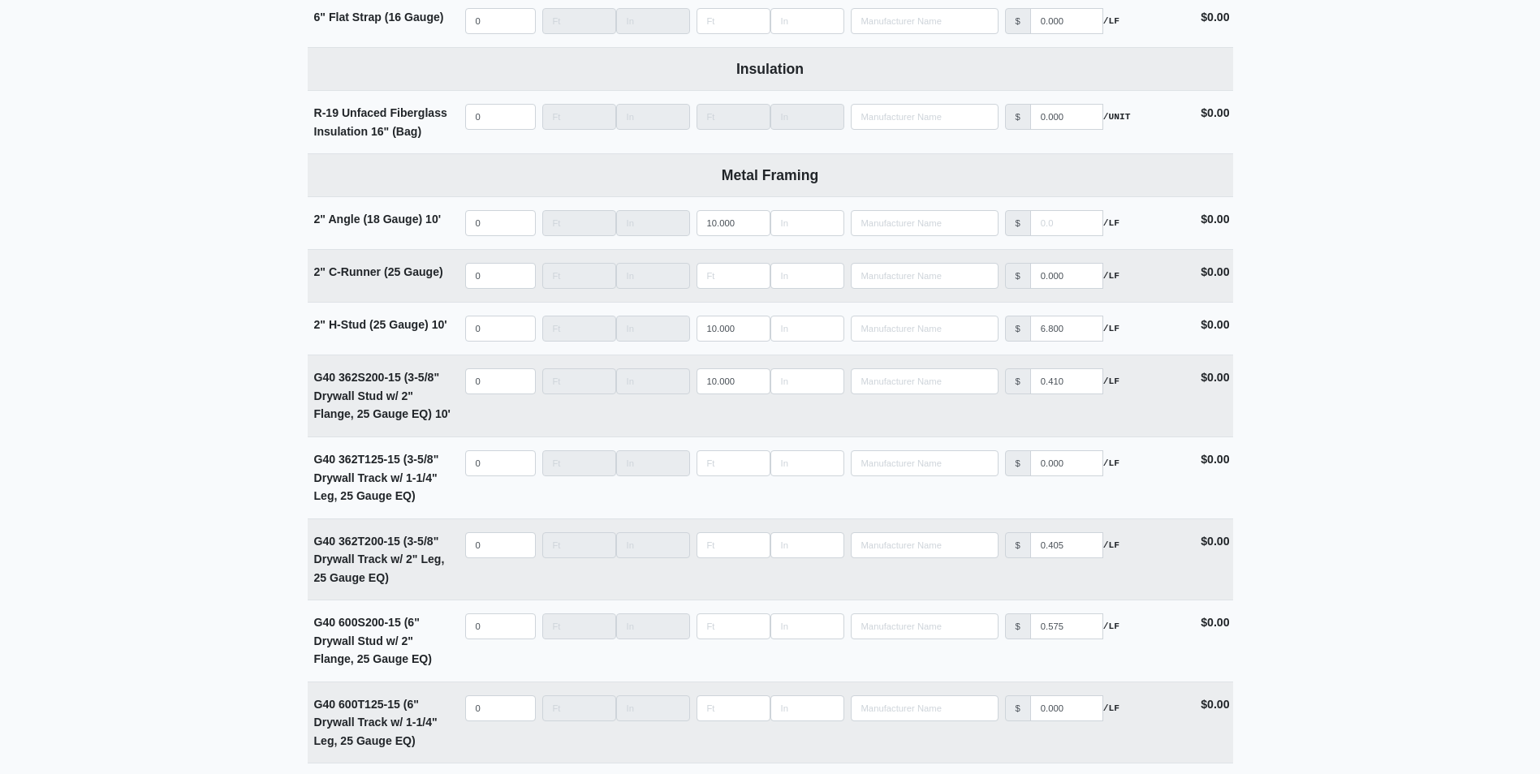
scroll to position [2110, 0]
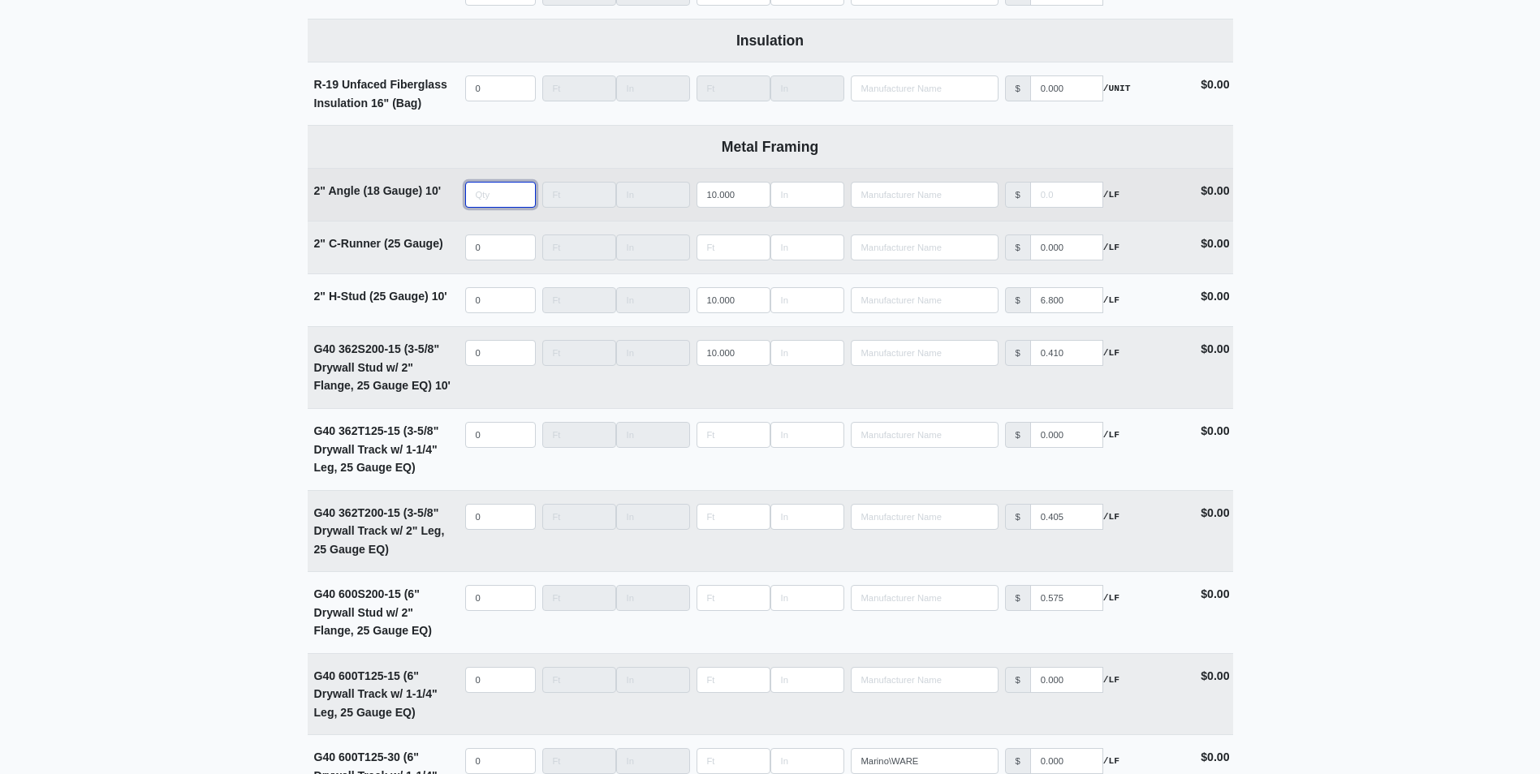
click at [478, 199] on input "quantity" at bounding box center [500, 195] width 71 height 26
type input "2"
type input "0"
type input "20"
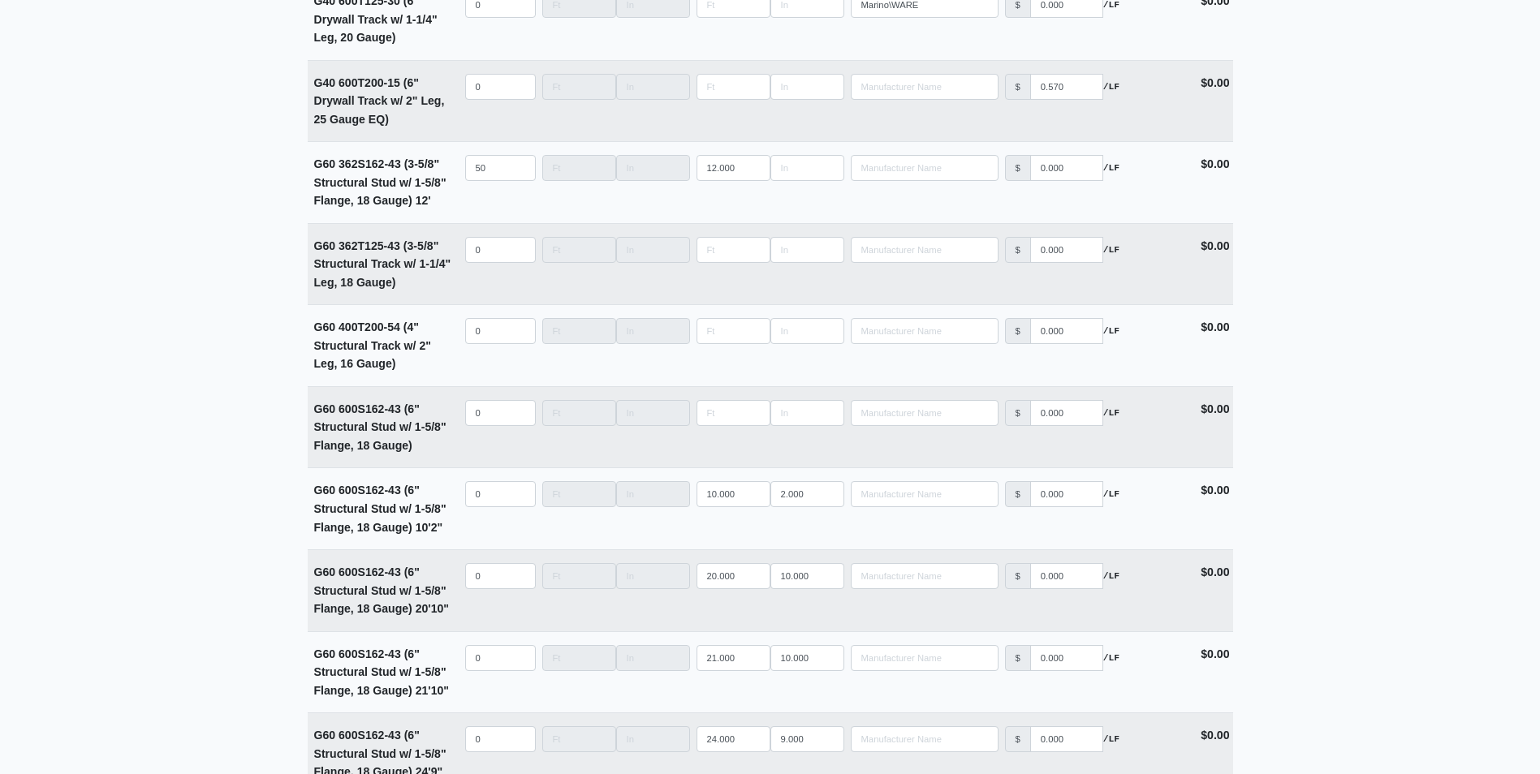
scroll to position [2827, 0]
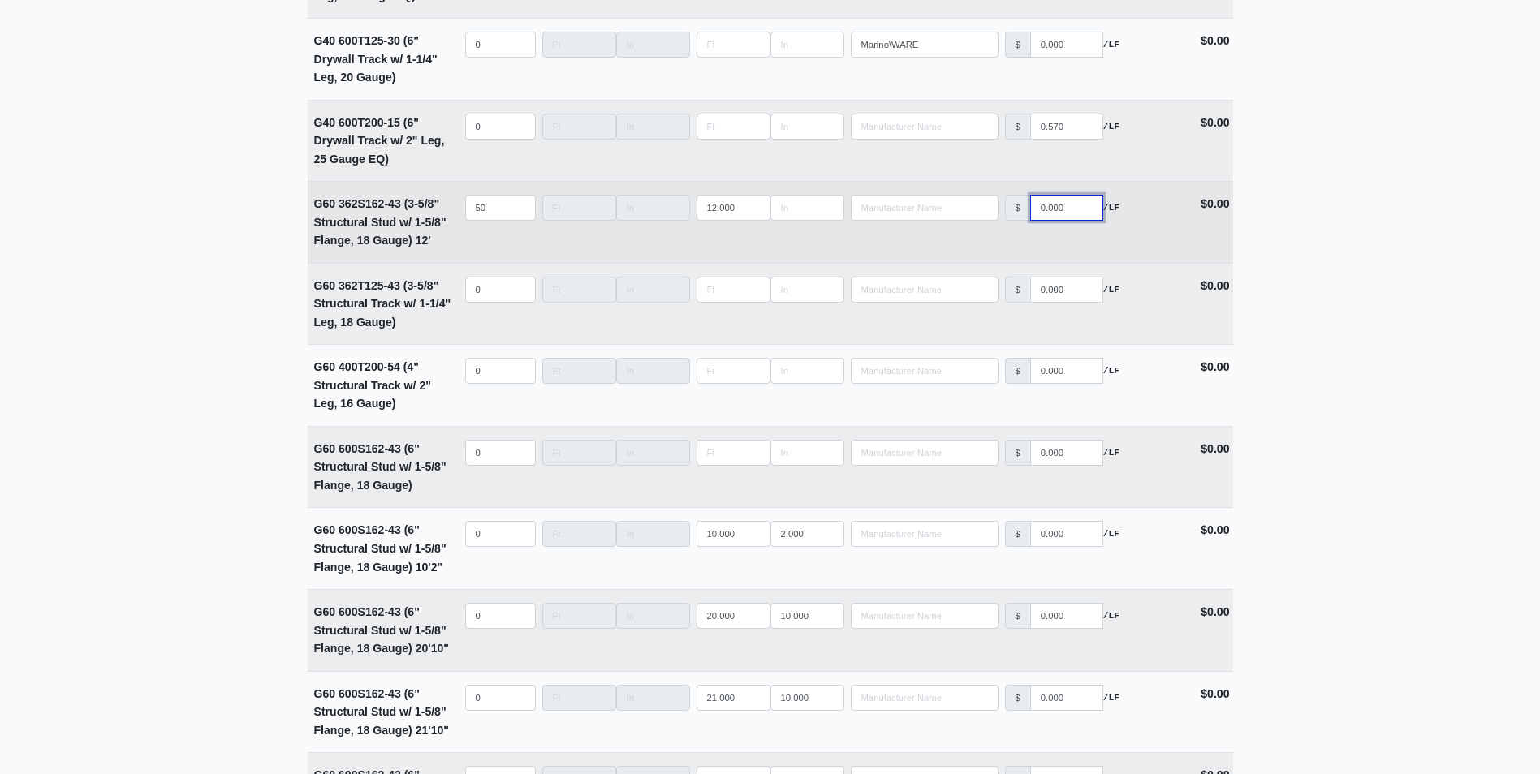
drag, startPoint x: 1076, startPoint y: 217, endPoint x: 995, endPoint y: 220, distance: 81.2
click at [995, 219] on tr "G60 362S162-43 (3-5/8" Structural Stud w/ 1-5/8" Flange, 18 Gauge) 12' Qty 50 W…" at bounding box center [770, 222] width 925 height 82
type input "02"
select select
type input "020"
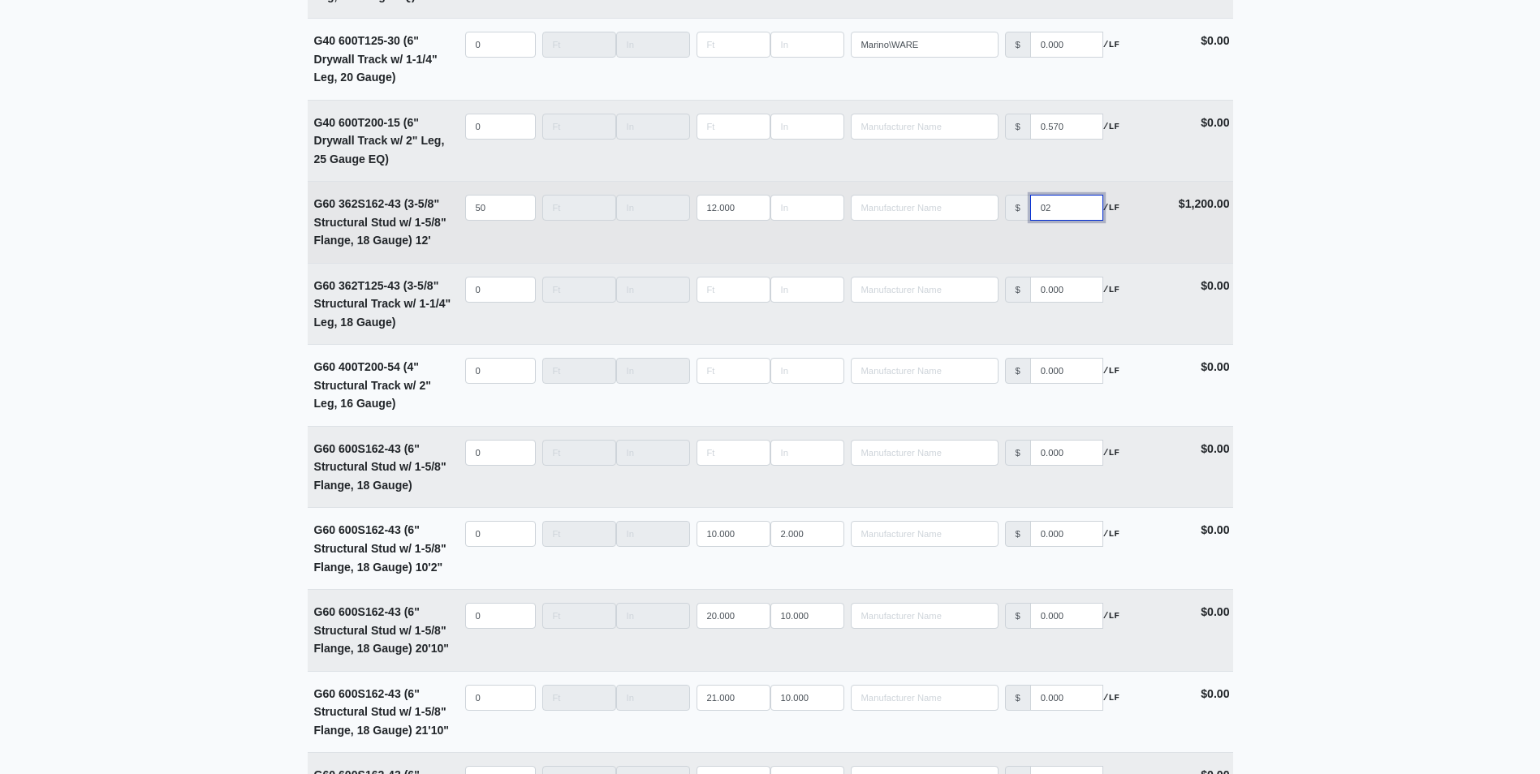
select select
type input "0200"
select select
type input "0200"
type input "0"
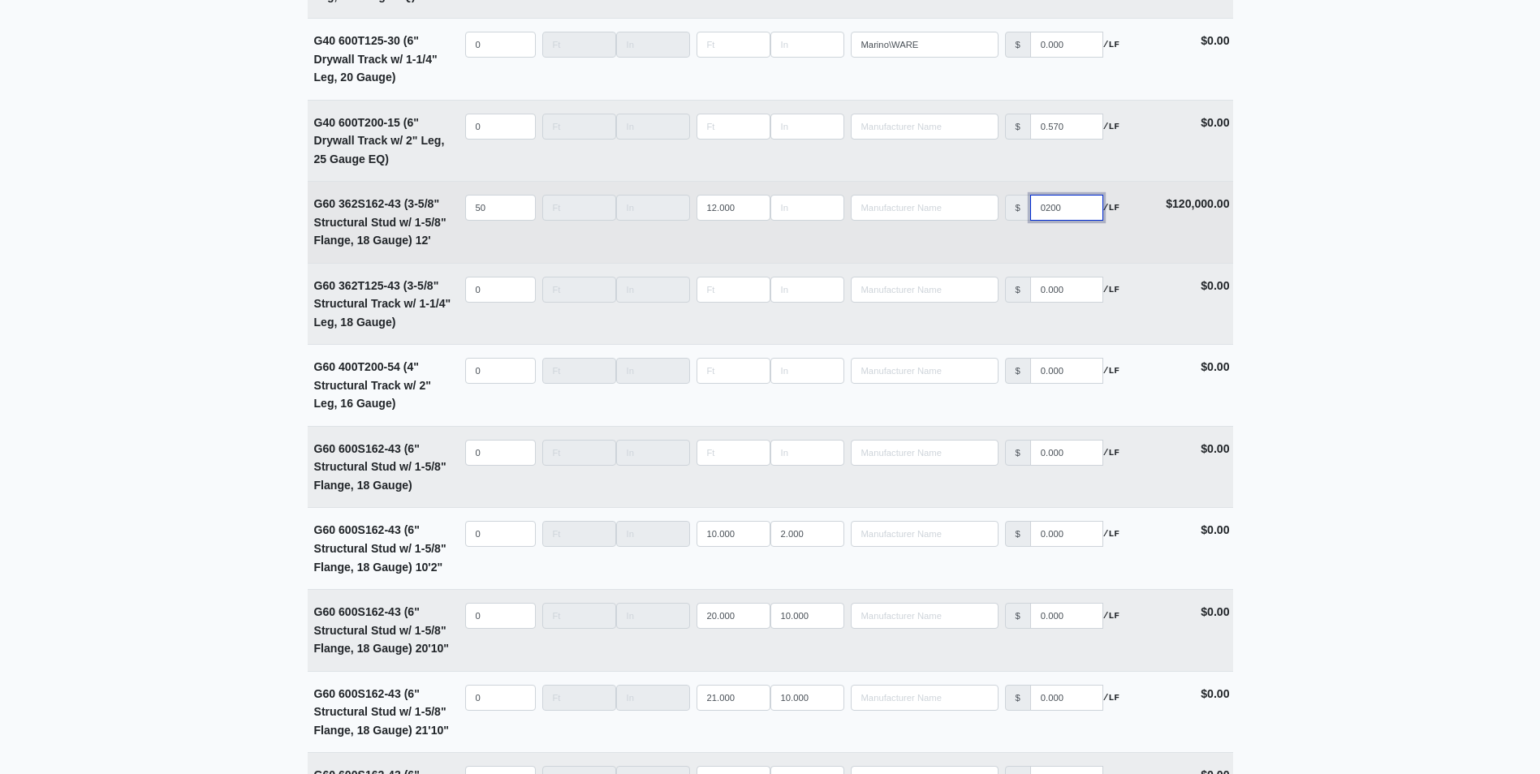
type input "0"
select select
type input "02"
select select
type input "020"
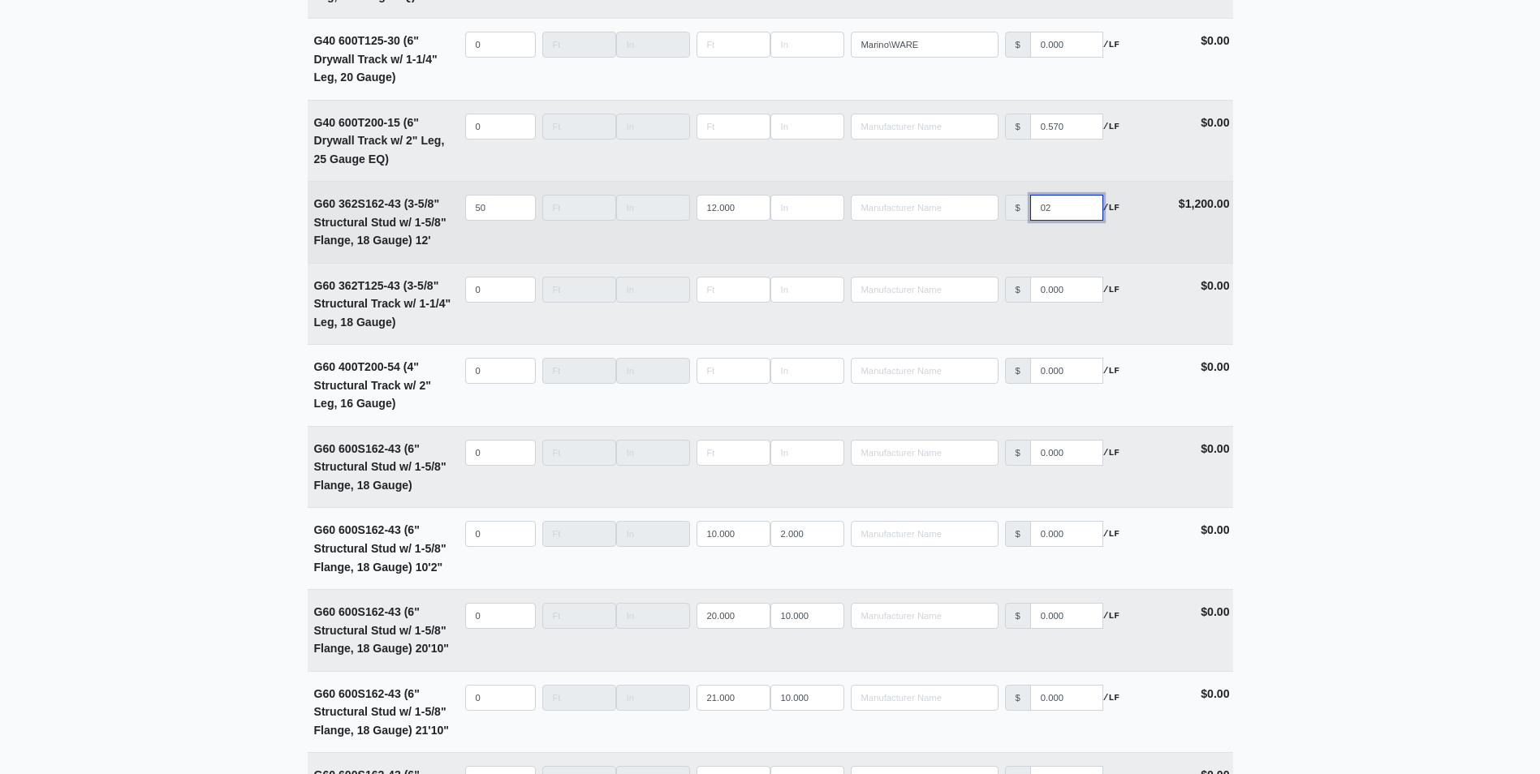
select select
type input "0200"
select select
type input "020"
select select
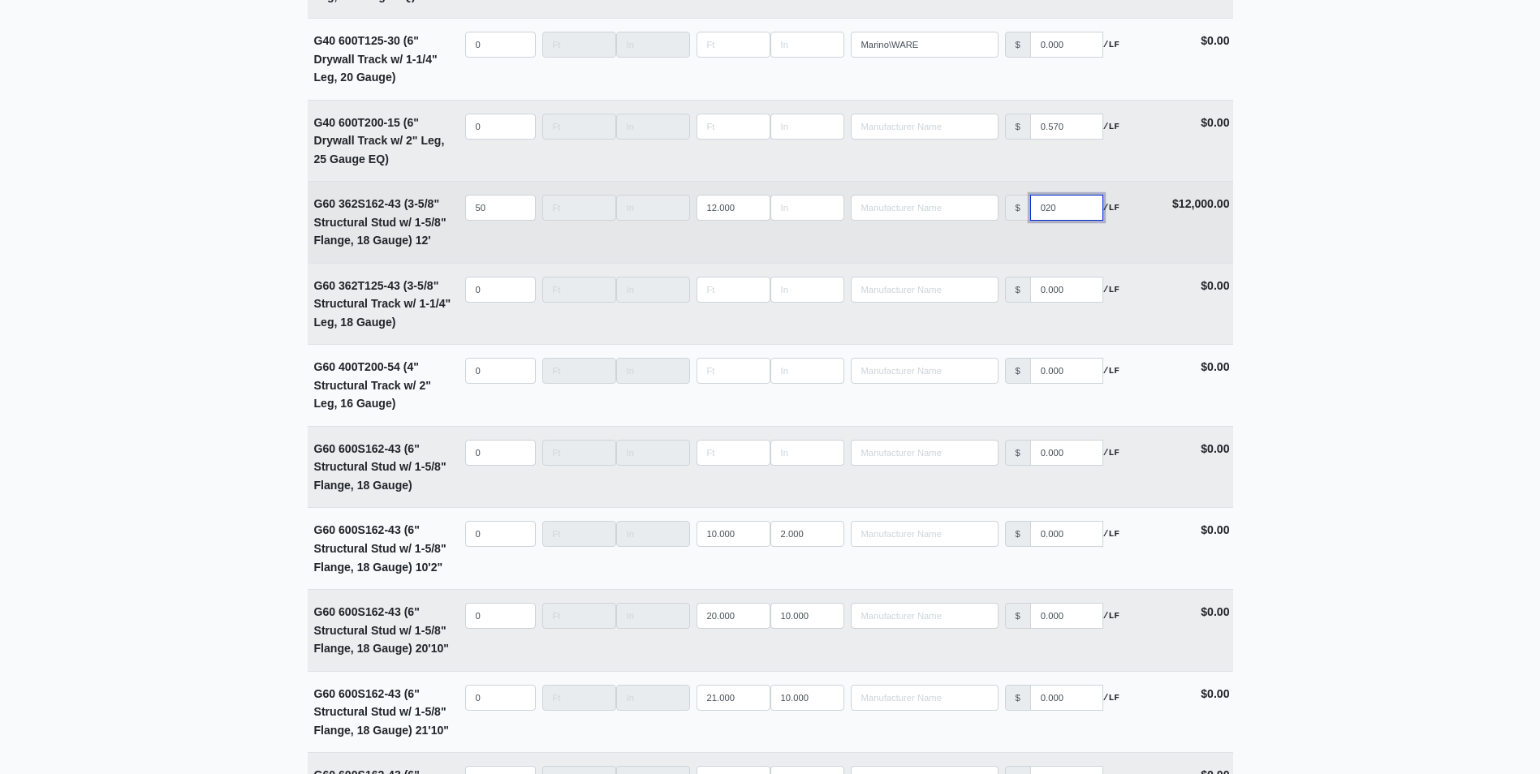
type input "02"
select select
type input "0"
select select
type input "0.2"
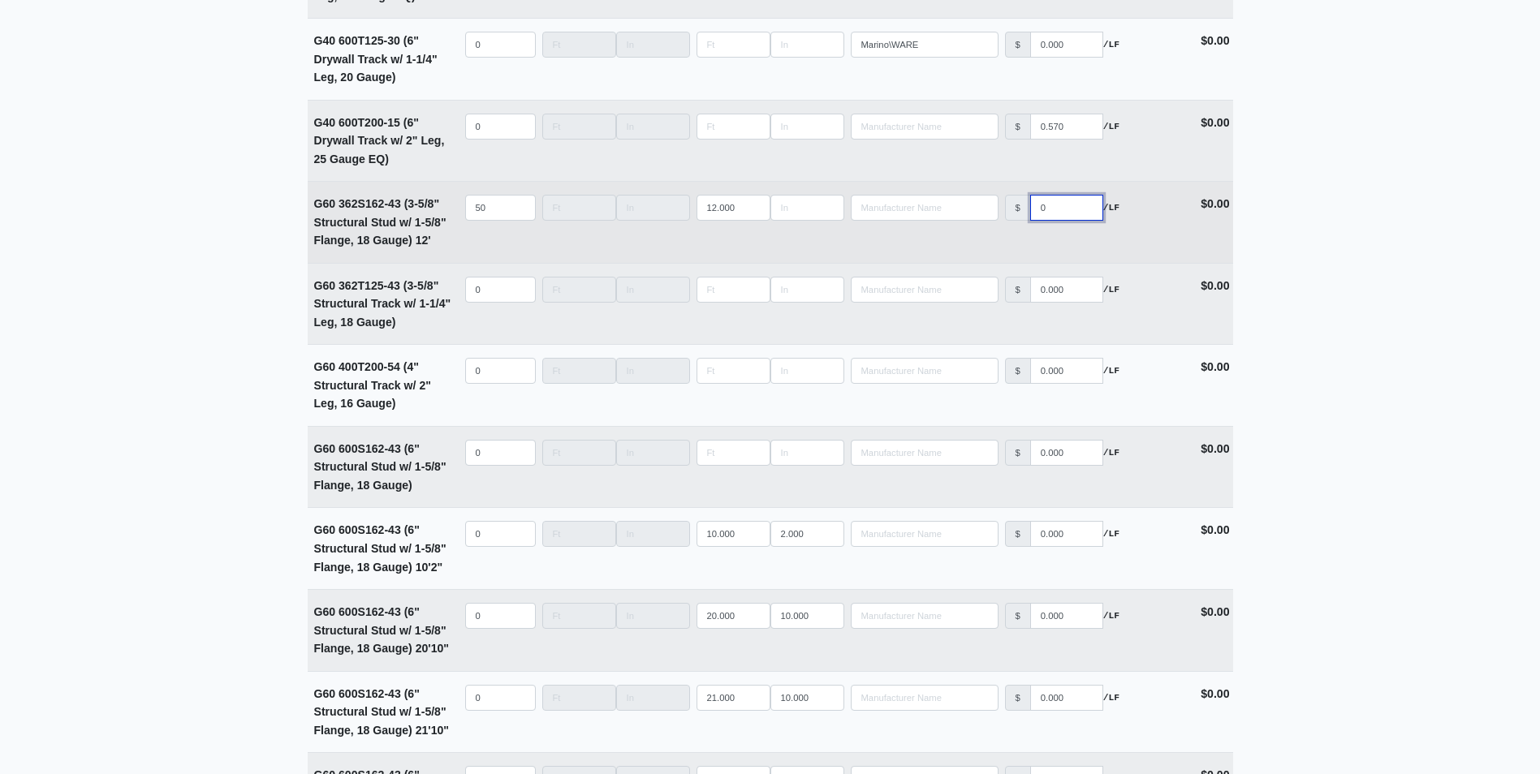
select select
type input "0.200"
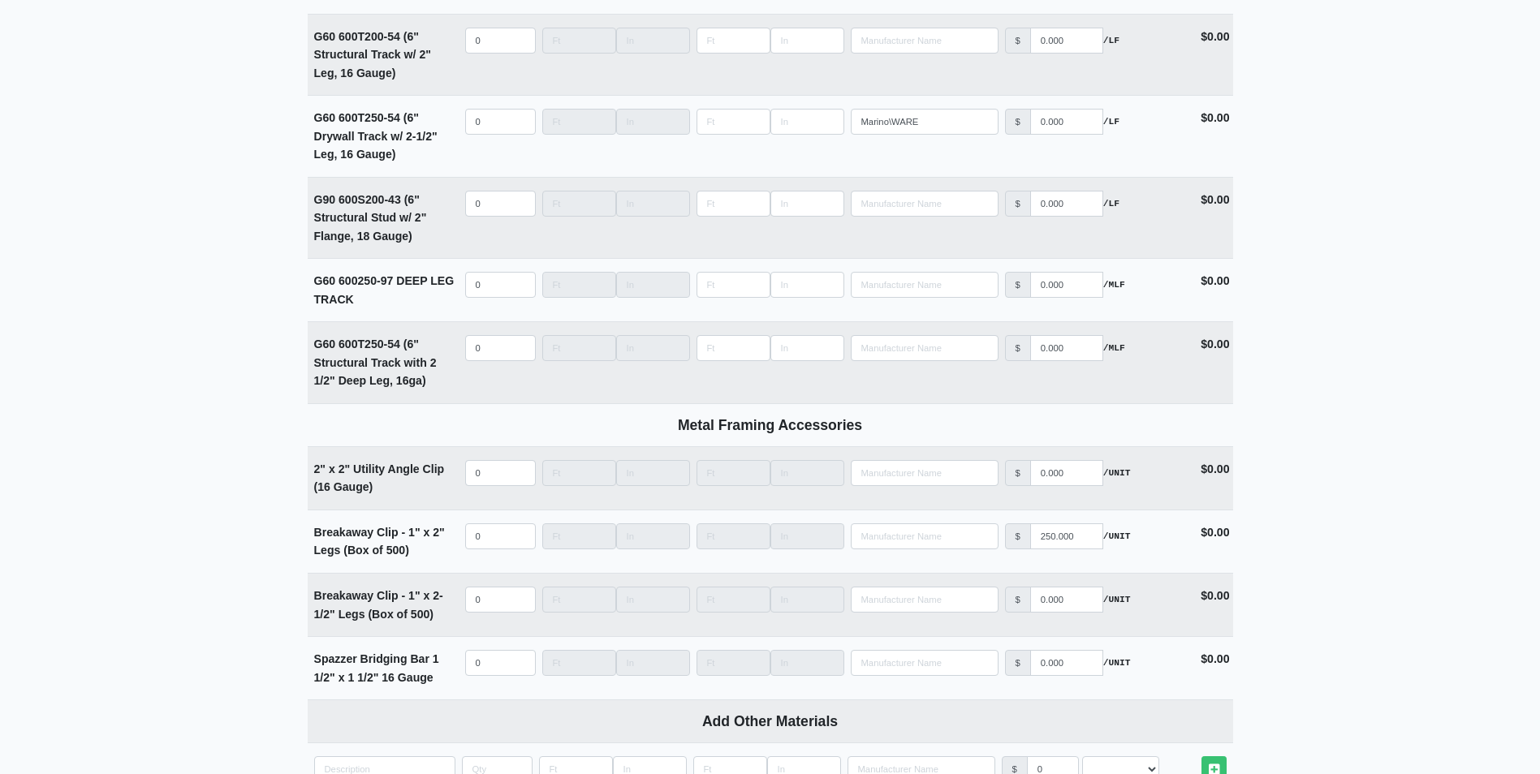
scroll to position [4694, 0]
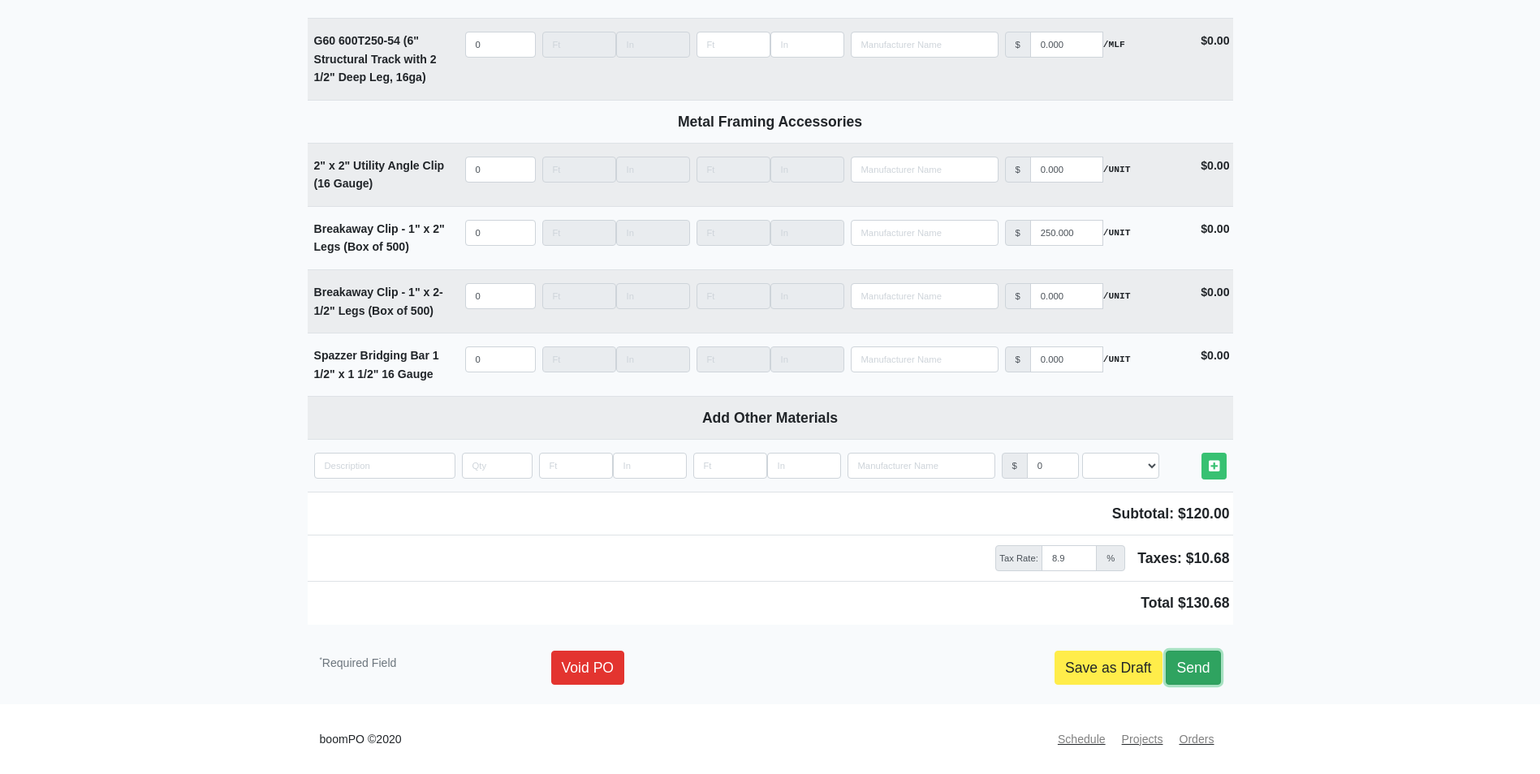
type input "0"
click at [1195, 657] on link "Send" at bounding box center [1193, 668] width 54 height 34
